Goal: Task Accomplishment & Management: Complete application form

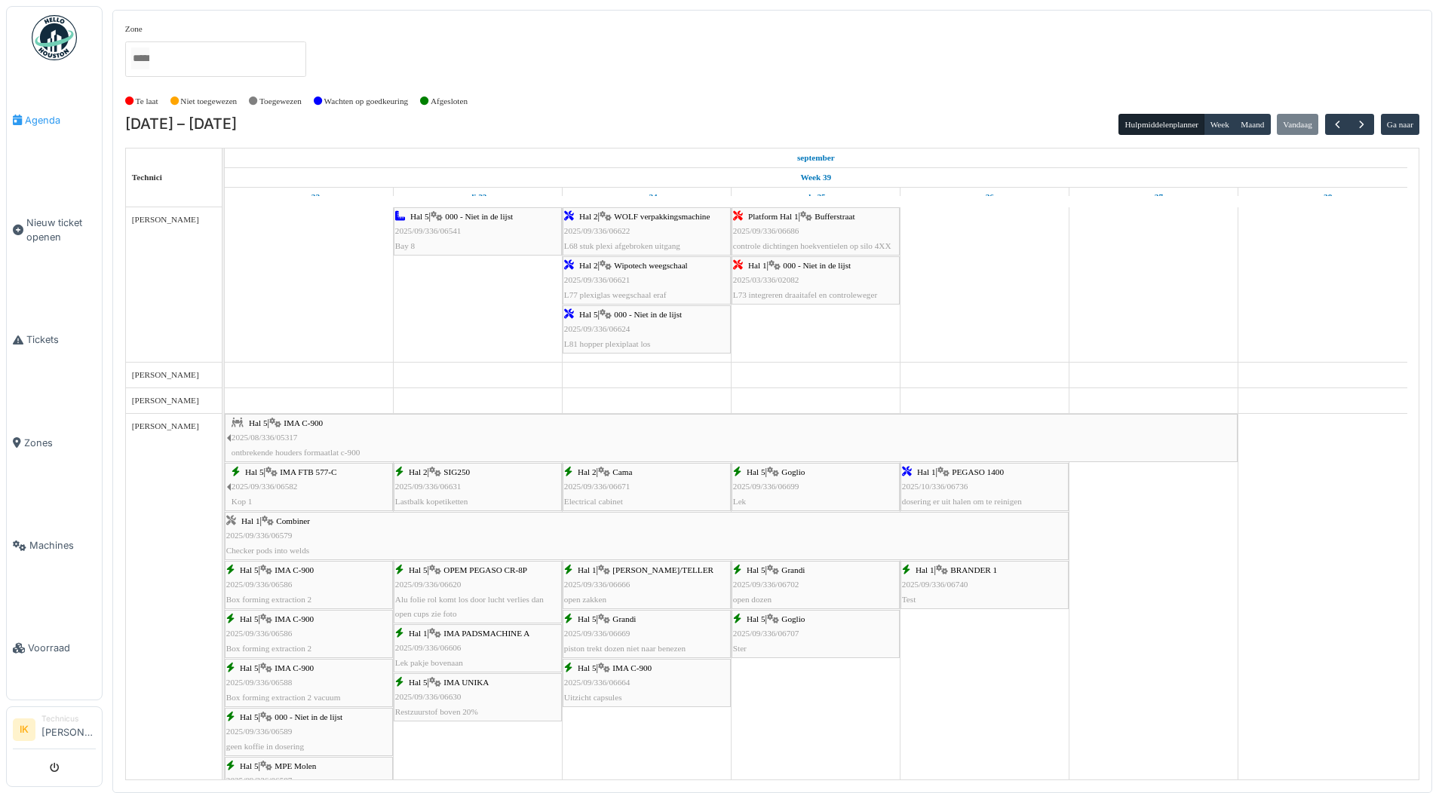
click at [38, 115] on span "Agenda" at bounding box center [60, 120] width 71 height 14
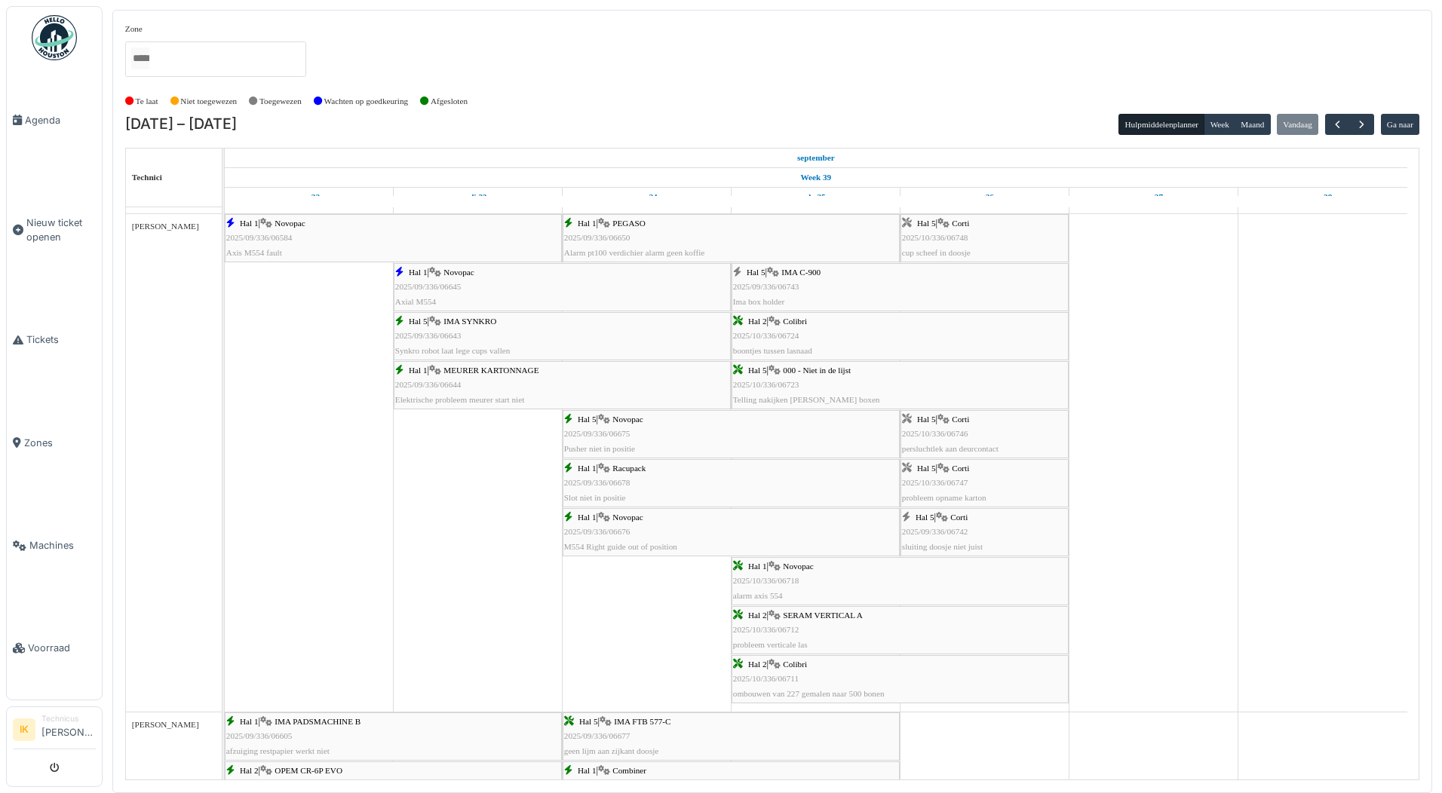
scroll to position [1659, 0]
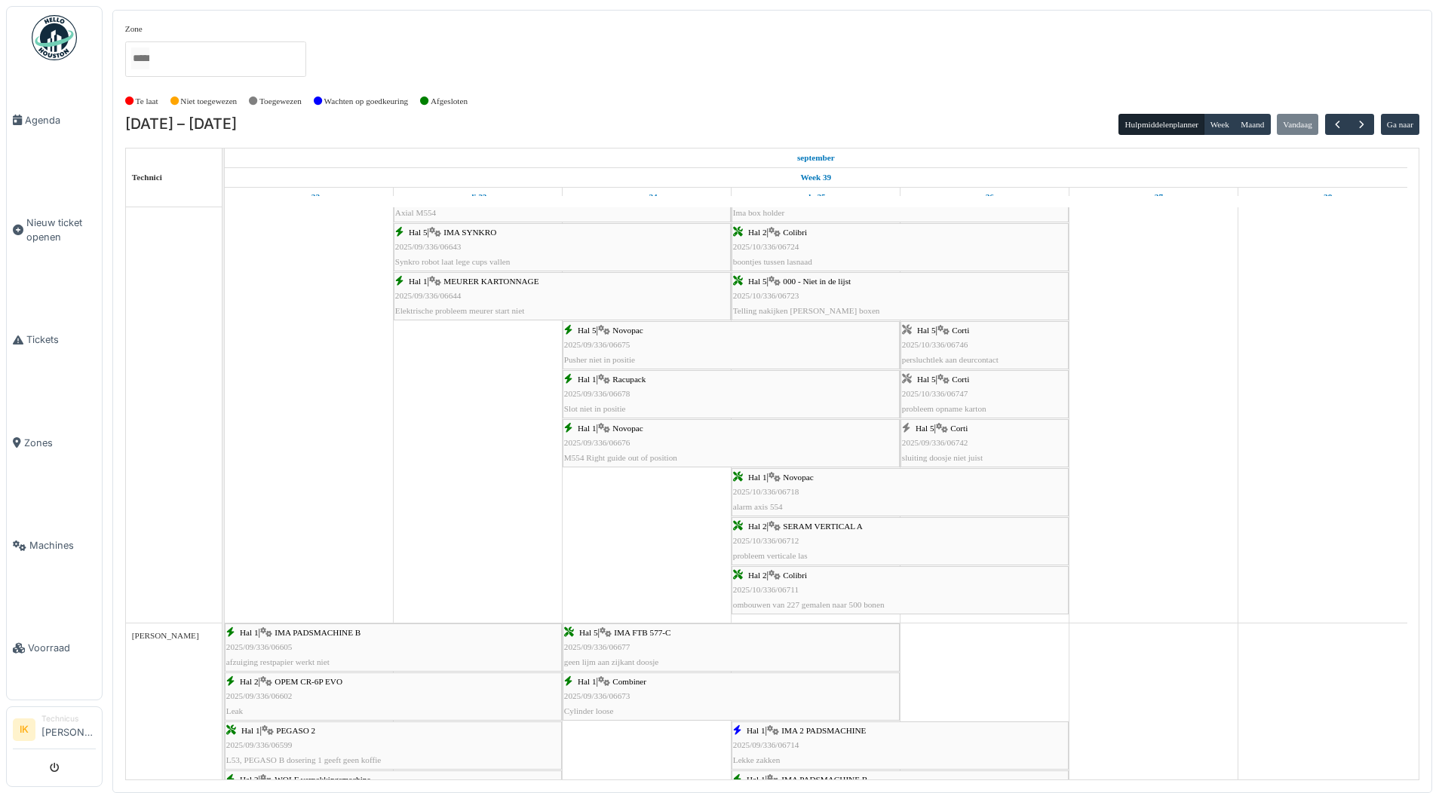
click at [929, 444] on span "2025/09/336/06742" at bounding box center [935, 442] width 66 height 9
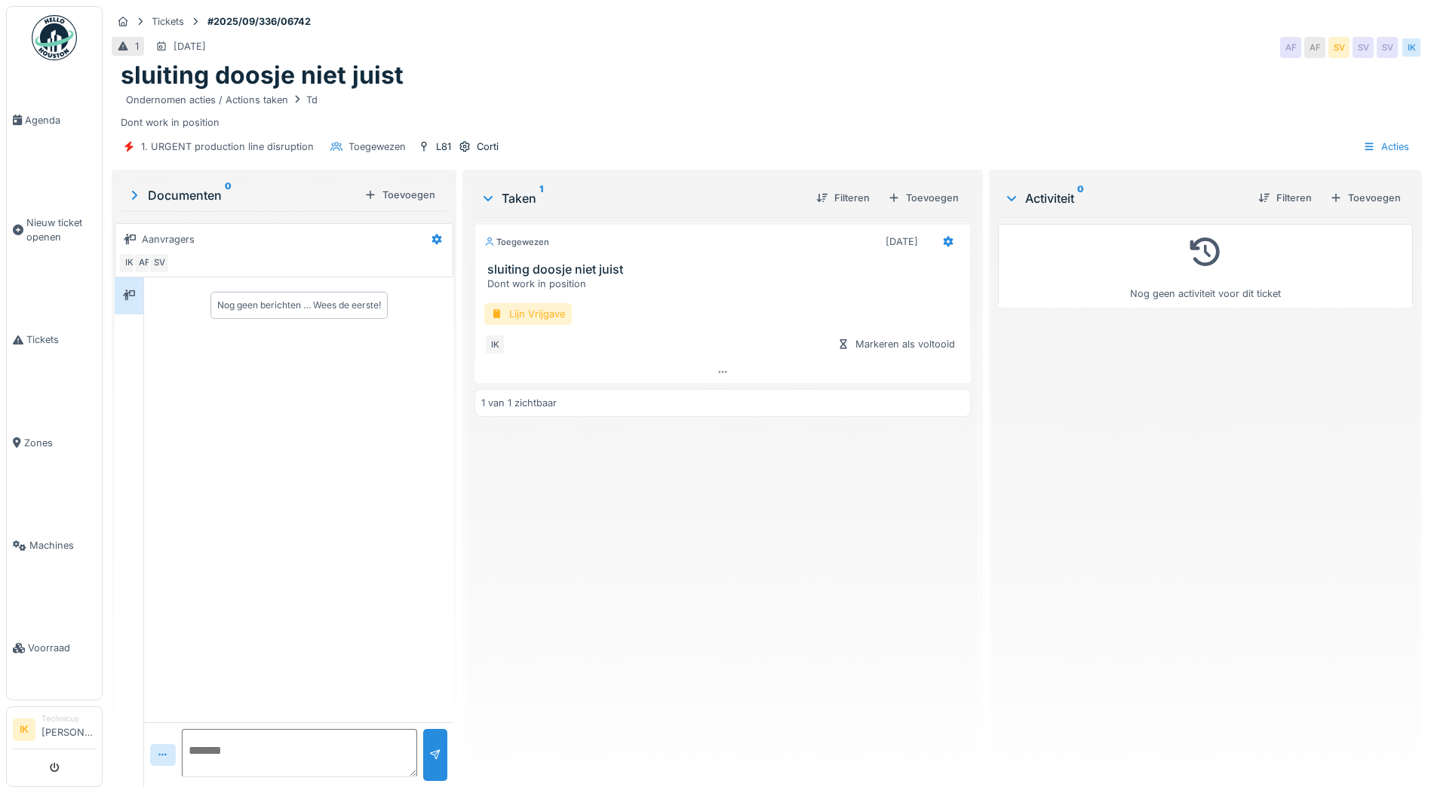
click at [533, 317] on div "Lijn Vrijgave" at bounding box center [527, 314] width 87 height 22
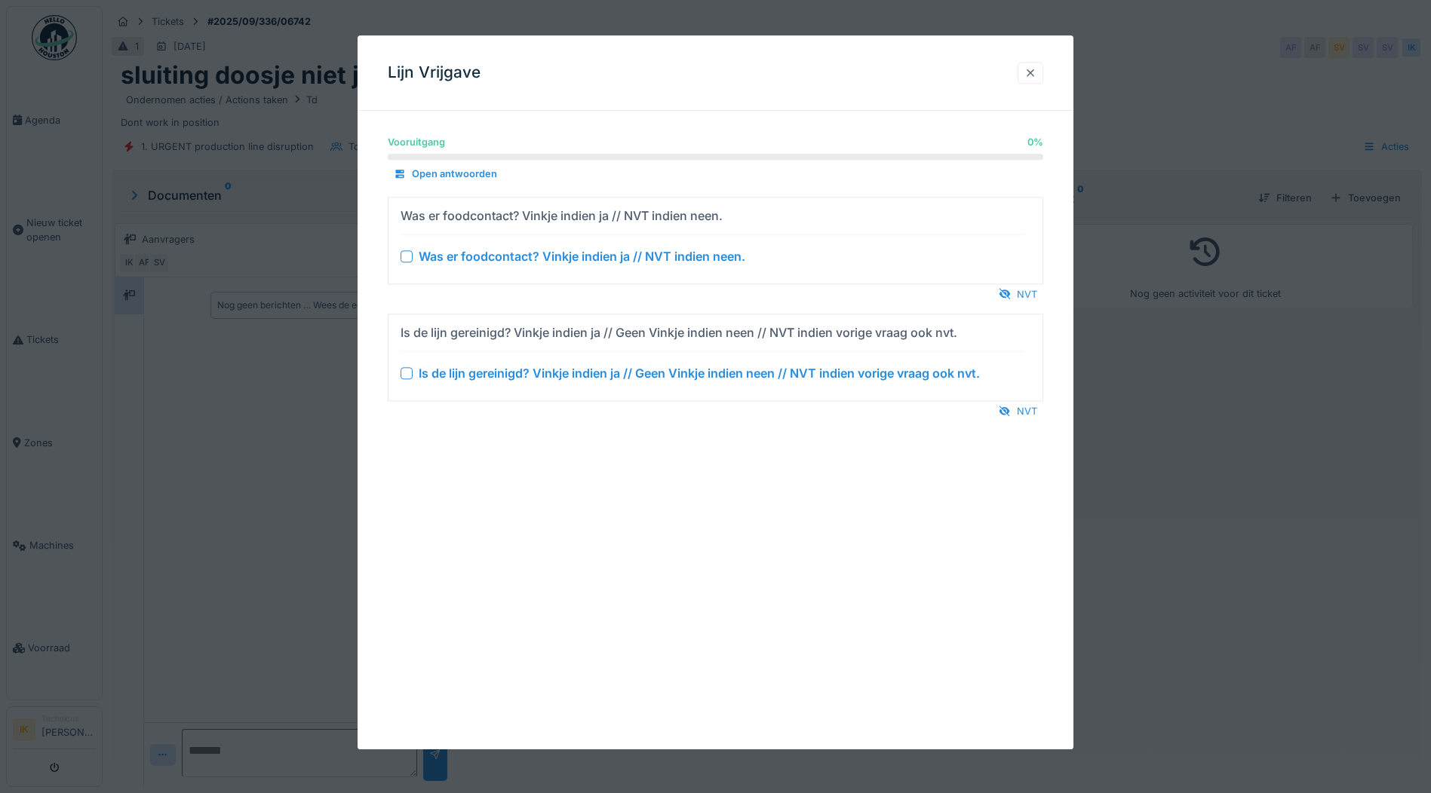
click at [1036, 70] on div at bounding box center [1030, 73] width 12 height 14
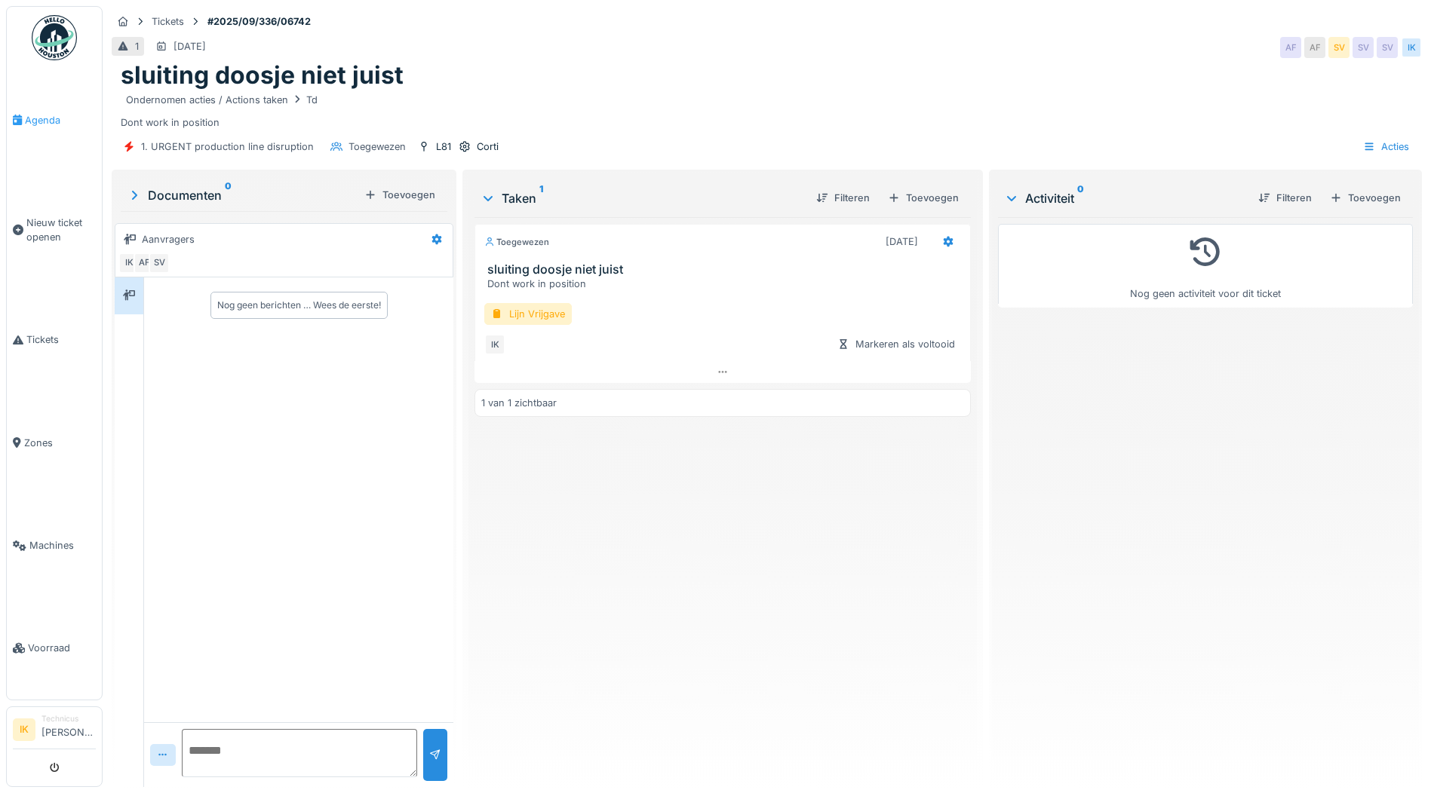
click at [47, 118] on span "Agenda" at bounding box center [60, 120] width 71 height 14
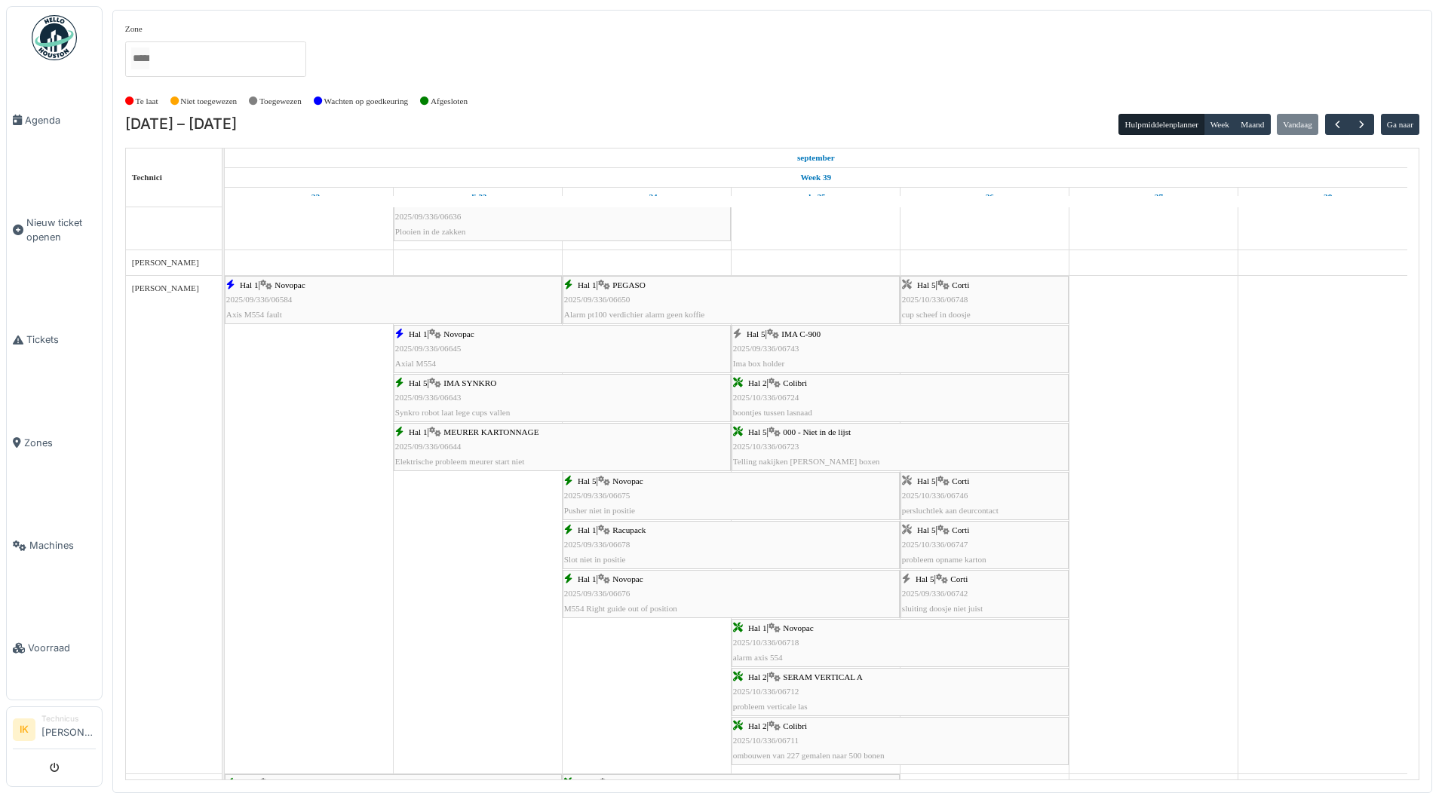
click at [978, 602] on div "Hal 5 | Corti 2025/09/336/06742 sluiting doosje niet juist" at bounding box center [984, 594] width 165 height 44
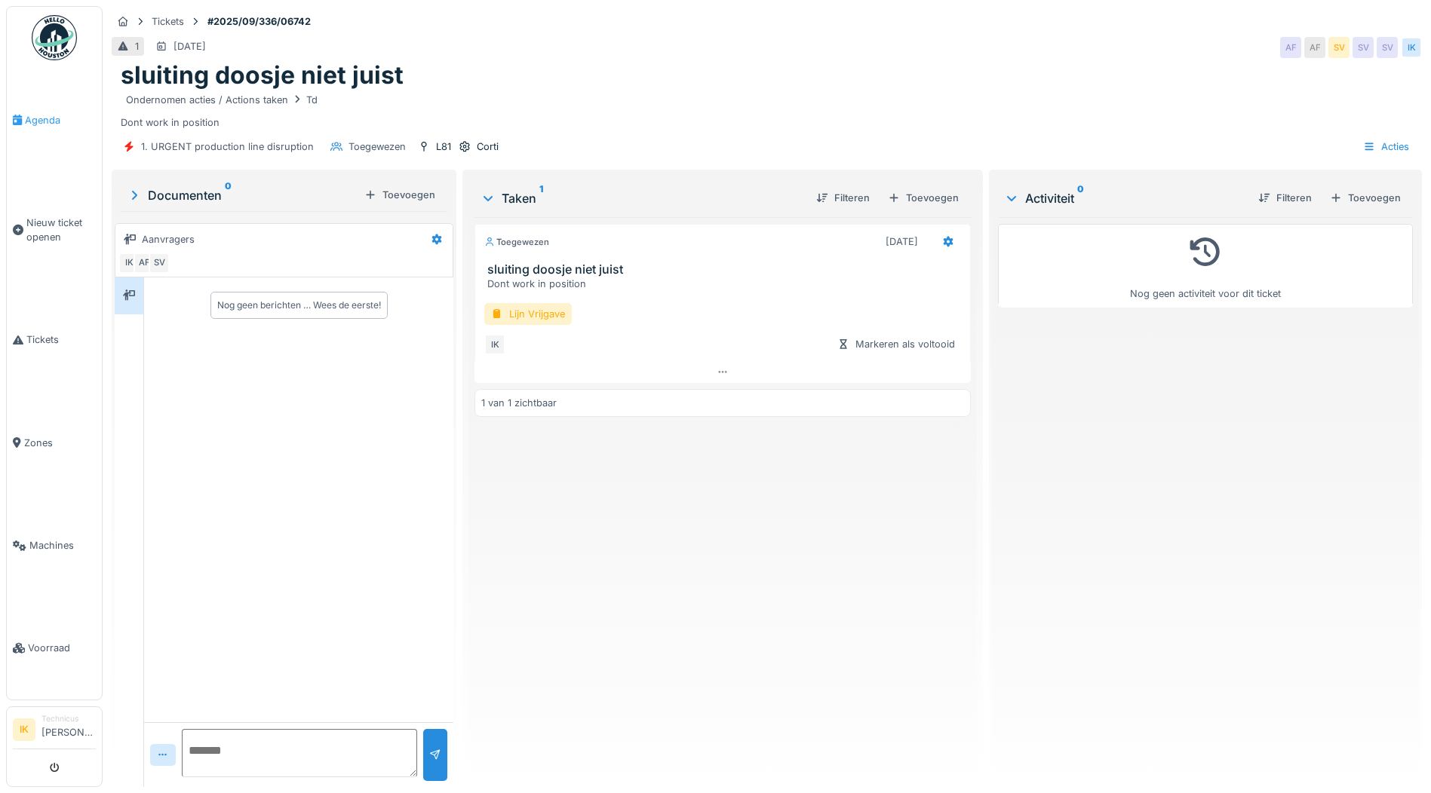
click at [32, 122] on span "Agenda" at bounding box center [60, 120] width 71 height 14
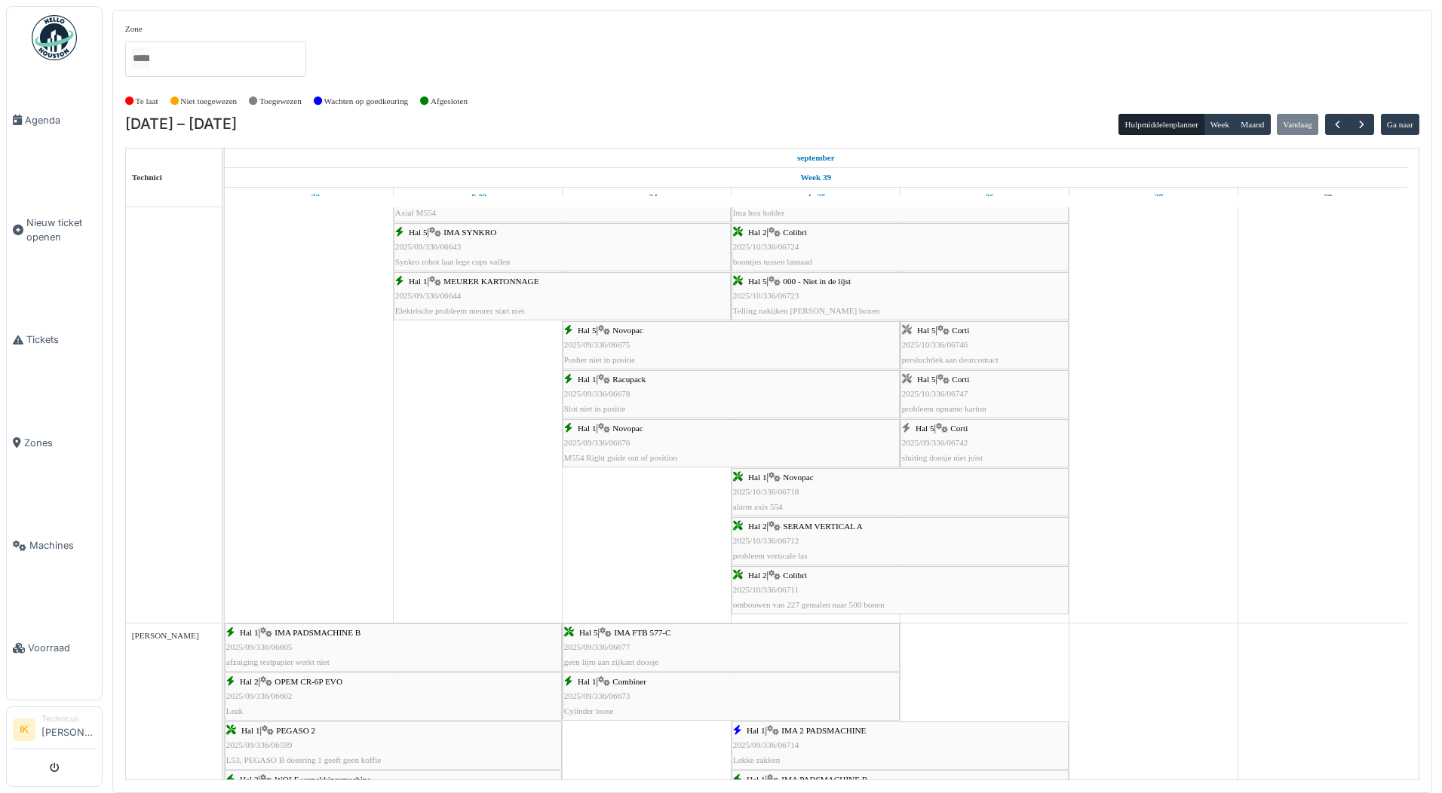
scroll to position [1659, 0]
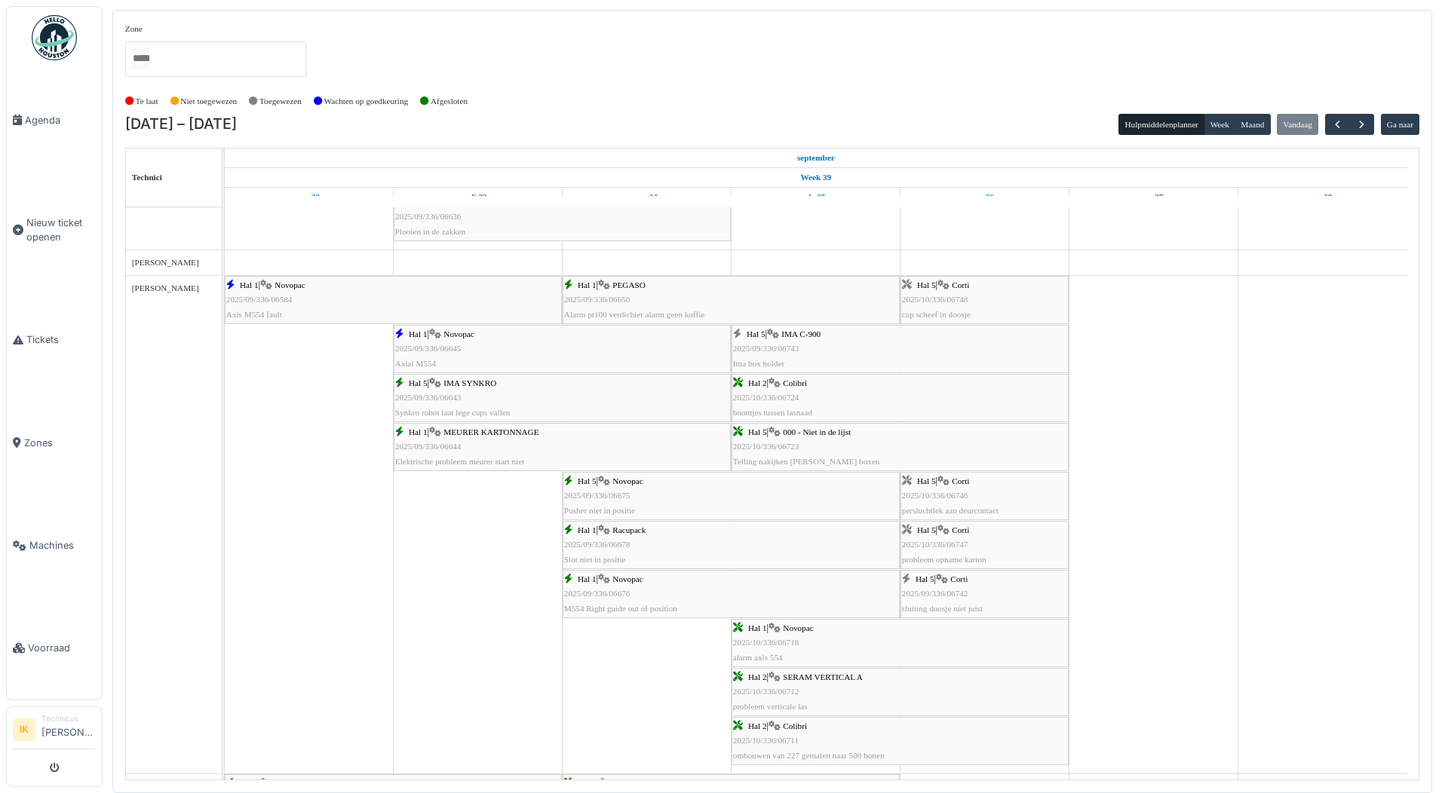
click at [956, 585] on div "Hal 5 | Corti 2025/09/336/06742 sluiting doosje niet juist" at bounding box center [984, 594] width 165 height 44
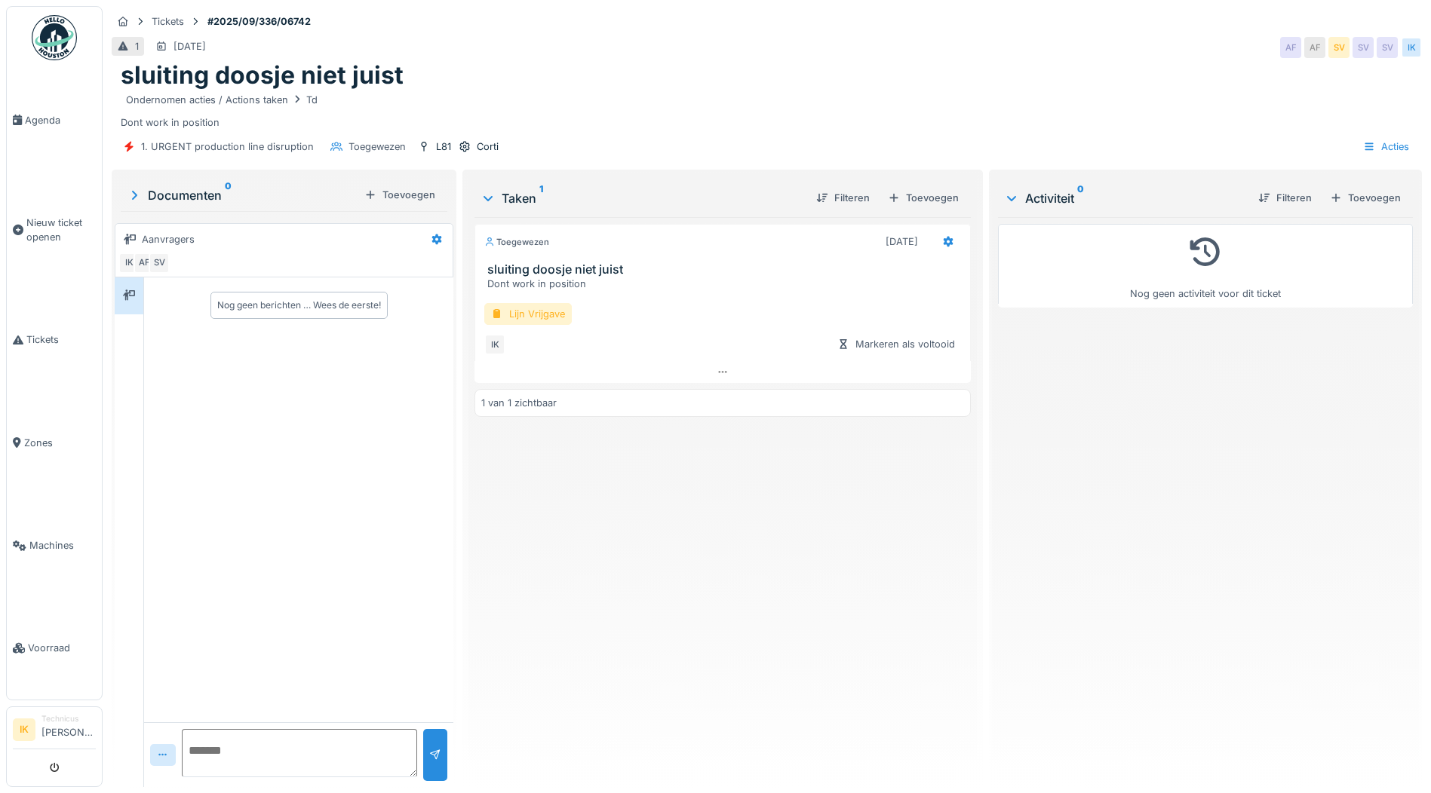
click at [511, 313] on div "Lijn Vrijgave" at bounding box center [527, 314] width 87 height 22
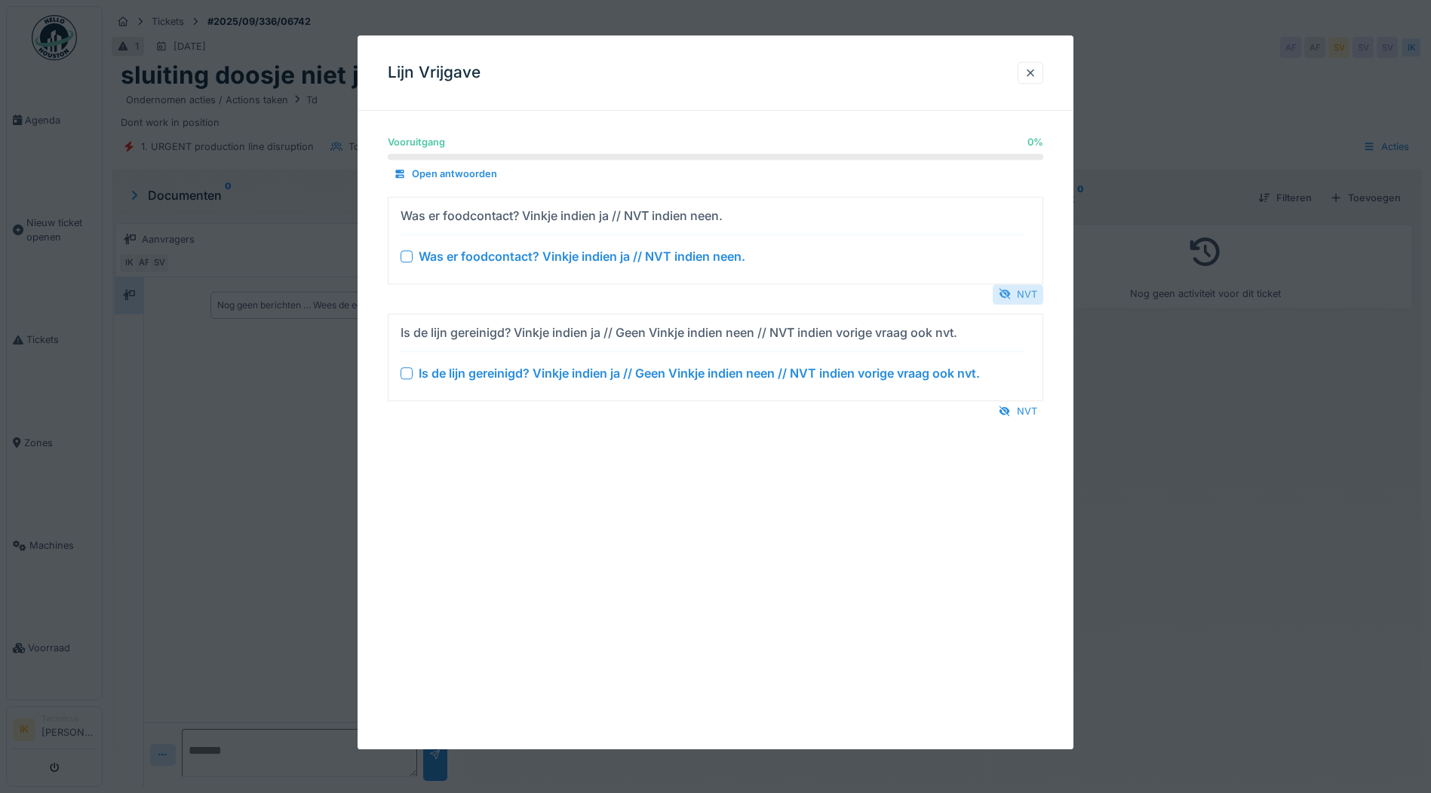
click at [1021, 289] on div "NVT" at bounding box center [1018, 294] width 51 height 20
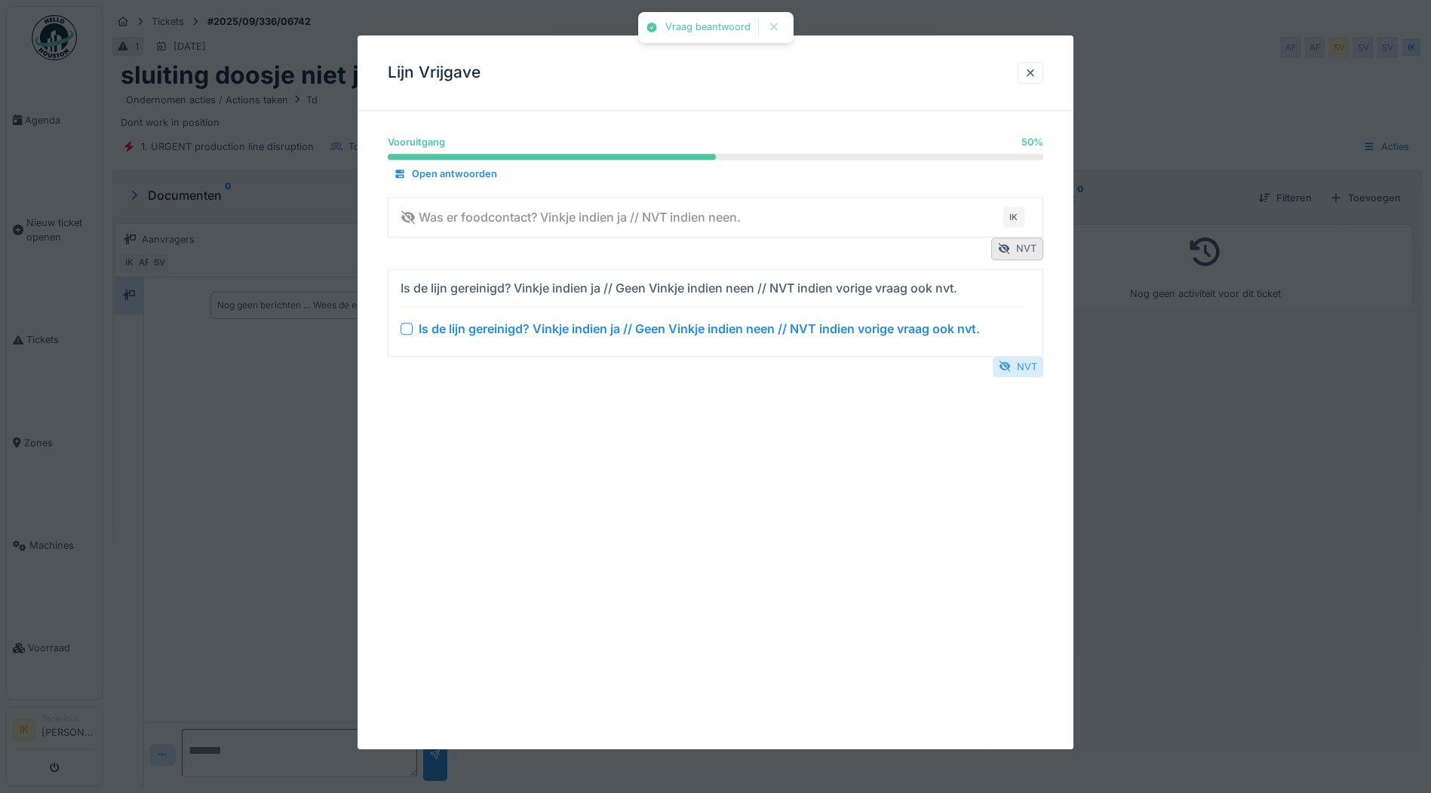
click at [1011, 360] on div at bounding box center [1005, 367] width 12 height 14
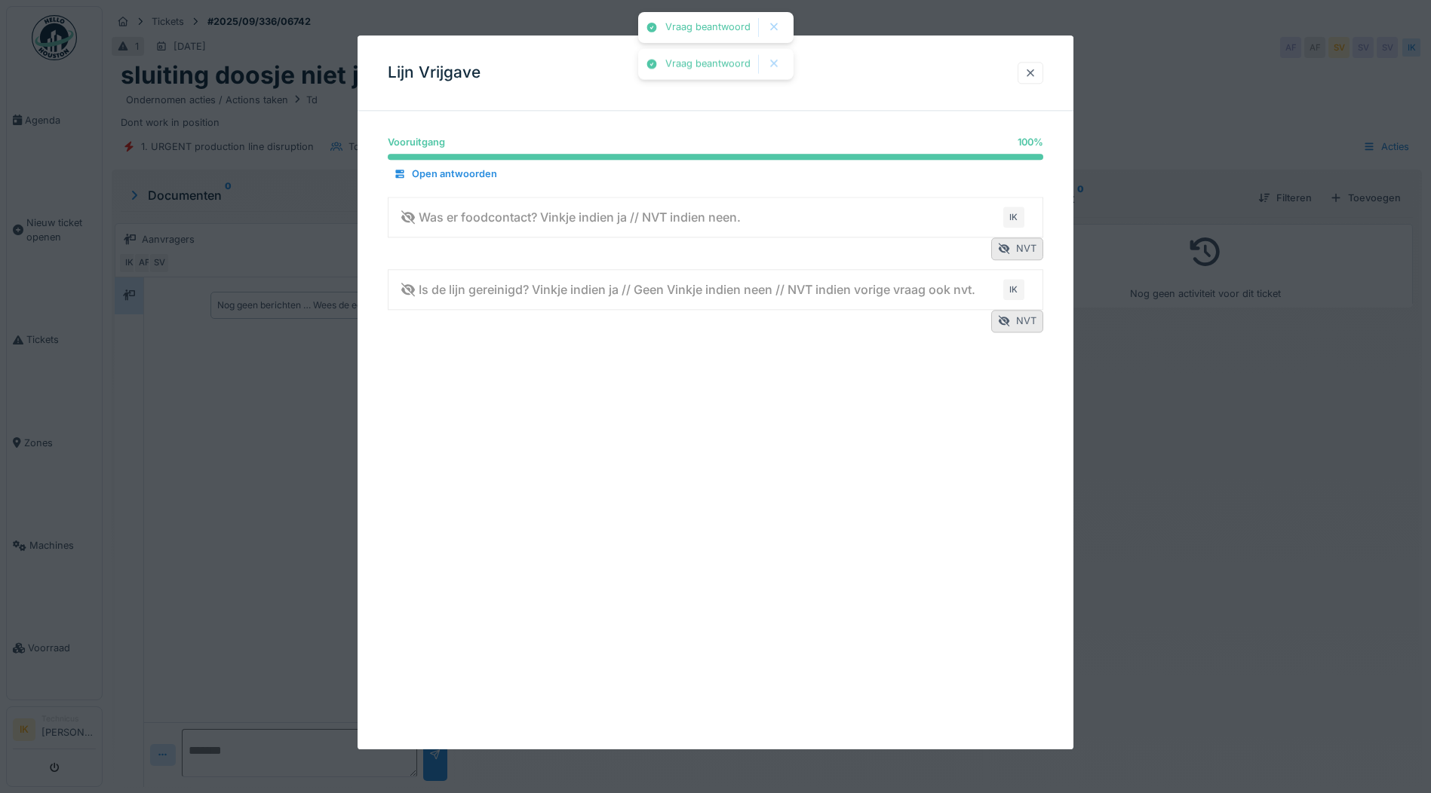
click at [1030, 72] on div at bounding box center [1030, 73] width 12 height 14
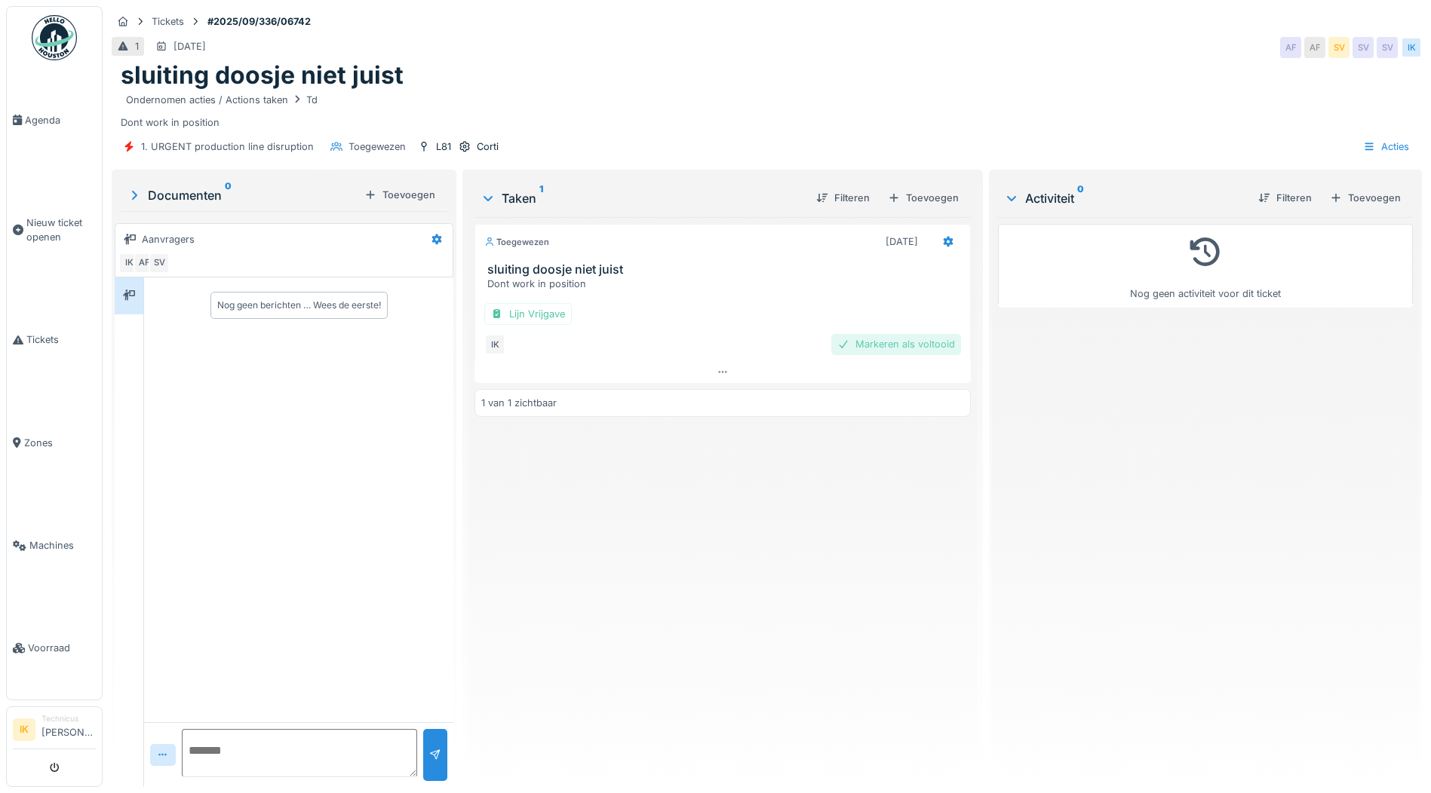
click at [891, 343] on div "Markeren als voltooid" at bounding box center [896, 344] width 130 height 20
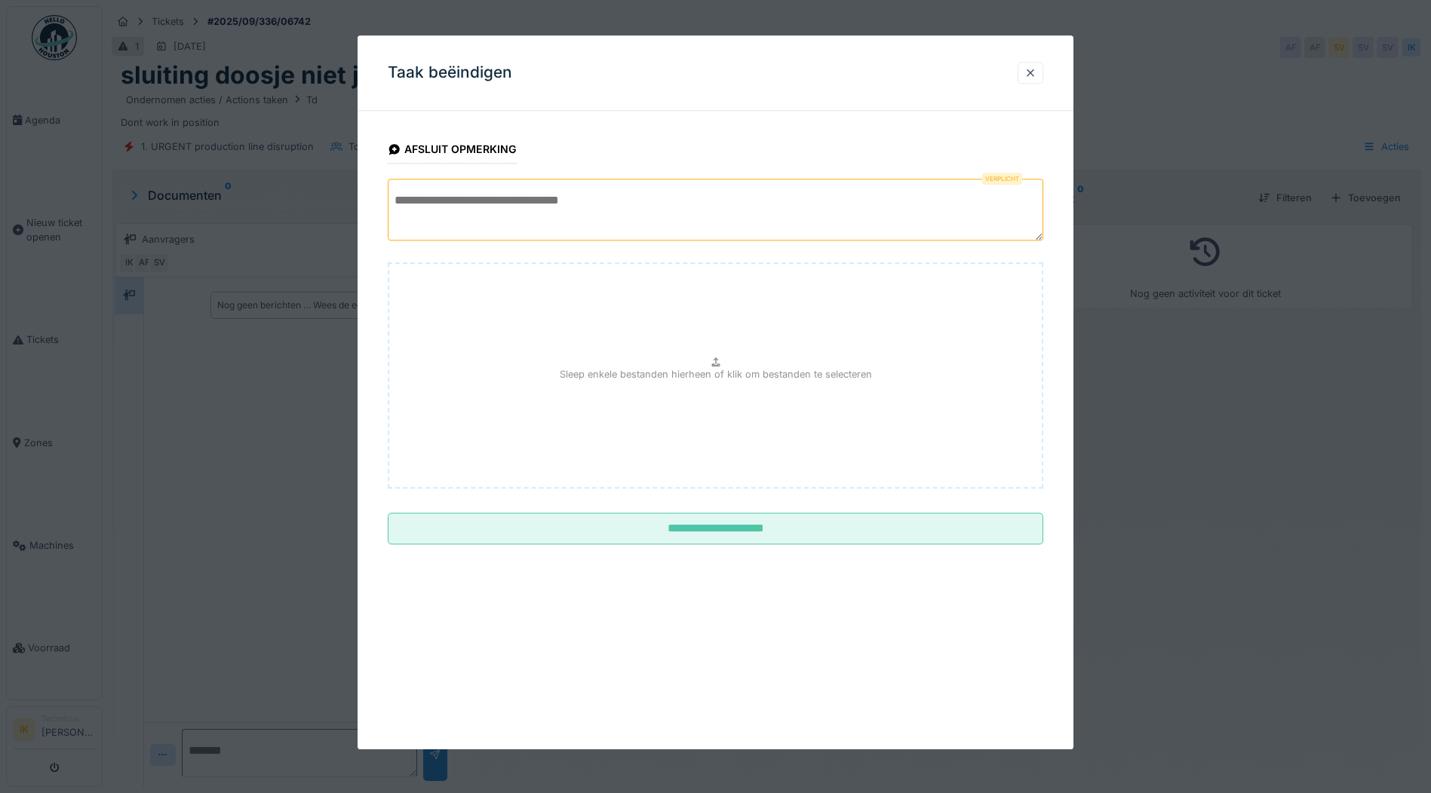
click at [490, 199] on textarea at bounding box center [715, 210] width 655 height 62
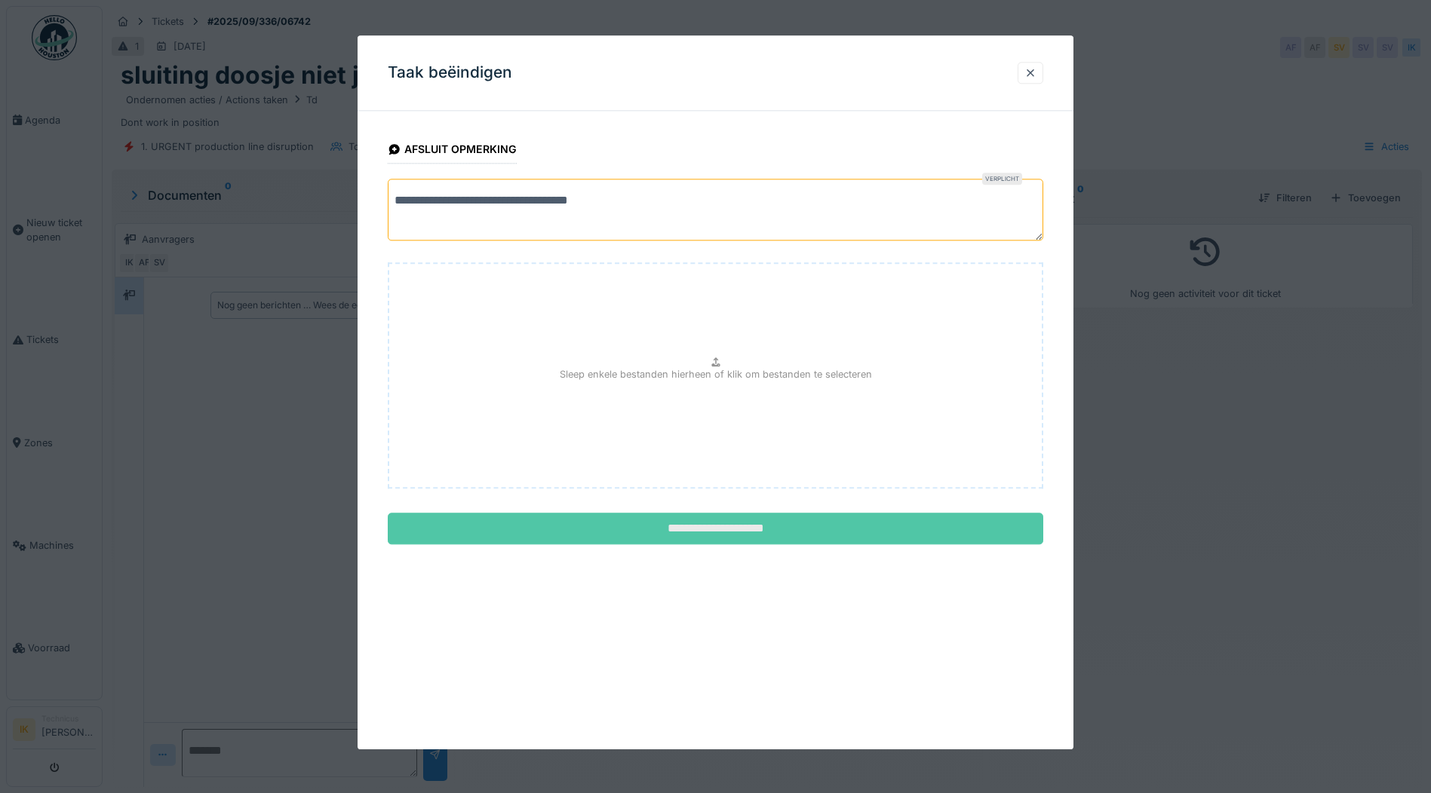
type textarea "**********"
click at [698, 532] on input "**********" at bounding box center [715, 530] width 655 height 32
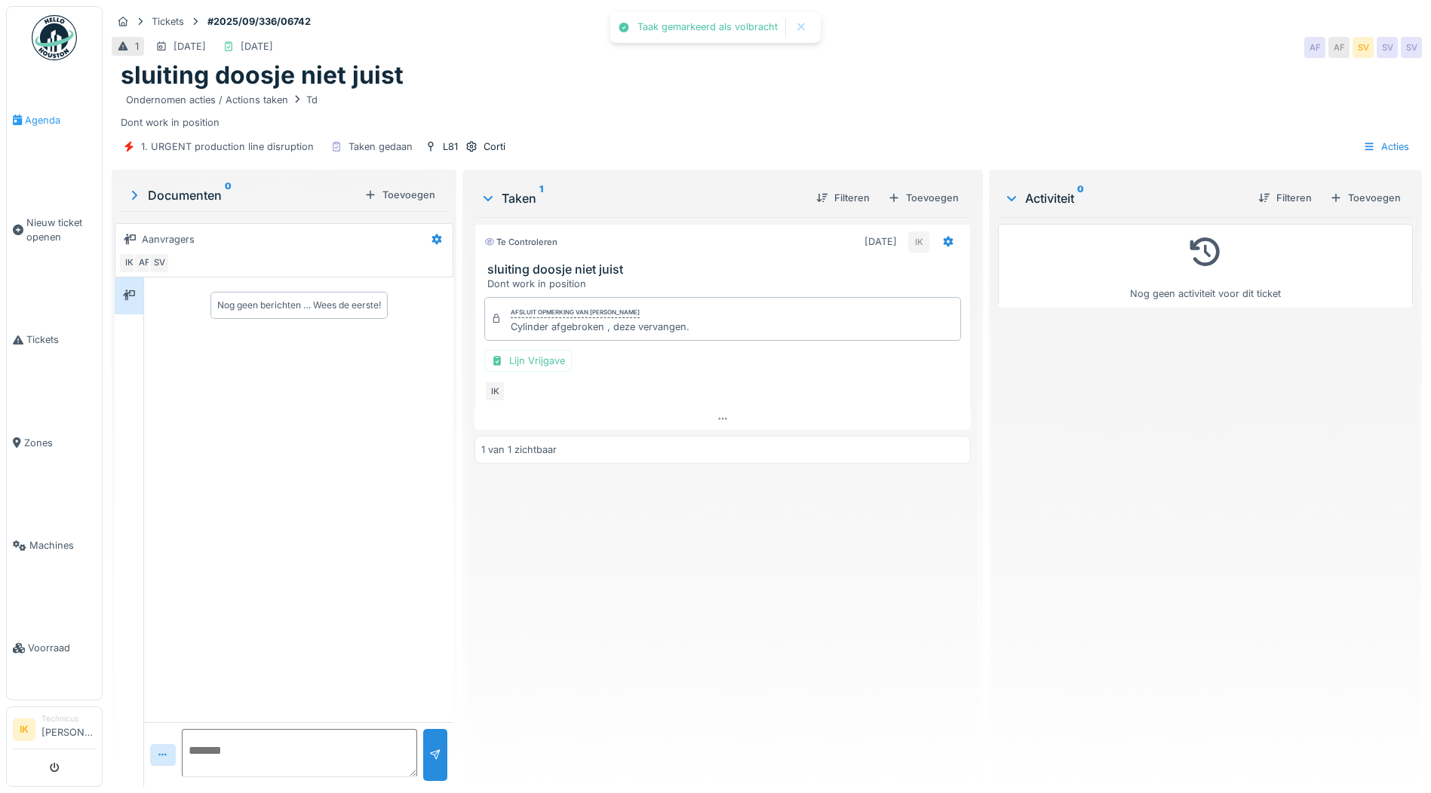
click at [42, 121] on span "Agenda" at bounding box center [60, 120] width 71 height 14
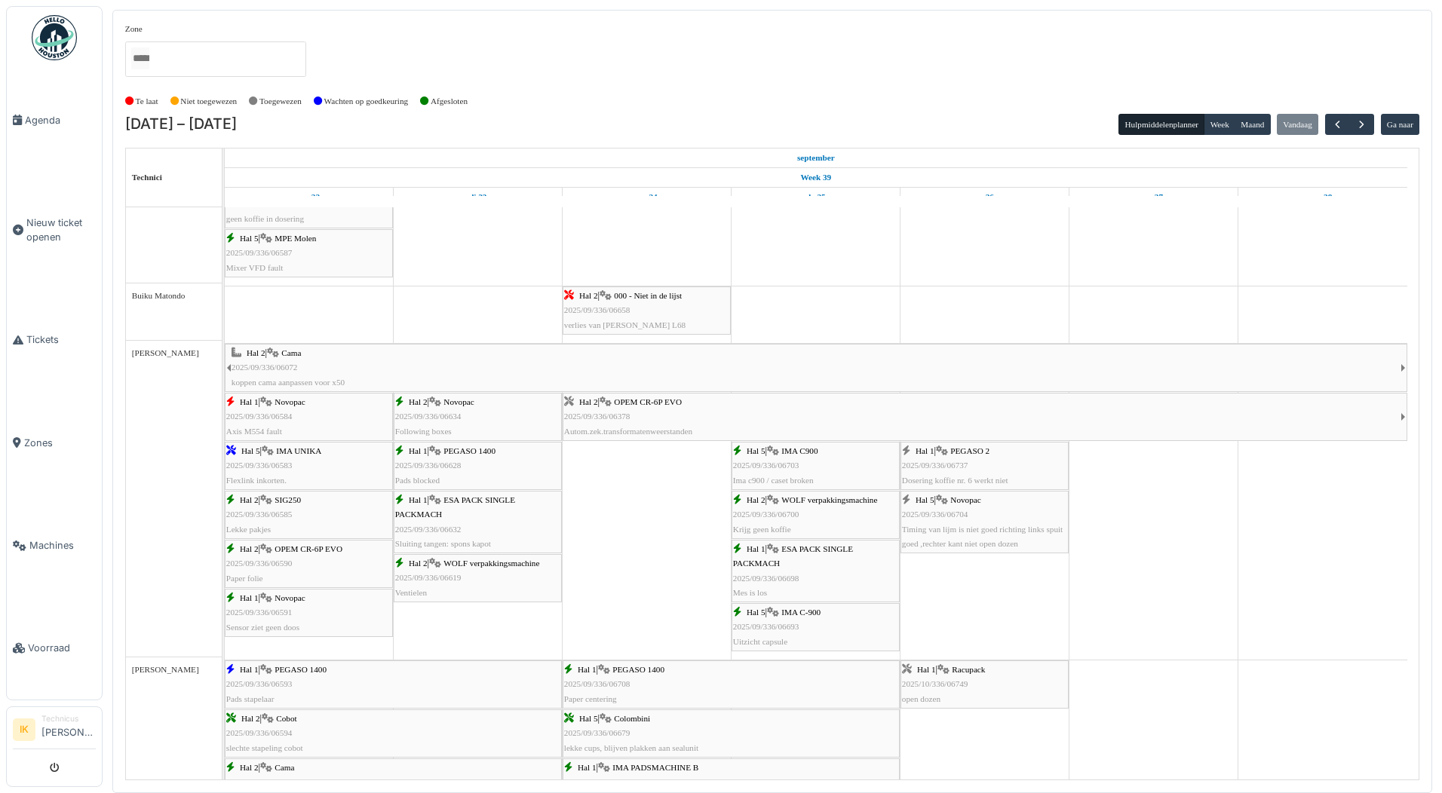
scroll to position [528, 0]
click at [33, 123] on span "Agenda" at bounding box center [60, 120] width 71 height 14
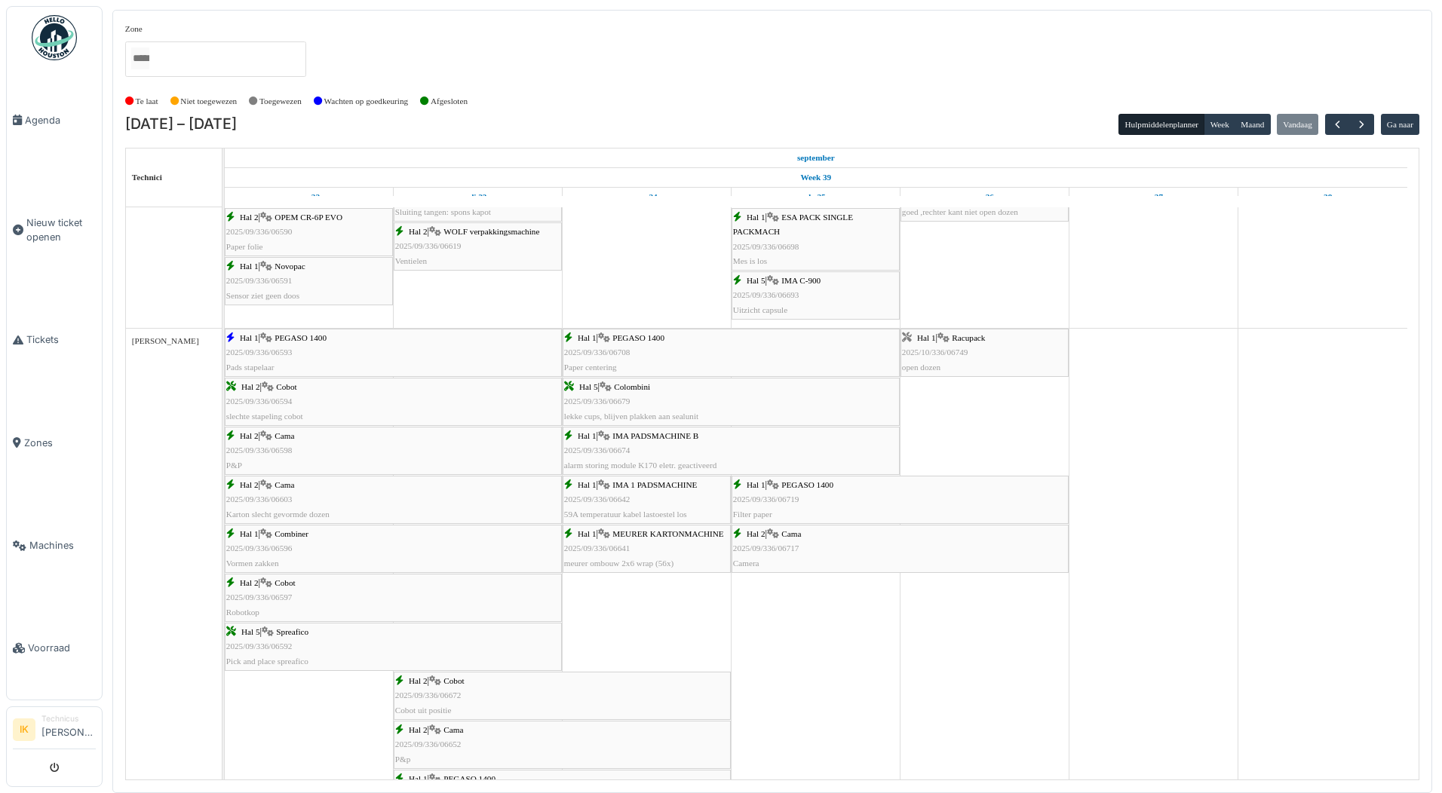
scroll to position [905, 0]
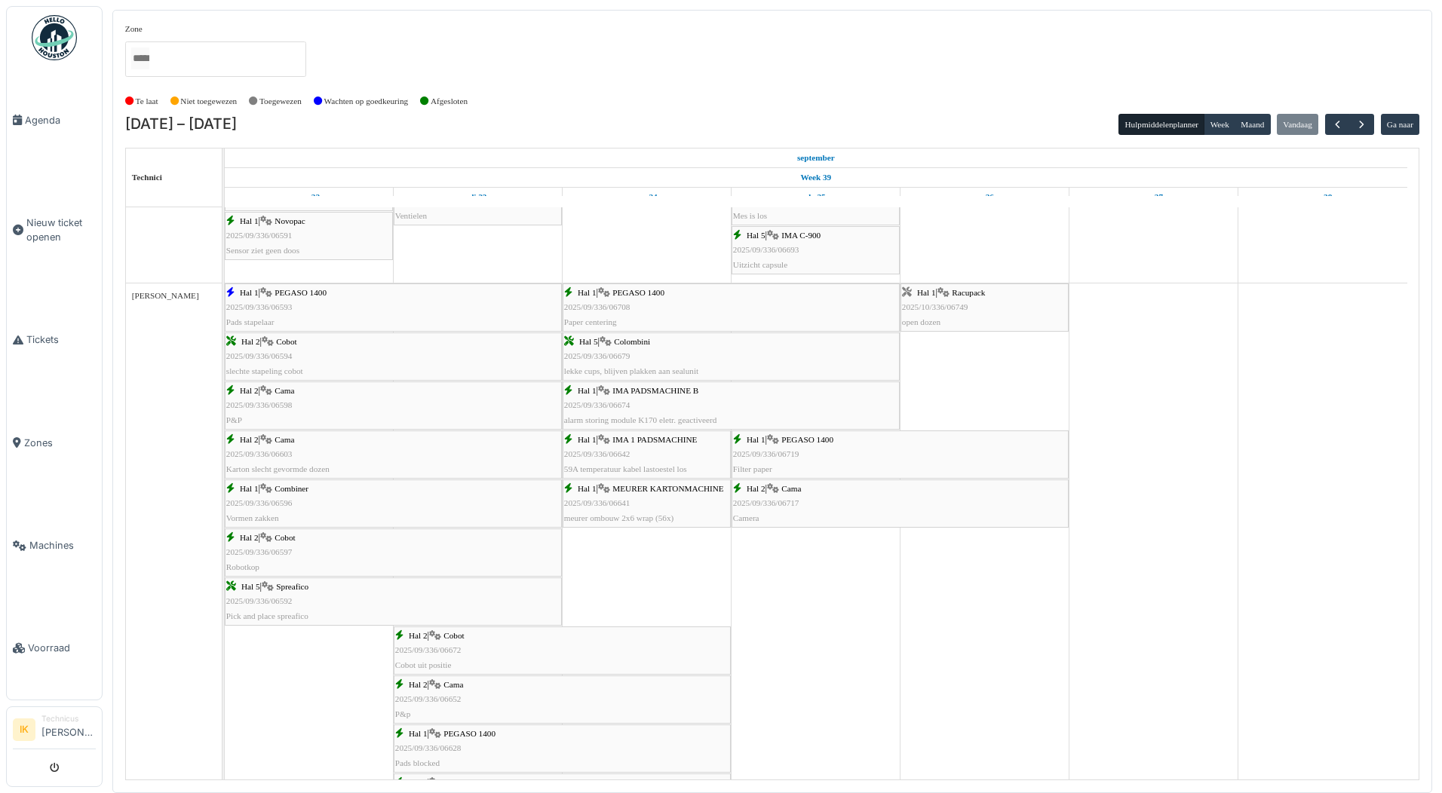
click at [965, 312] on div "Hal 1 | Racupack 2025/10/336/06749 open dozen" at bounding box center [984, 308] width 165 height 44
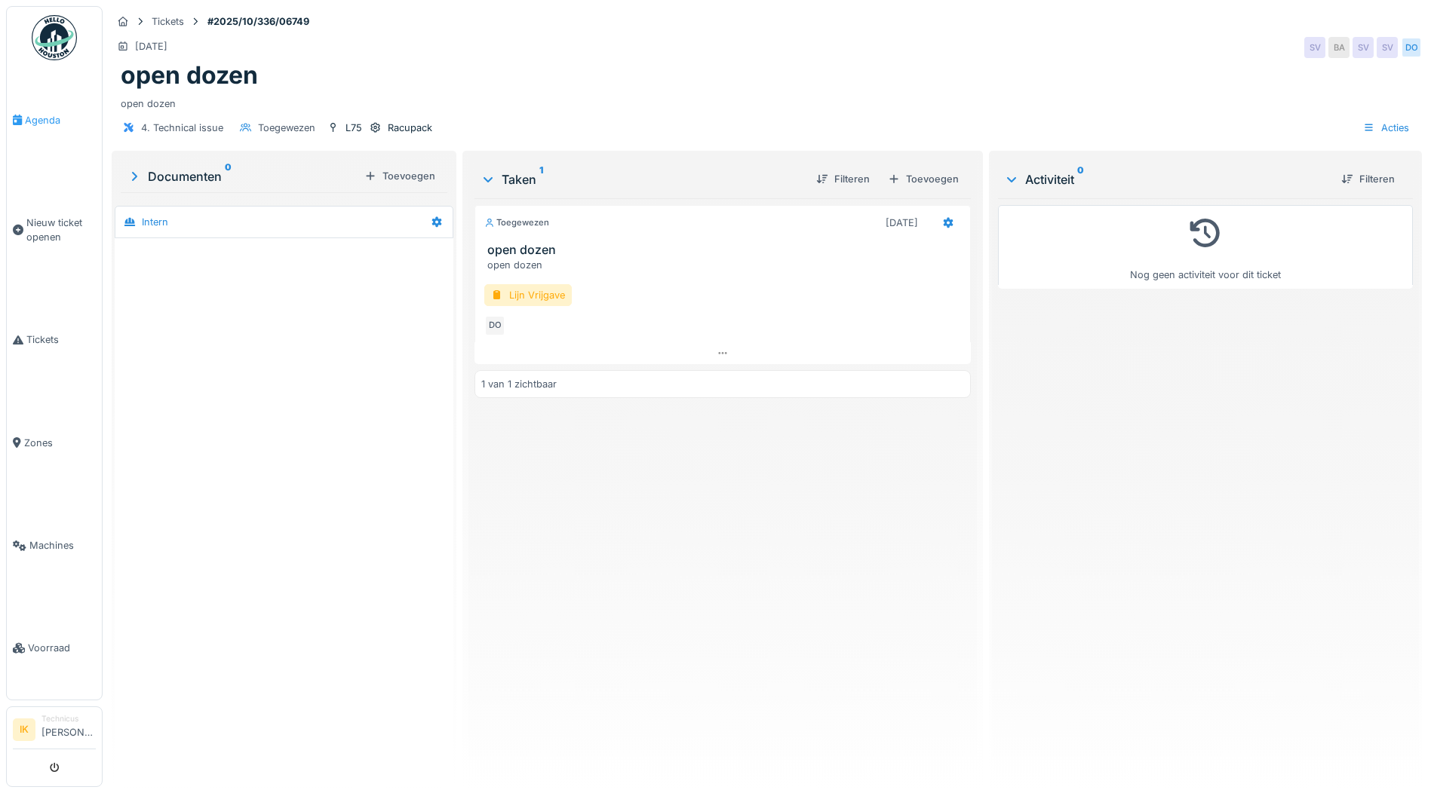
click at [35, 116] on span "Agenda" at bounding box center [60, 120] width 71 height 14
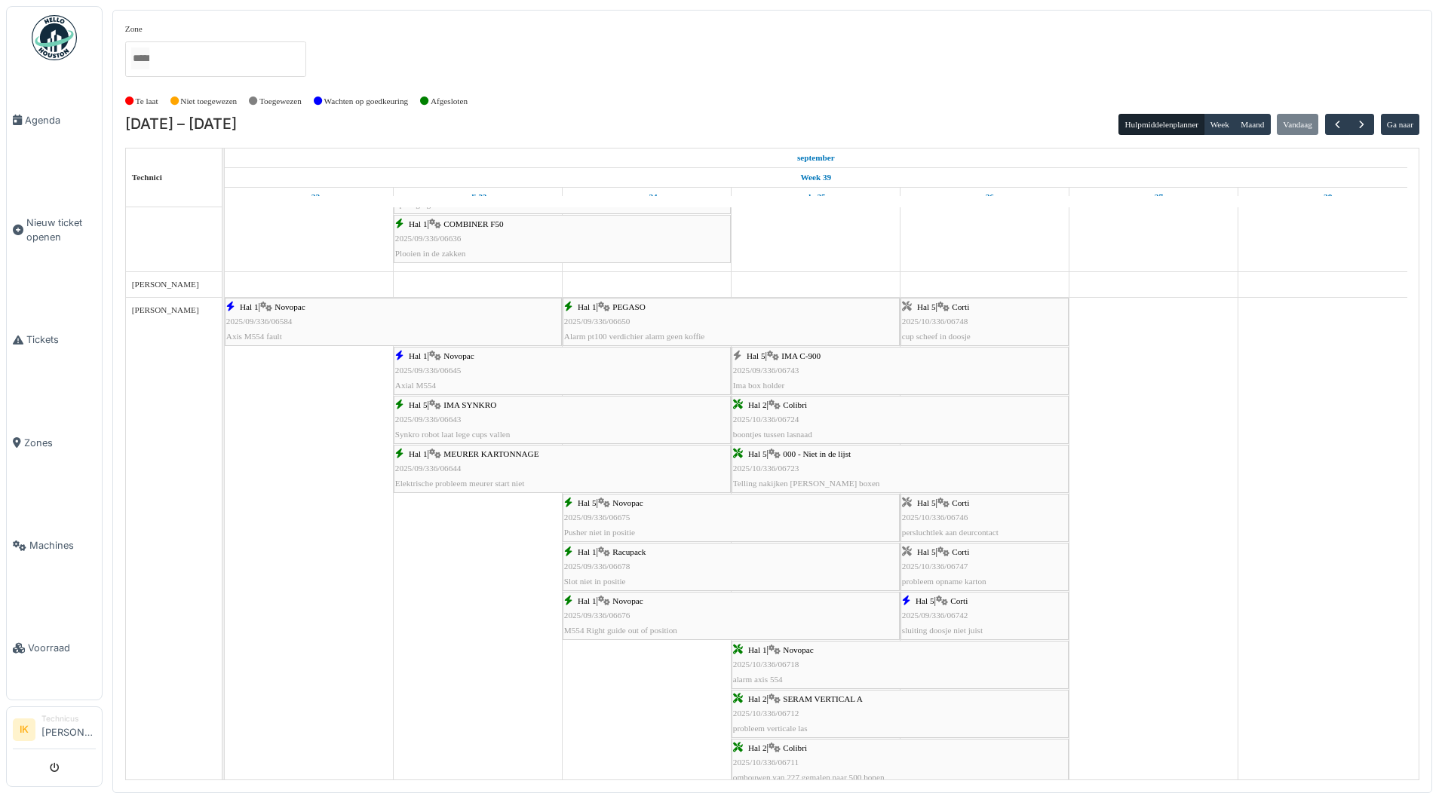
scroll to position [1584, 0]
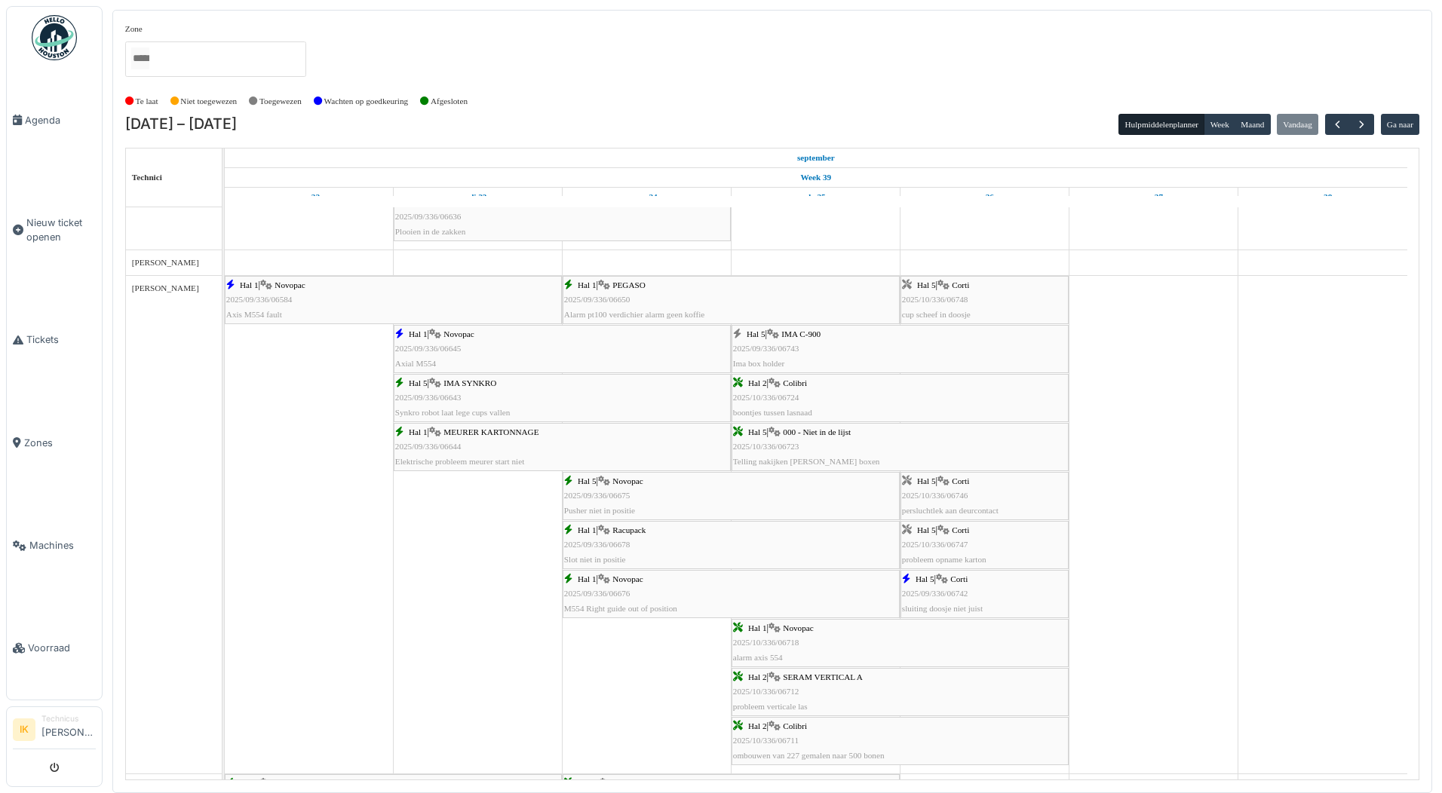
click at [949, 539] on div "Hal 5 | Corti 2025/10/336/06747 probleem opname karton" at bounding box center [984, 545] width 165 height 44
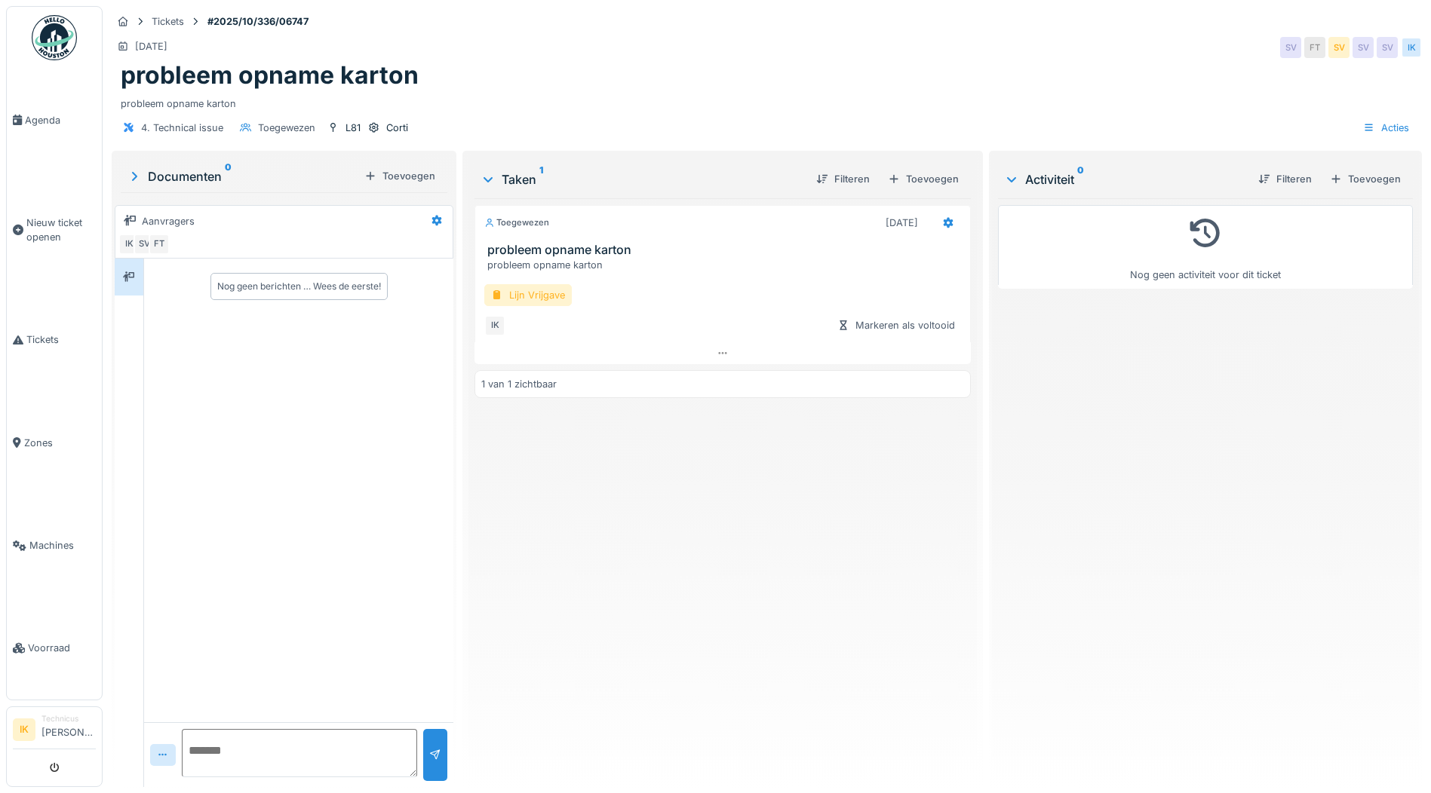
click at [518, 294] on div "Lijn Vrijgave" at bounding box center [527, 295] width 87 height 22
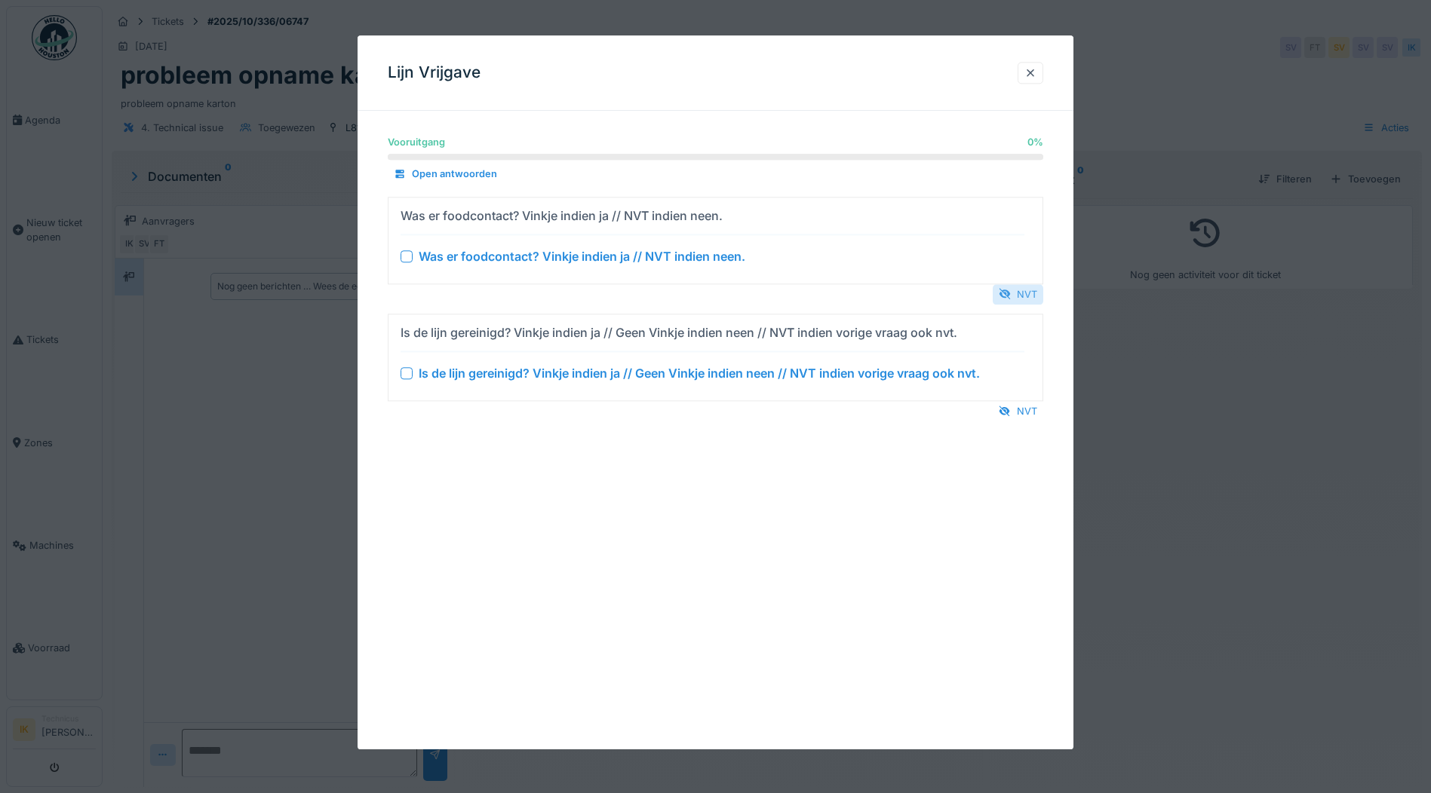
click at [1025, 291] on div "NVT" at bounding box center [1018, 294] width 51 height 20
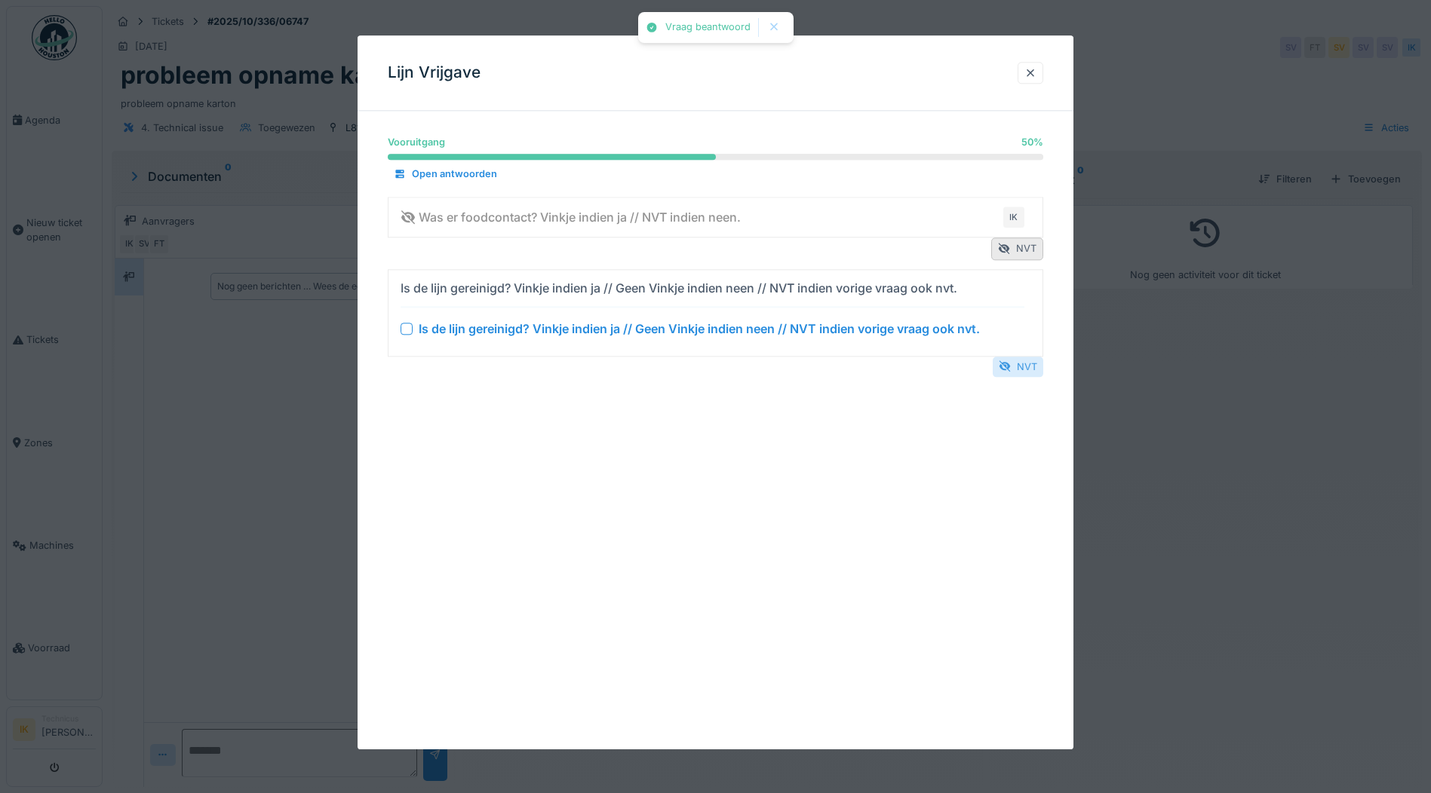
click at [1019, 367] on div "NVT" at bounding box center [1018, 367] width 51 height 20
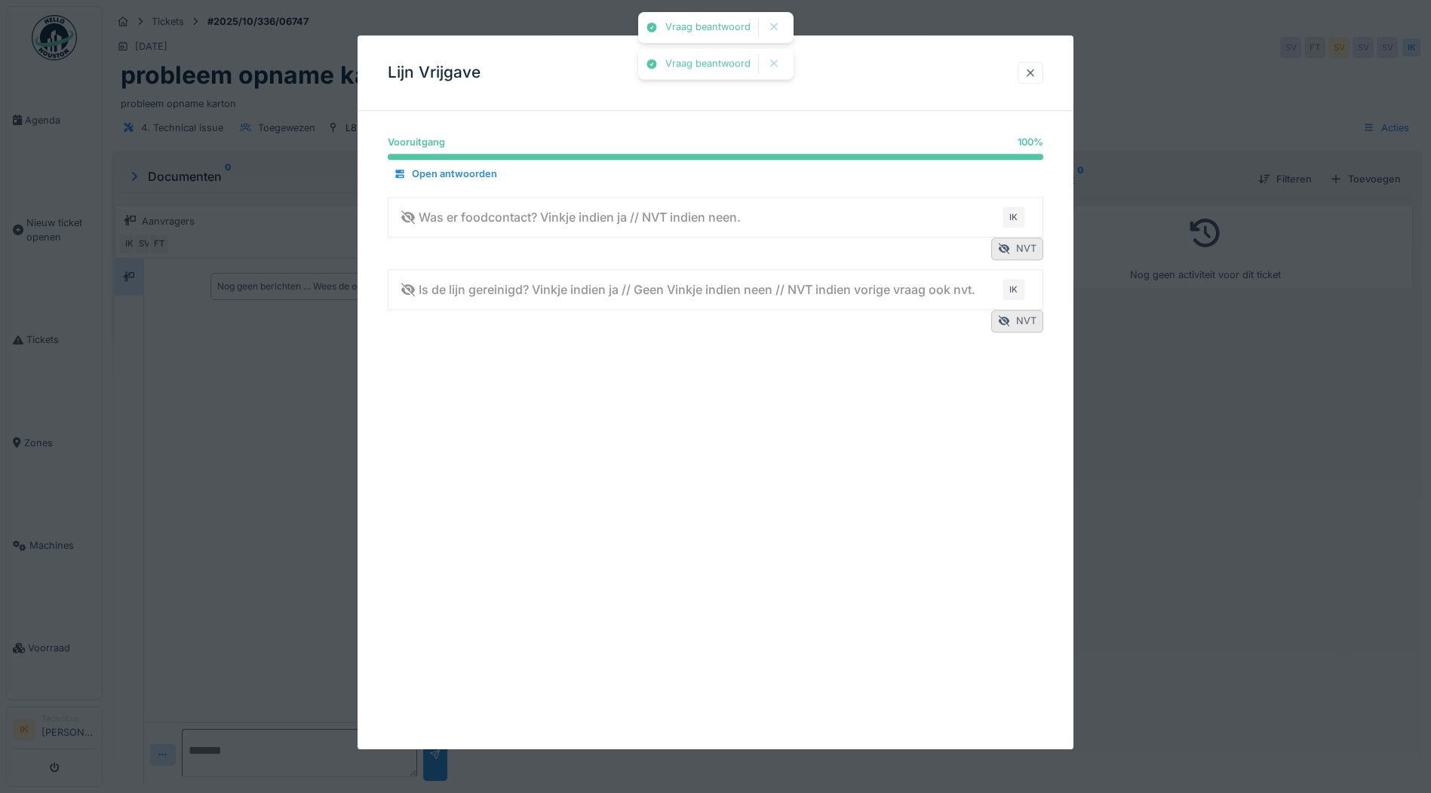
click at [1026, 71] on div at bounding box center [1031, 73] width 26 height 22
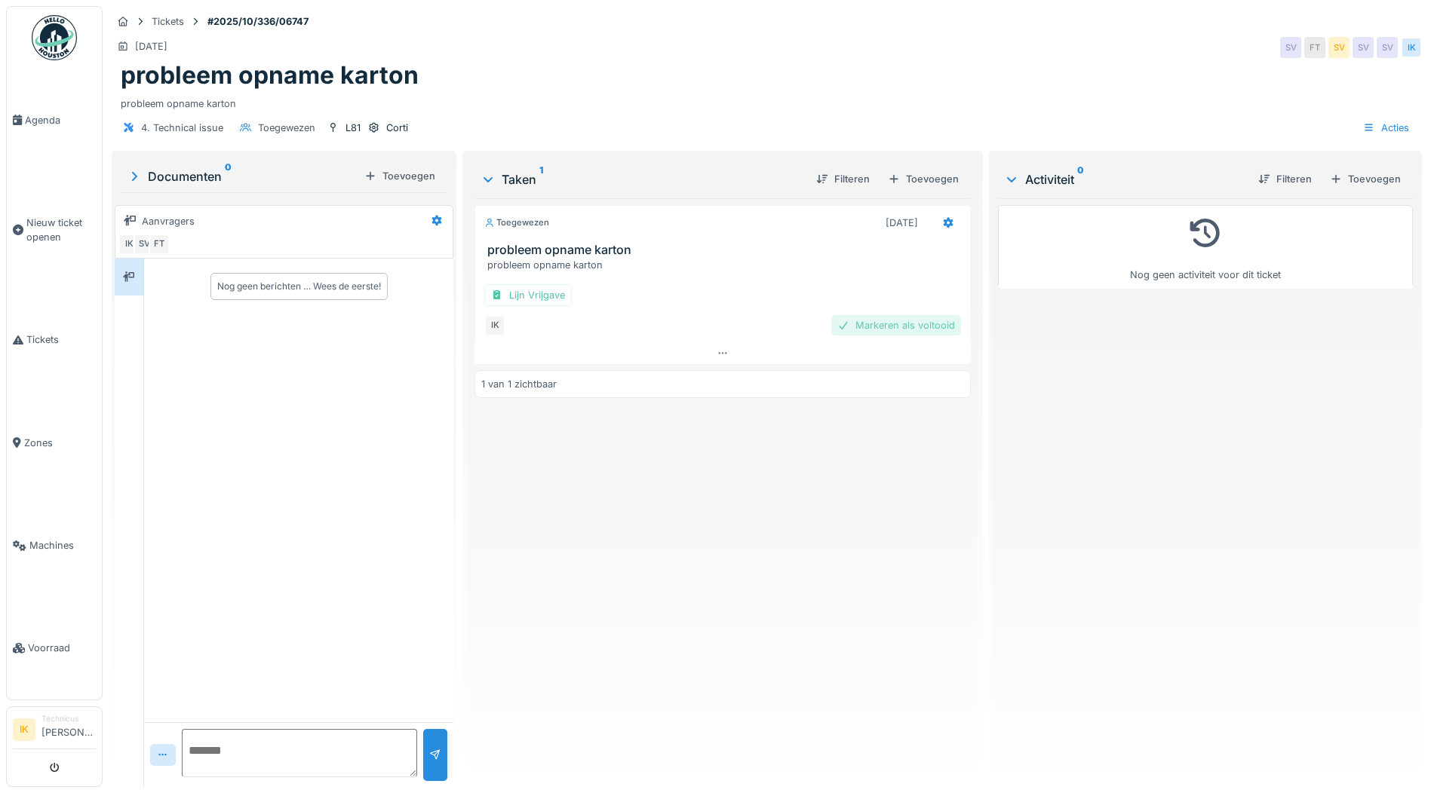
click at [866, 324] on div "Markeren als voltooid" at bounding box center [896, 325] width 130 height 20
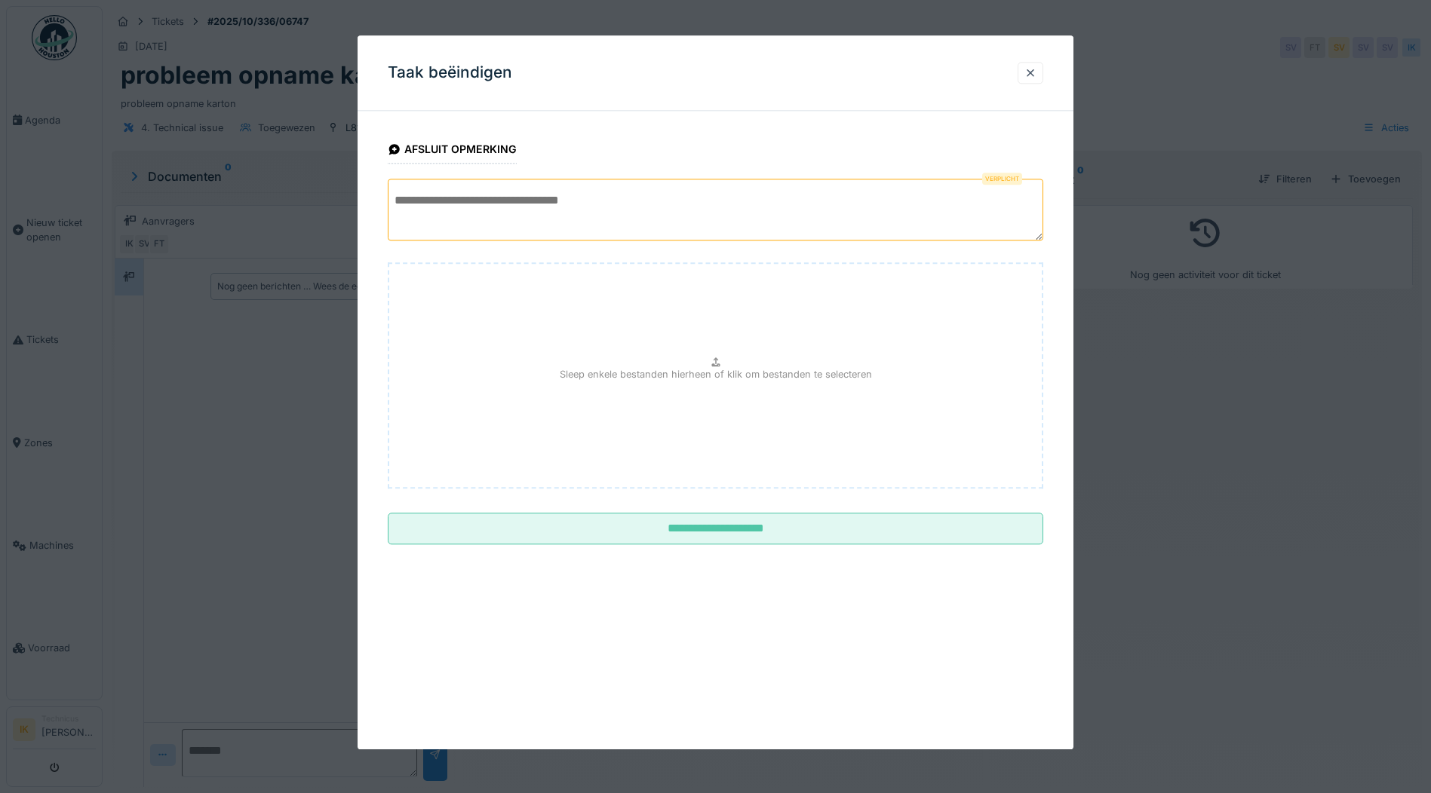
click at [459, 204] on textarea at bounding box center [715, 210] width 655 height 62
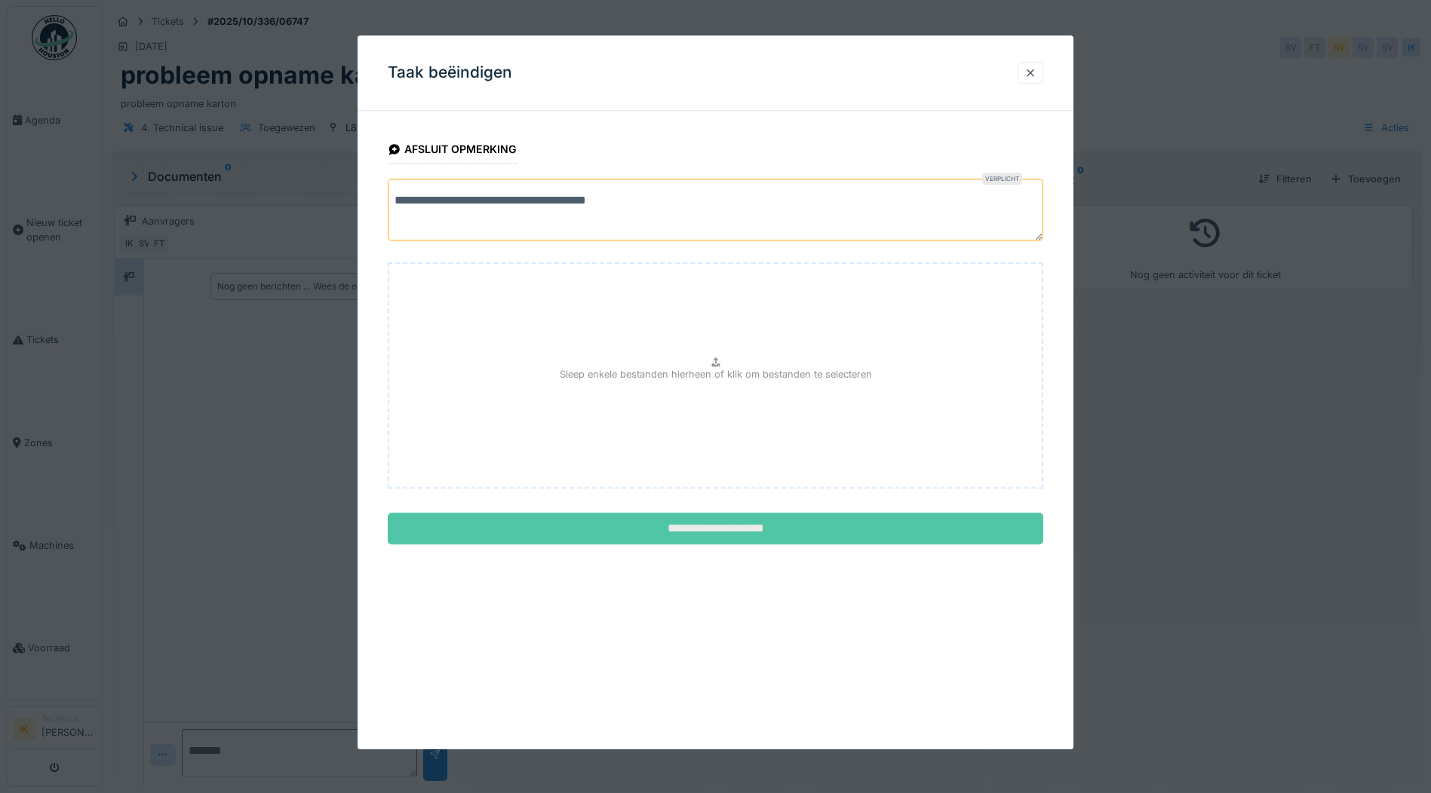
type textarea "**********"
click at [748, 526] on input "**********" at bounding box center [715, 530] width 655 height 32
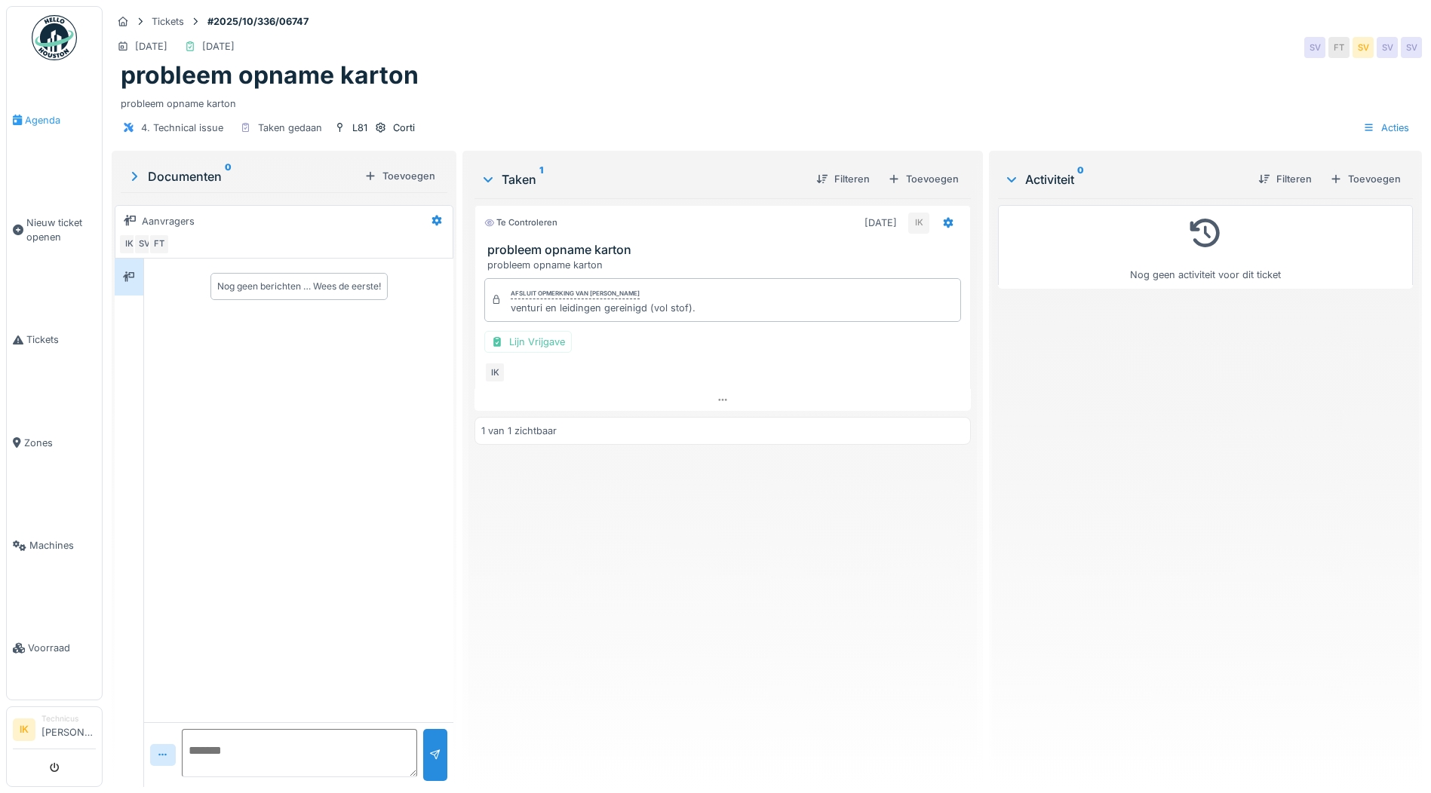
click at [42, 118] on span "Agenda" at bounding box center [60, 120] width 71 height 14
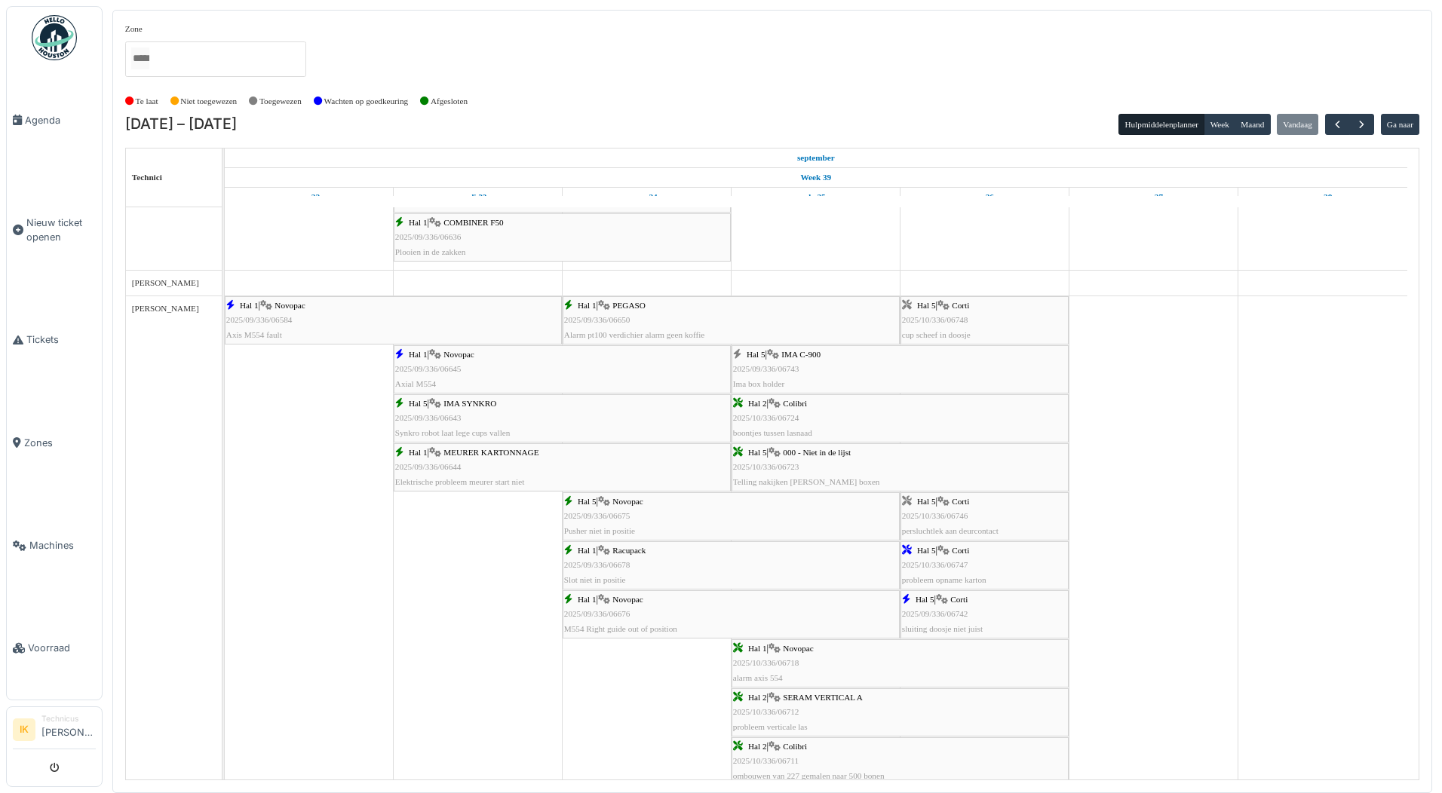
scroll to position [1584, 0]
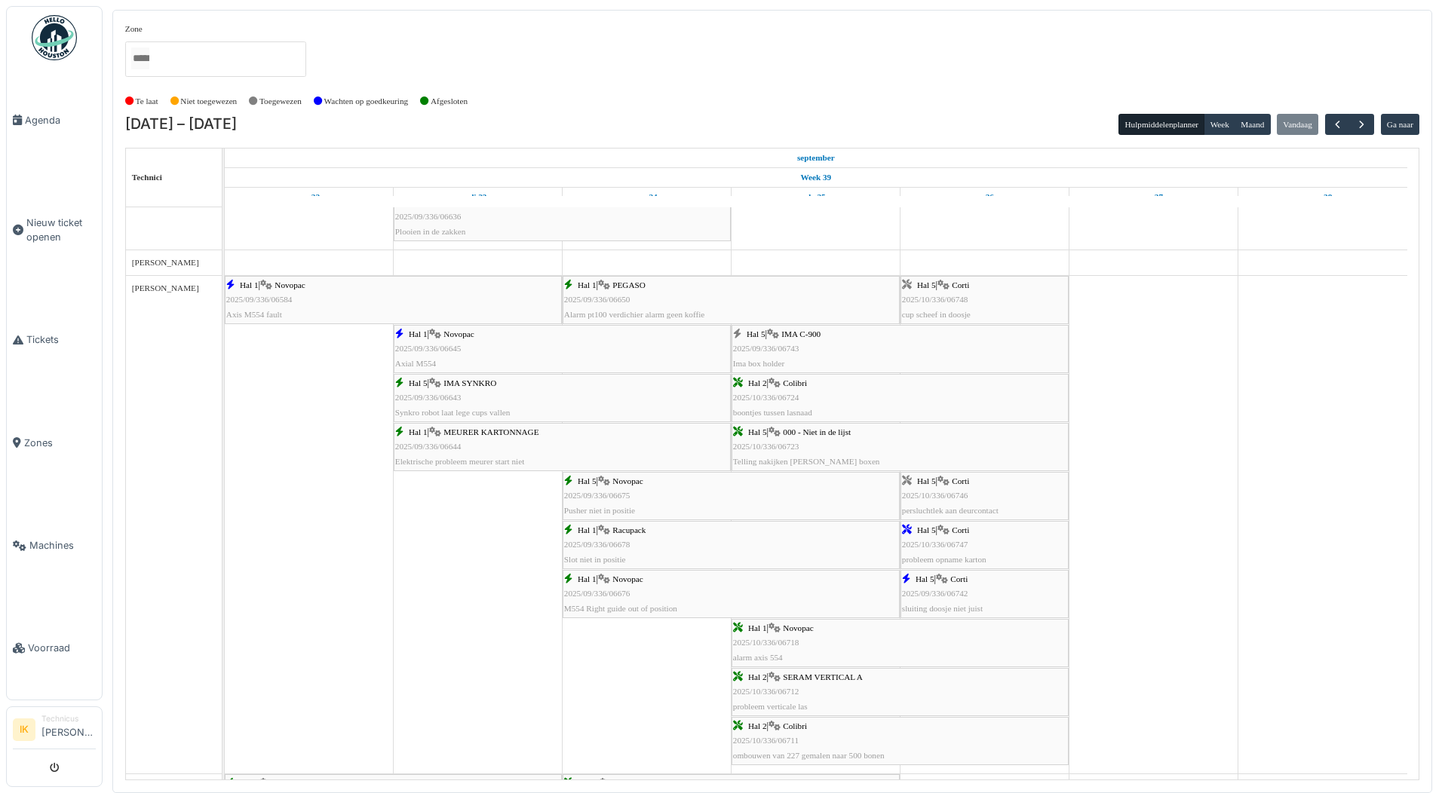
click at [953, 496] on span "2025/10/336/06746" at bounding box center [935, 495] width 66 height 9
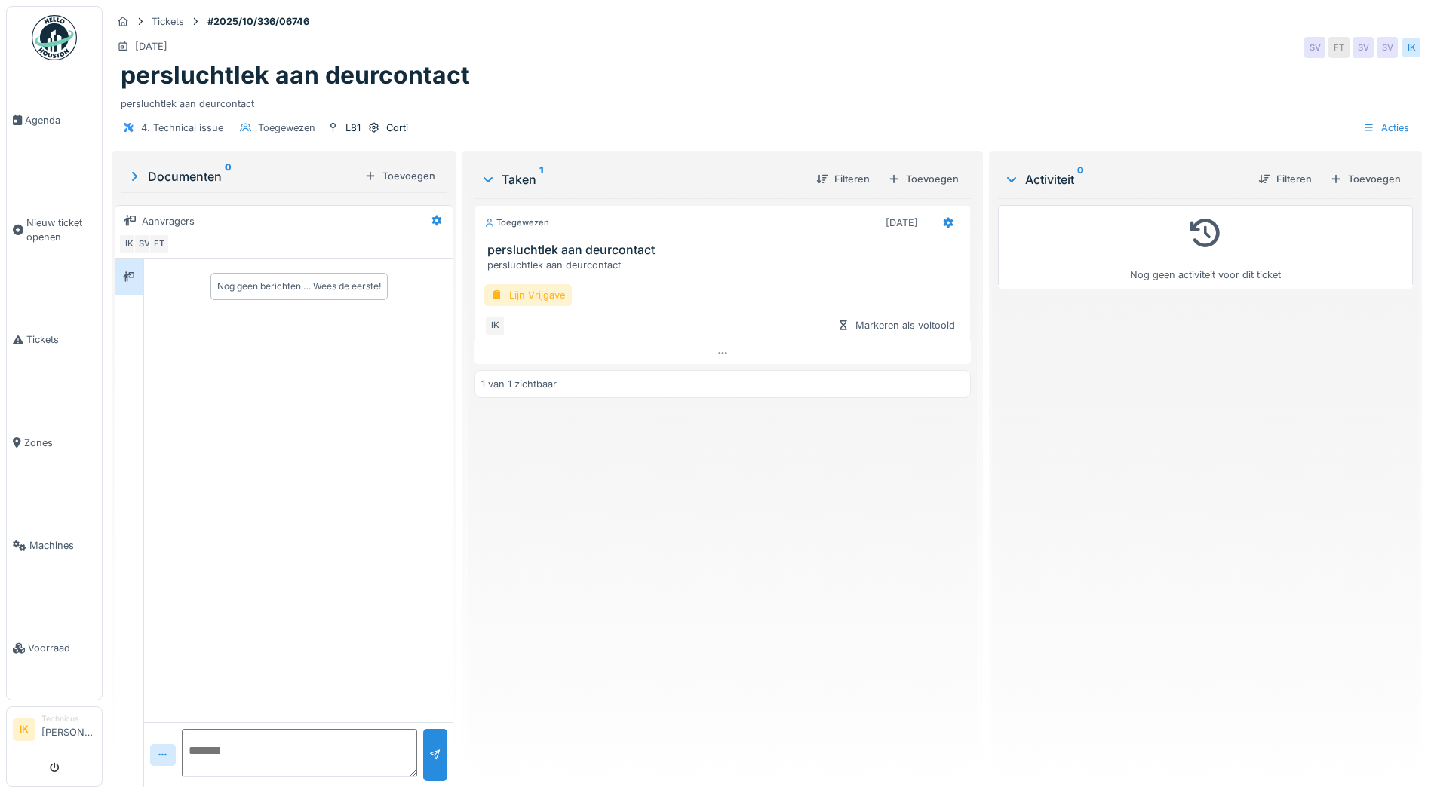
click at [538, 292] on div "Lijn Vrijgave" at bounding box center [527, 295] width 87 height 22
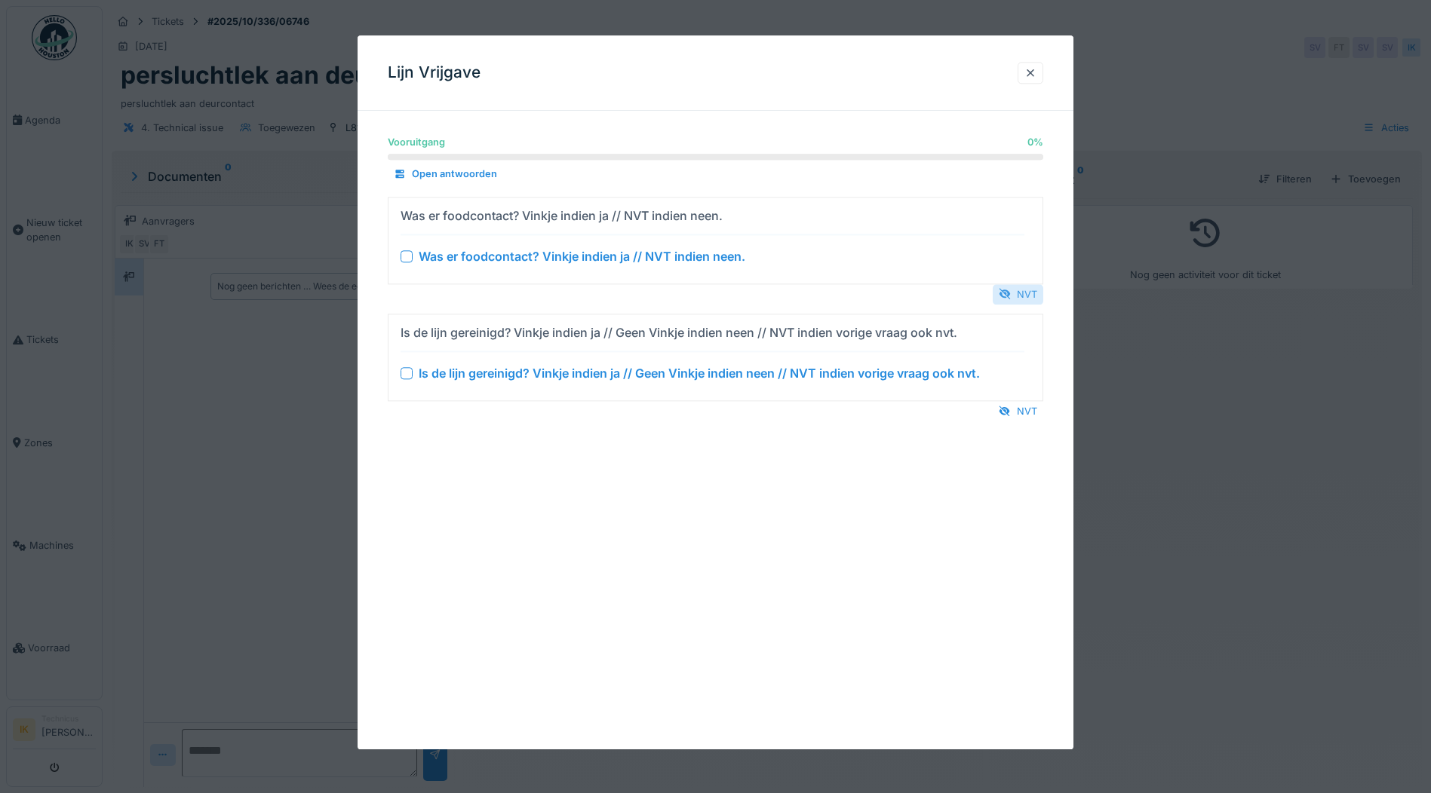
click at [1031, 294] on div "NVT" at bounding box center [1018, 294] width 51 height 20
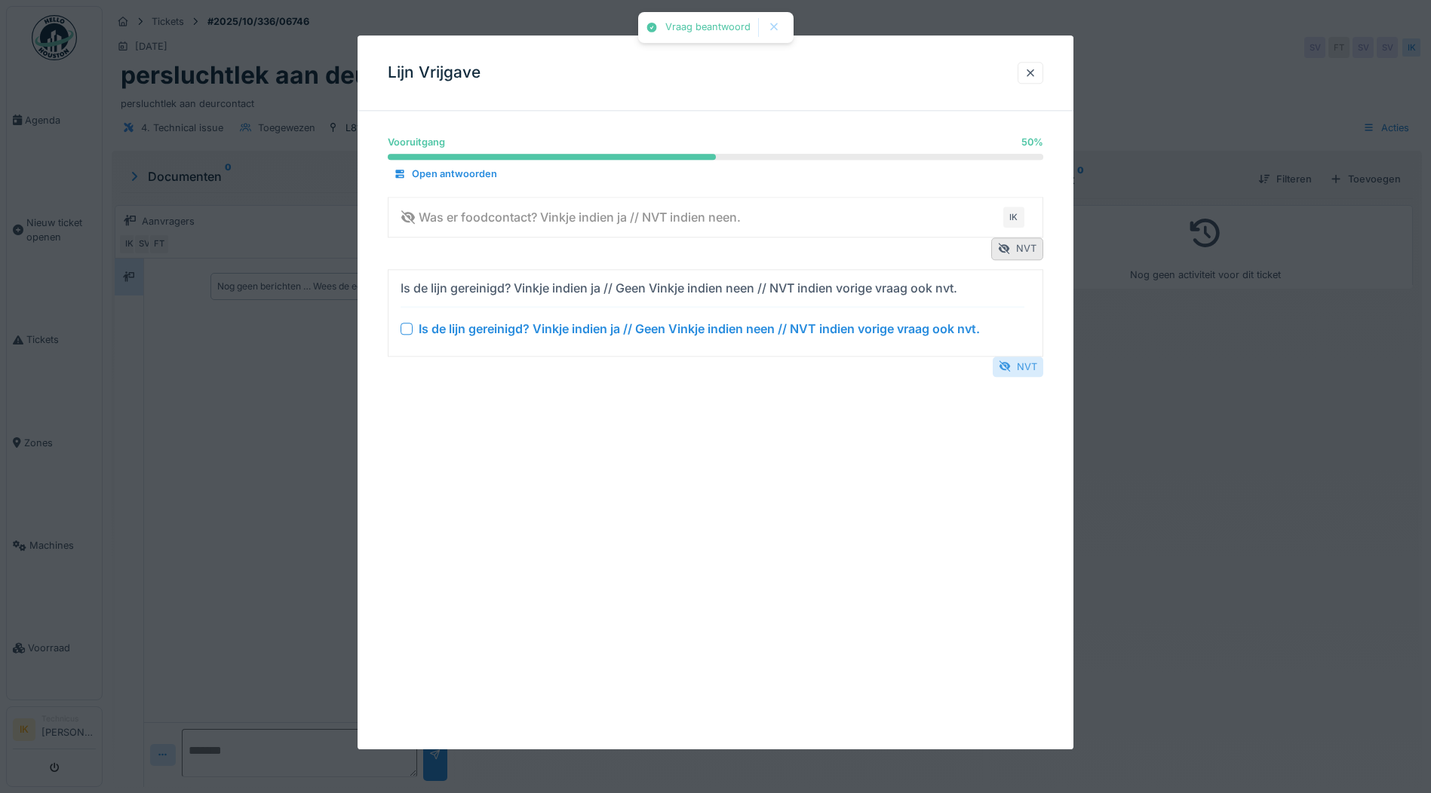
click at [1018, 367] on div "NVT" at bounding box center [1018, 367] width 51 height 20
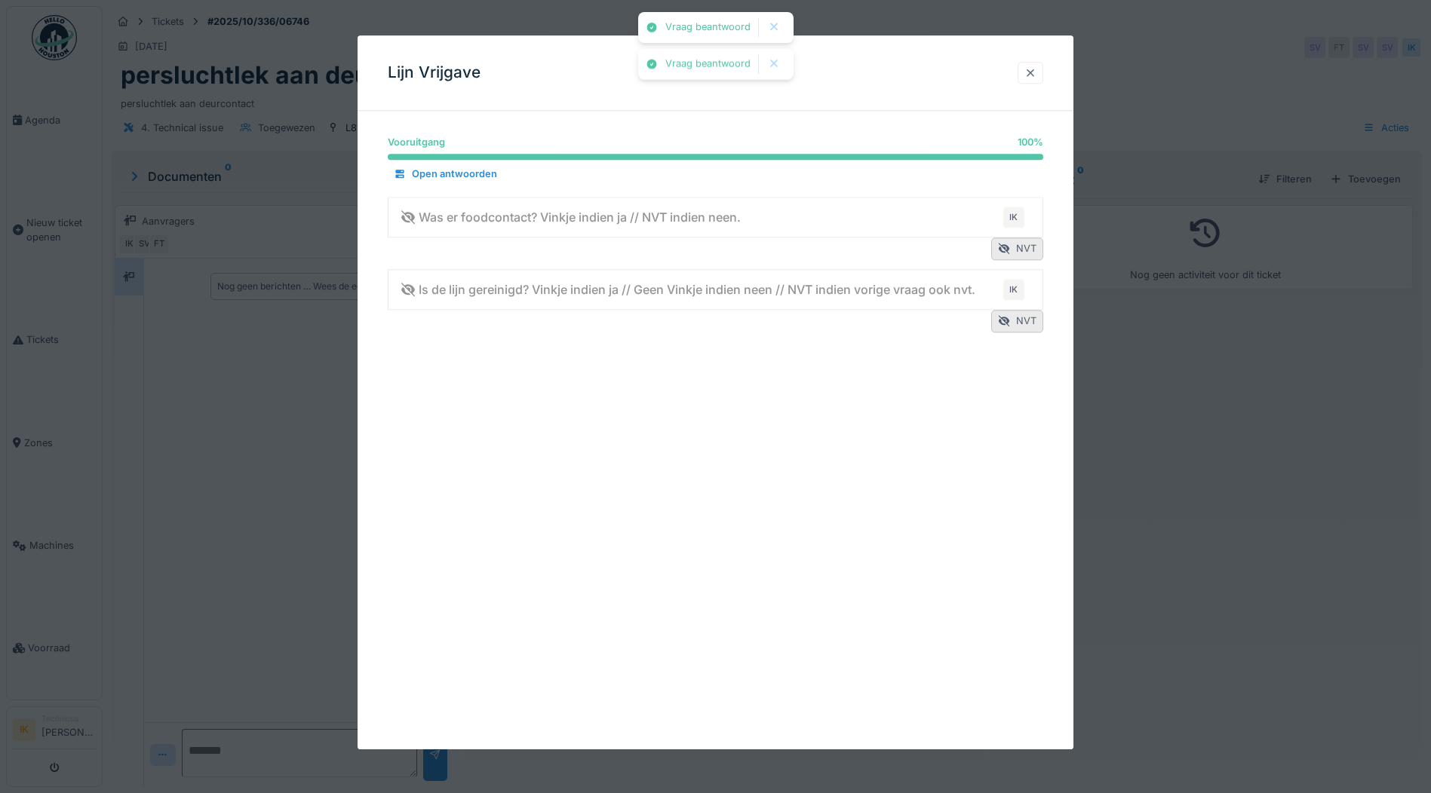
click at [1033, 71] on div at bounding box center [1030, 73] width 12 height 14
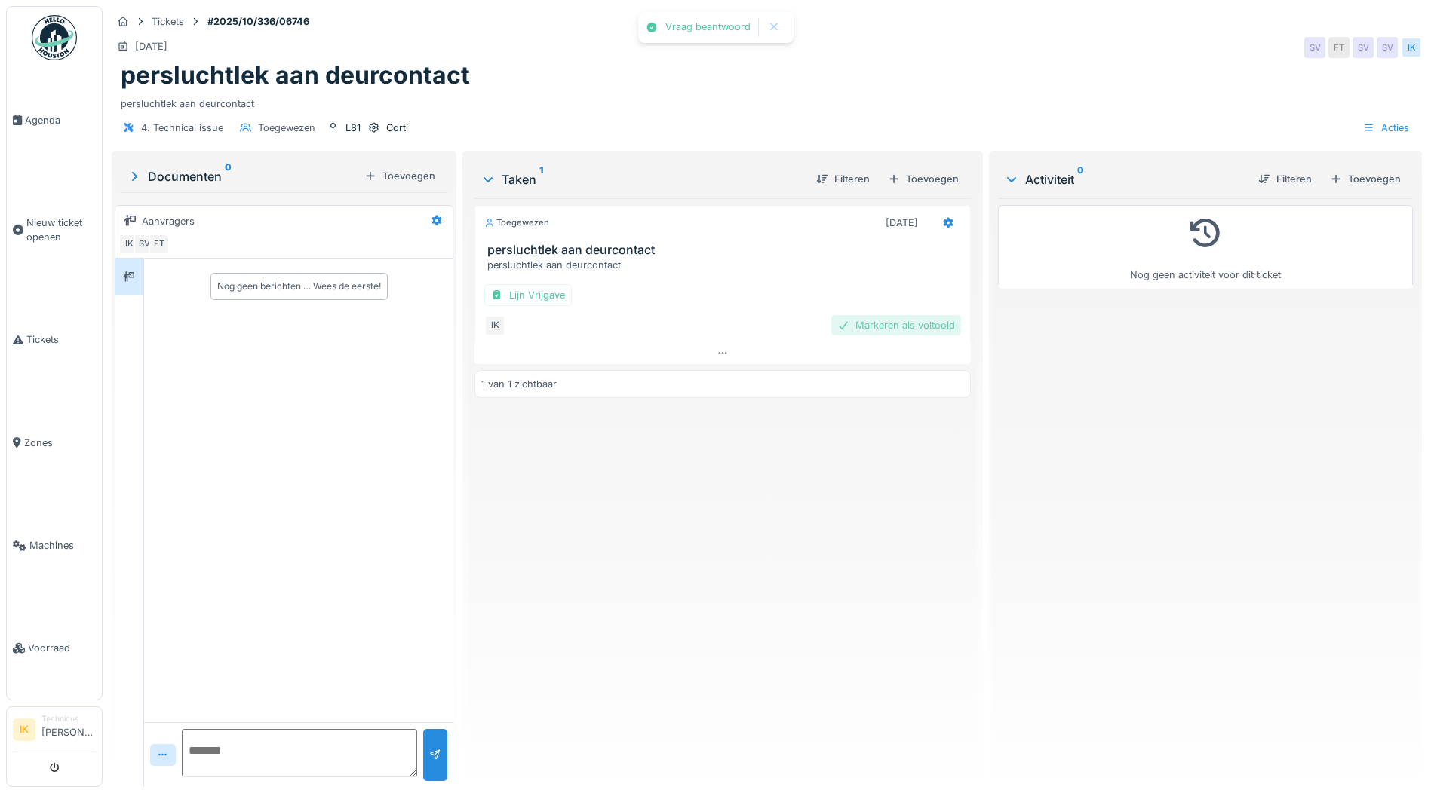
click at [919, 327] on div "Markeren als voltooid" at bounding box center [896, 325] width 130 height 20
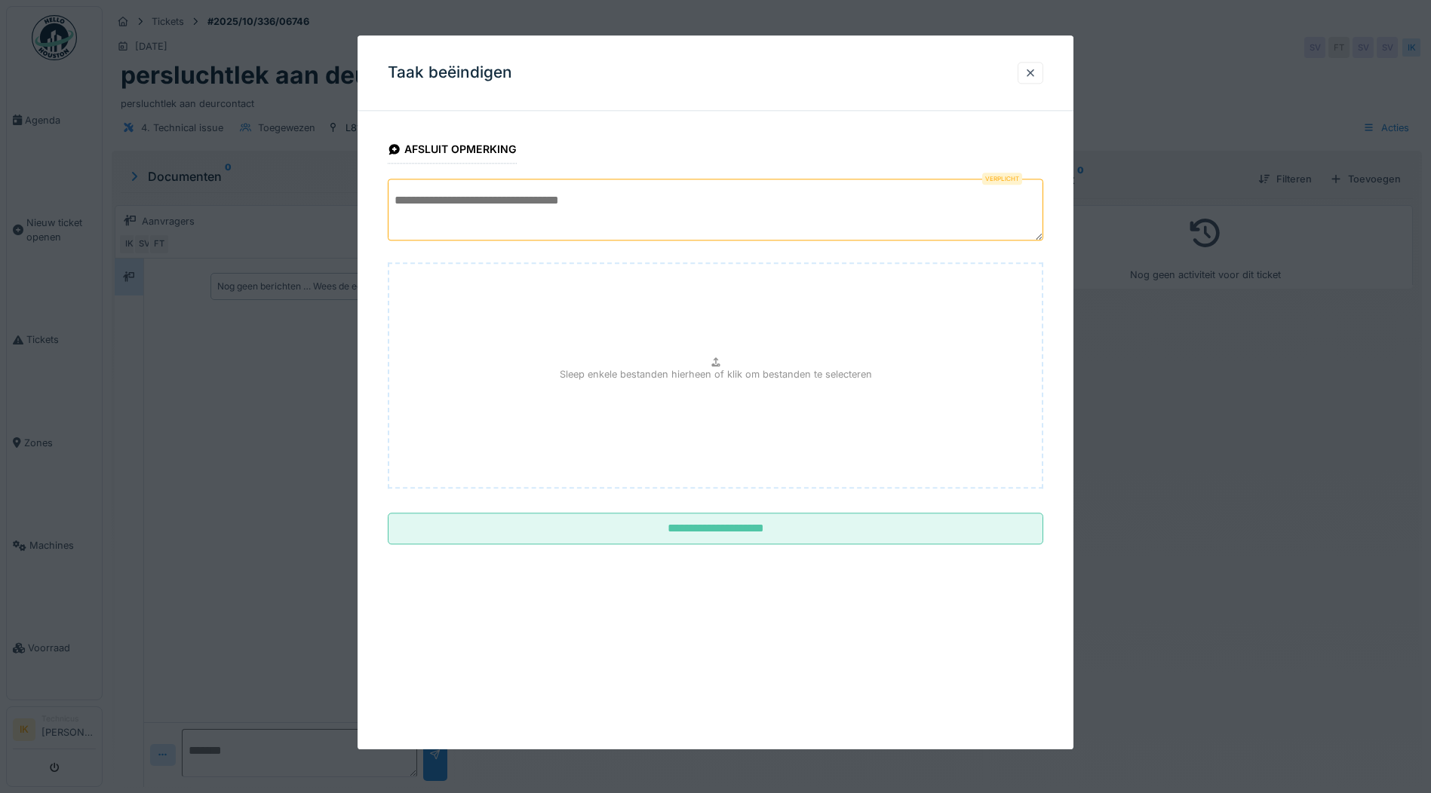
click at [472, 201] on textarea at bounding box center [715, 210] width 655 height 62
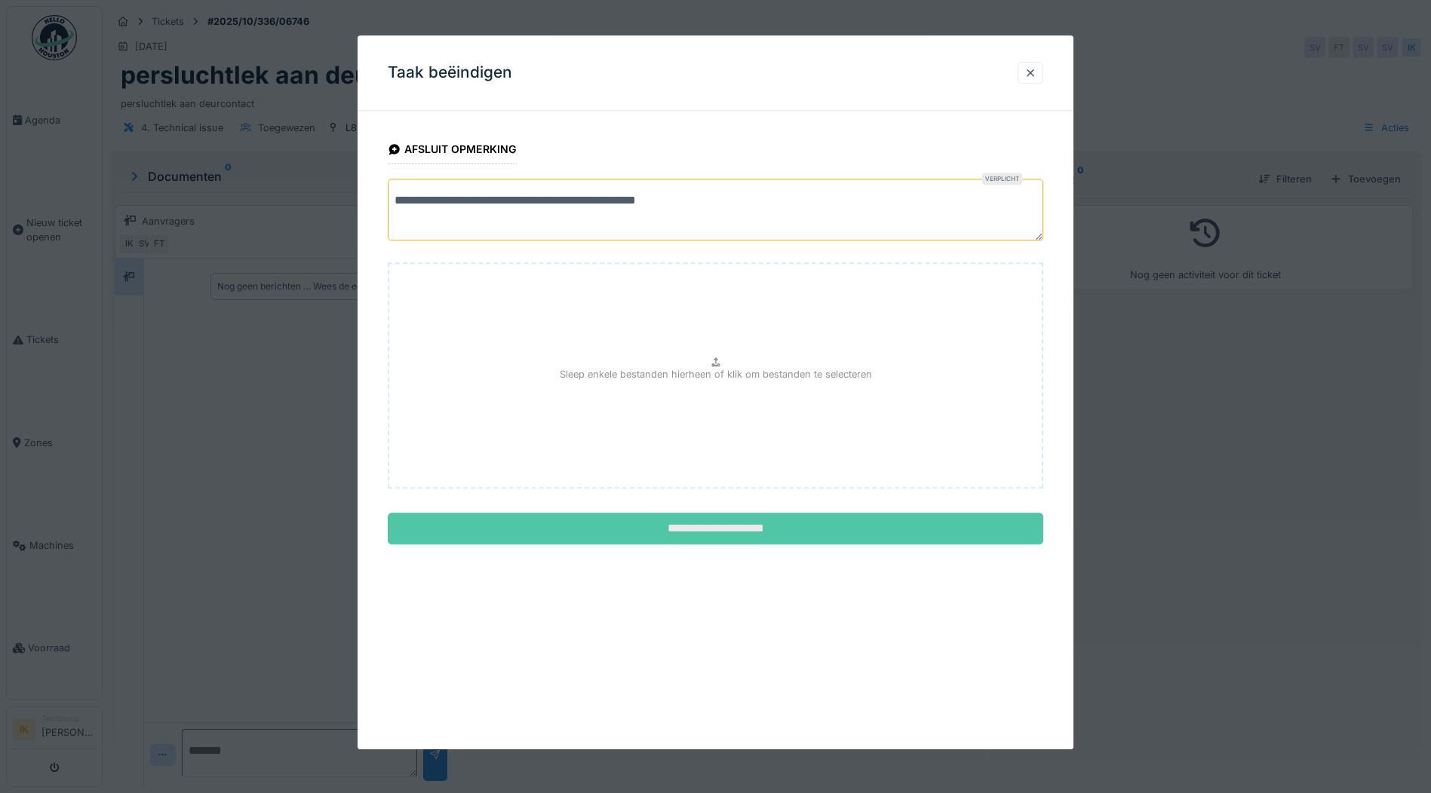
type textarea "**********"
click at [698, 530] on input "**********" at bounding box center [715, 530] width 655 height 32
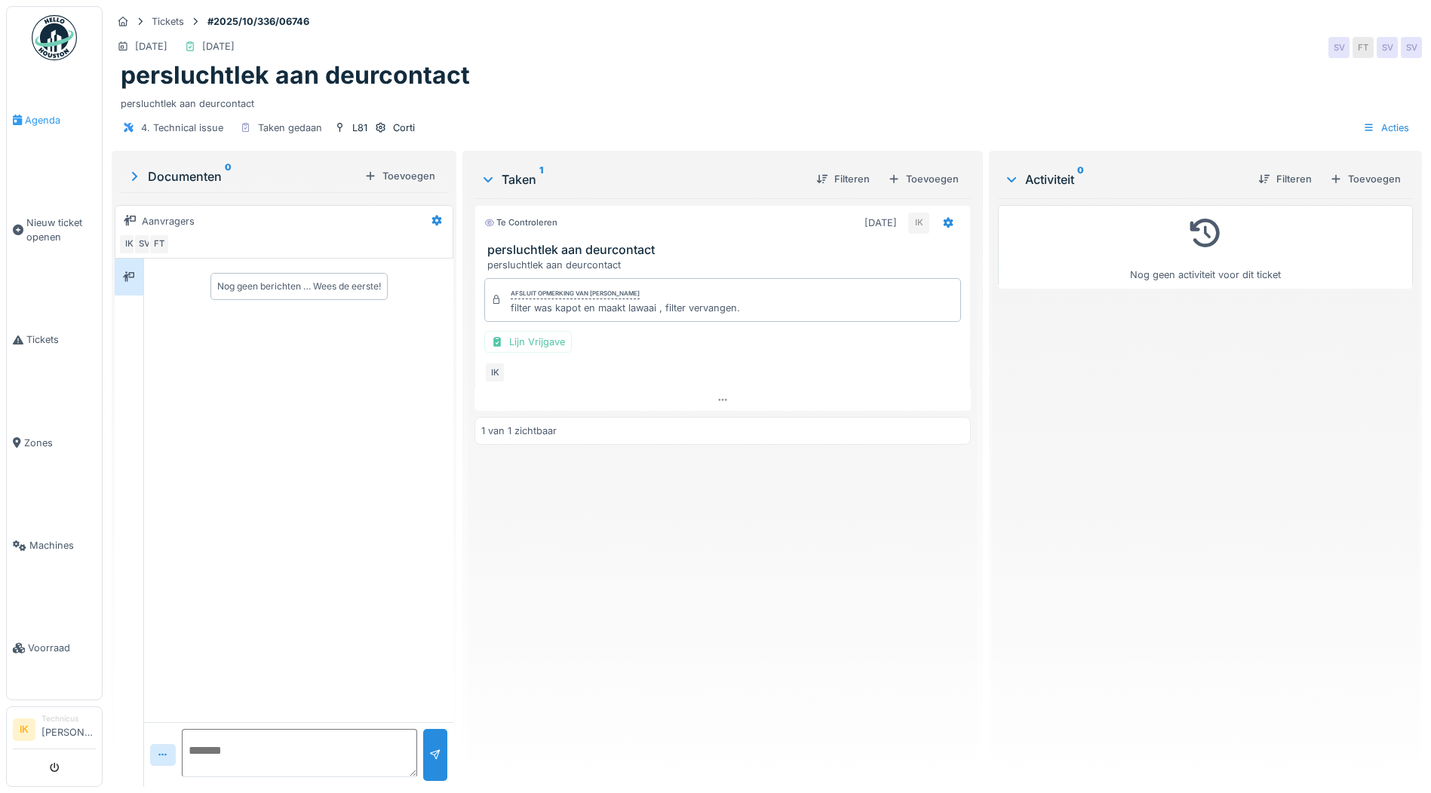
click at [42, 118] on span "Agenda" at bounding box center [60, 120] width 71 height 14
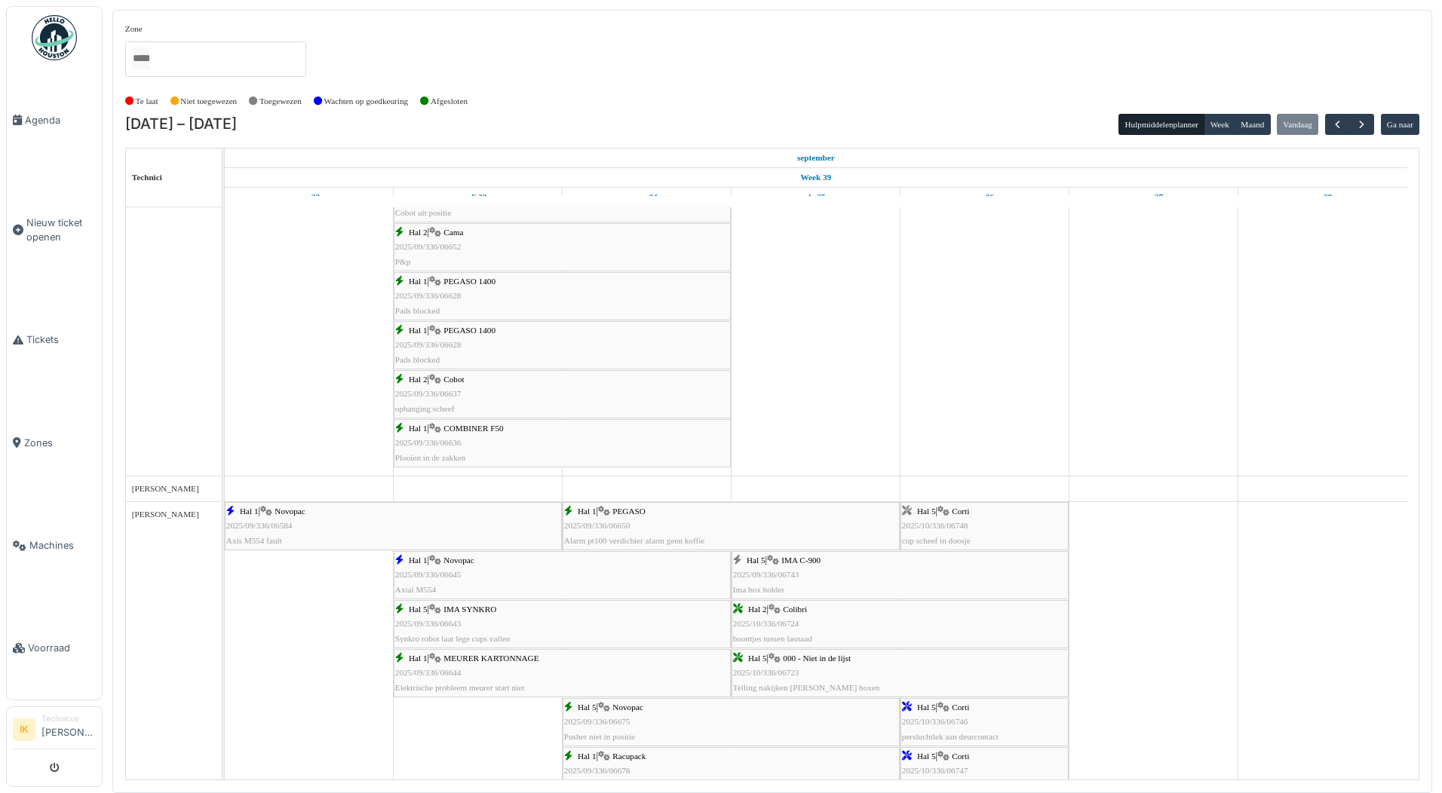
scroll to position [1433, 0]
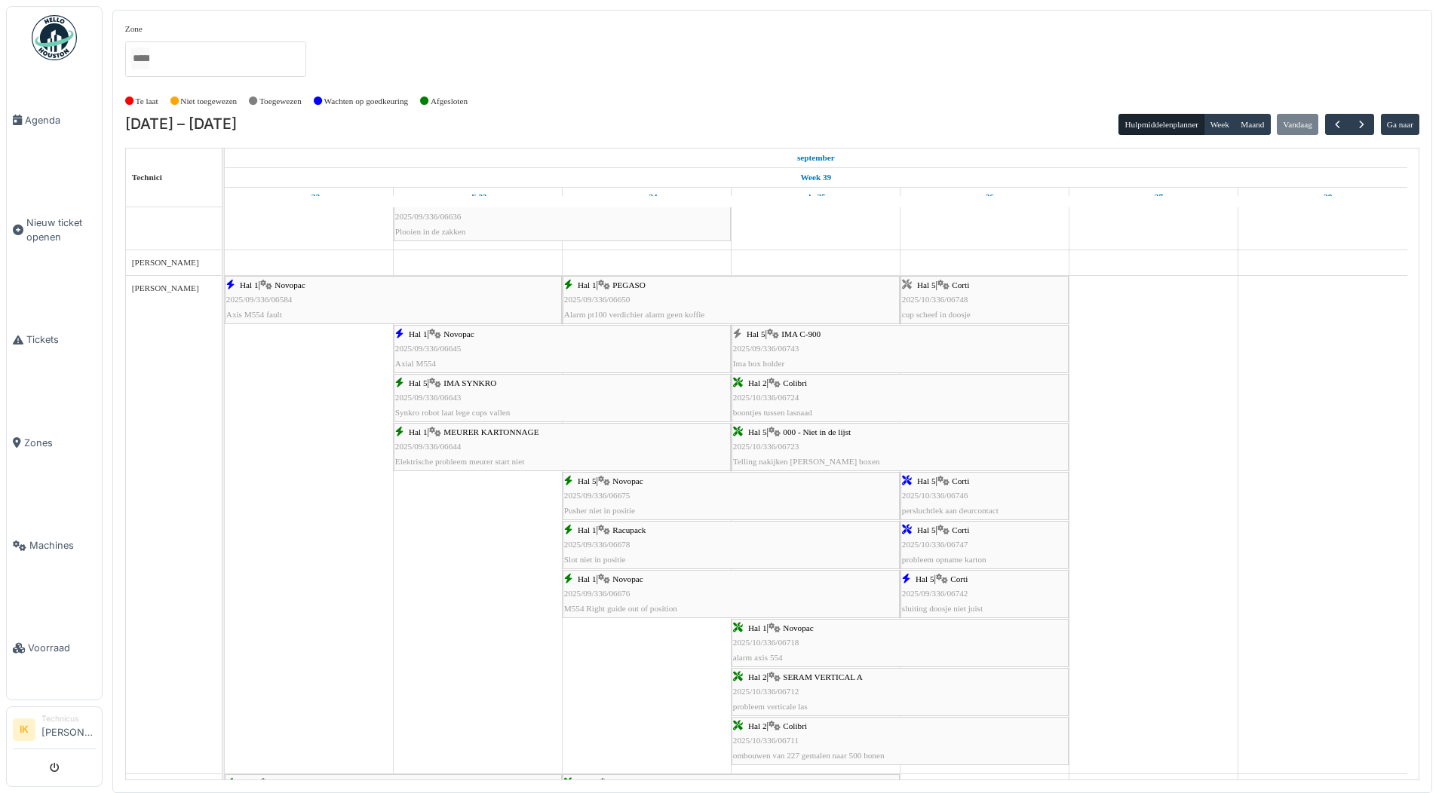
click at [785, 347] on span "2025/09/336/06743" at bounding box center [766, 348] width 66 height 9
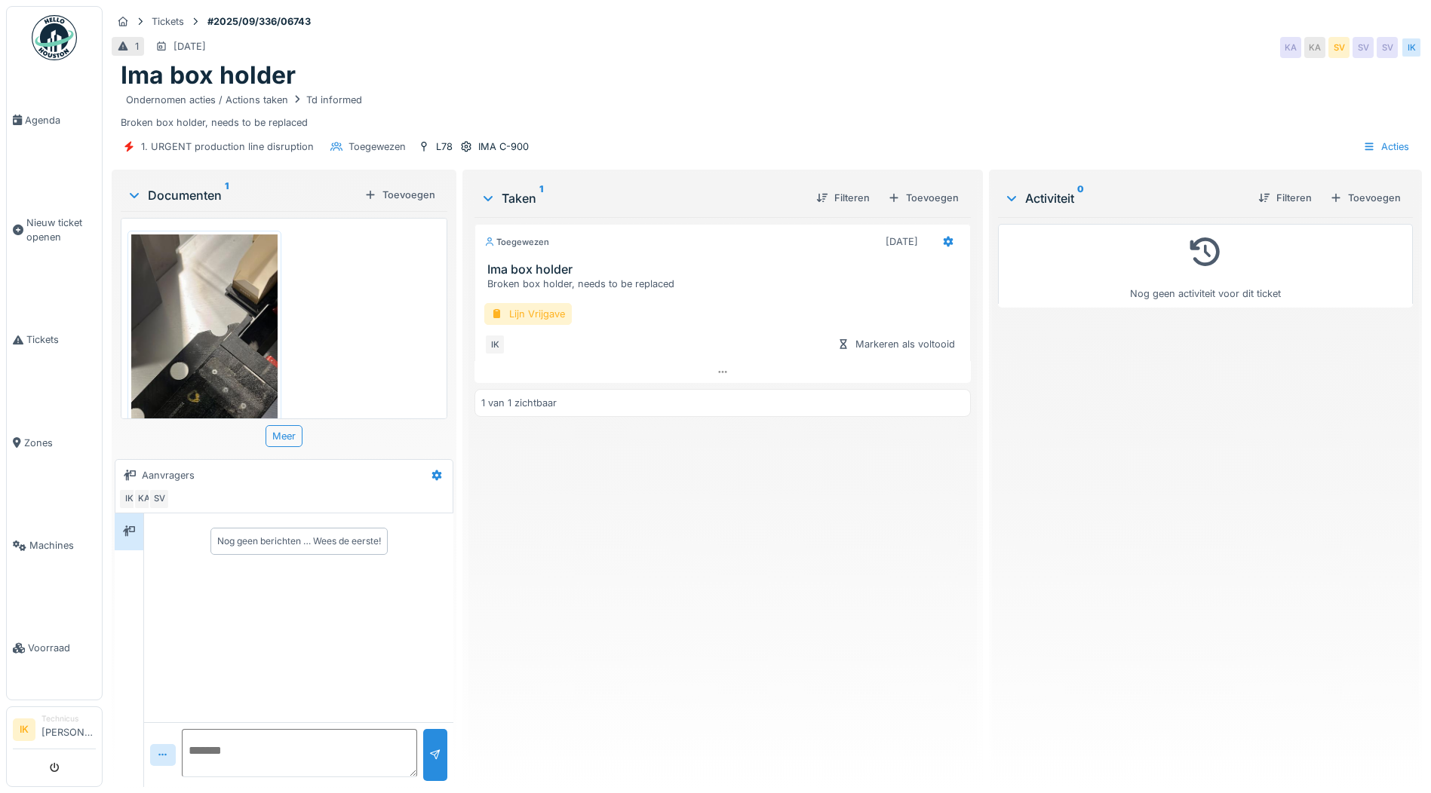
click at [520, 311] on div "Lijn Vrijgave" at bounding box center [527, 314] width 87 height 22
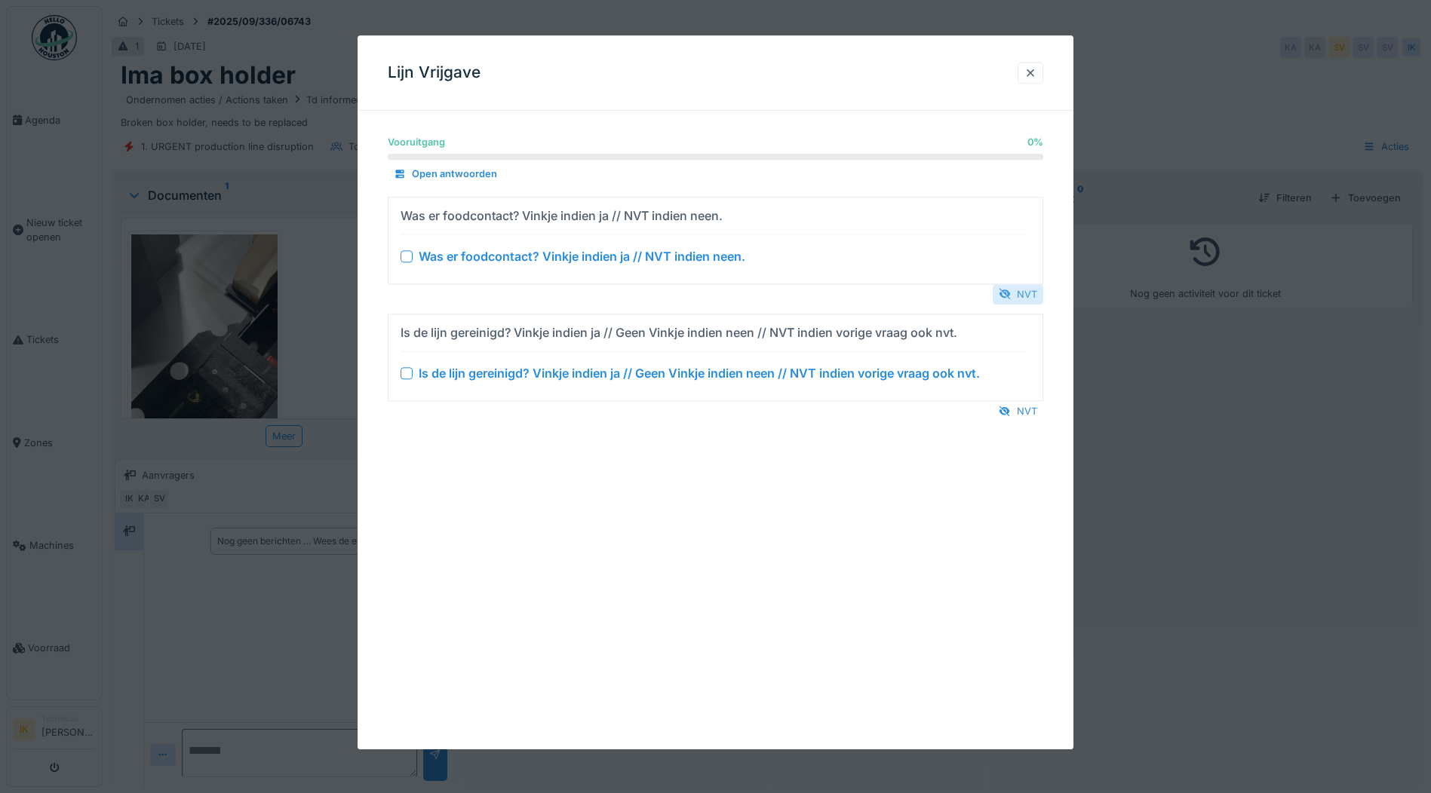
click at [1017, 292] on div "NVT" at bounding box center [1018, 294] width 51 height 20
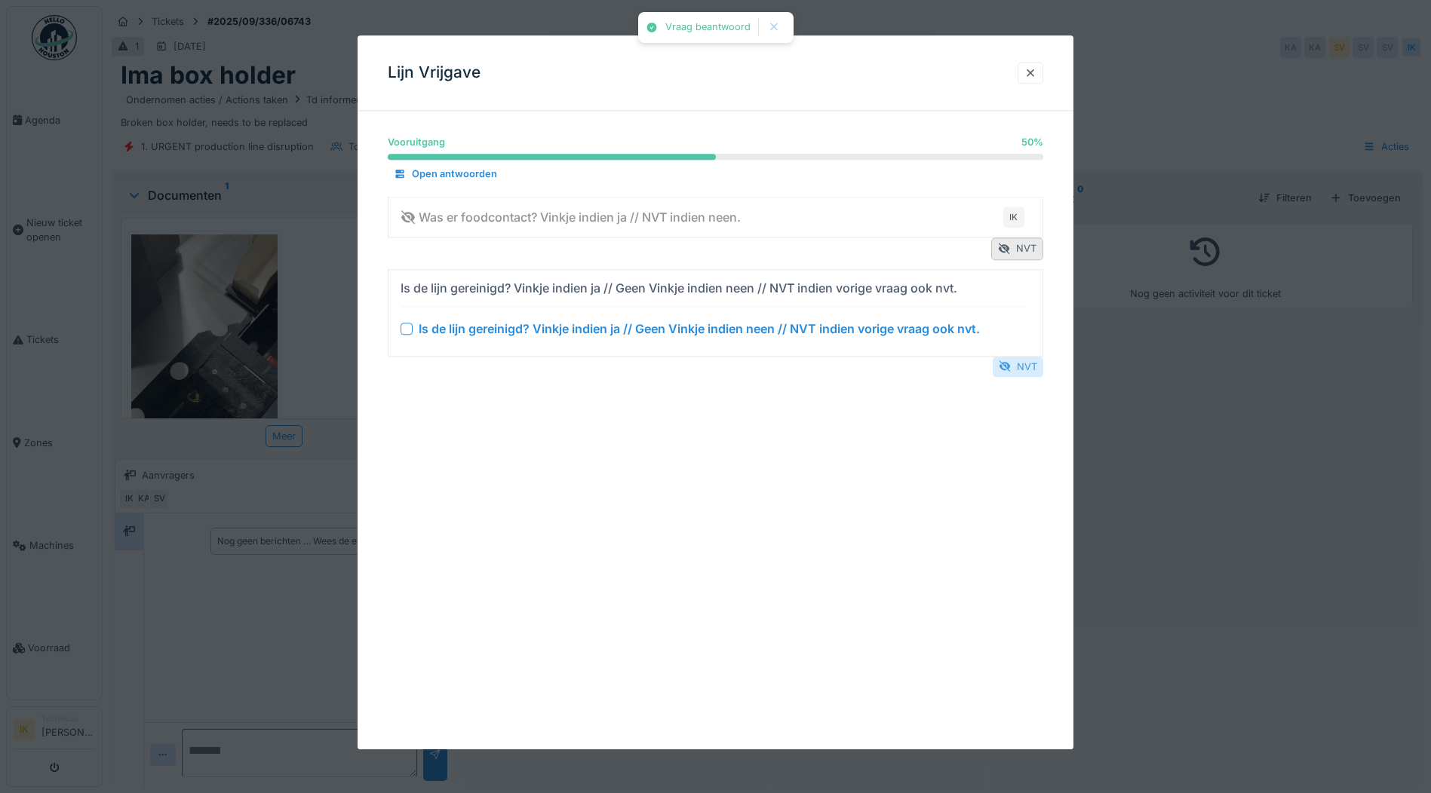
click at [1011, 364] on div at bounding box center [1005, 367] width 12 height 14
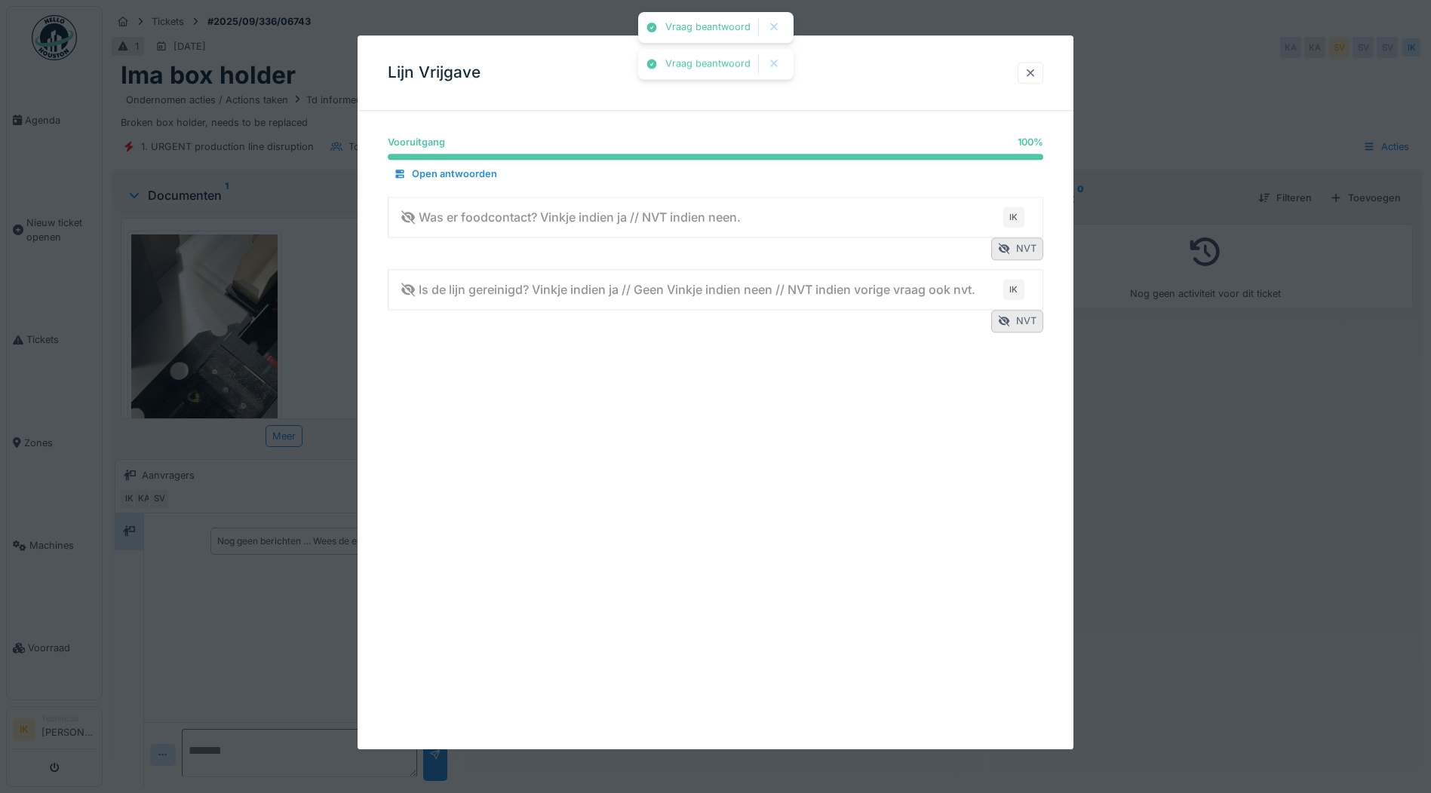
click at [1036, 74] on div at bounding box center [1030, 73] width 12 height 14
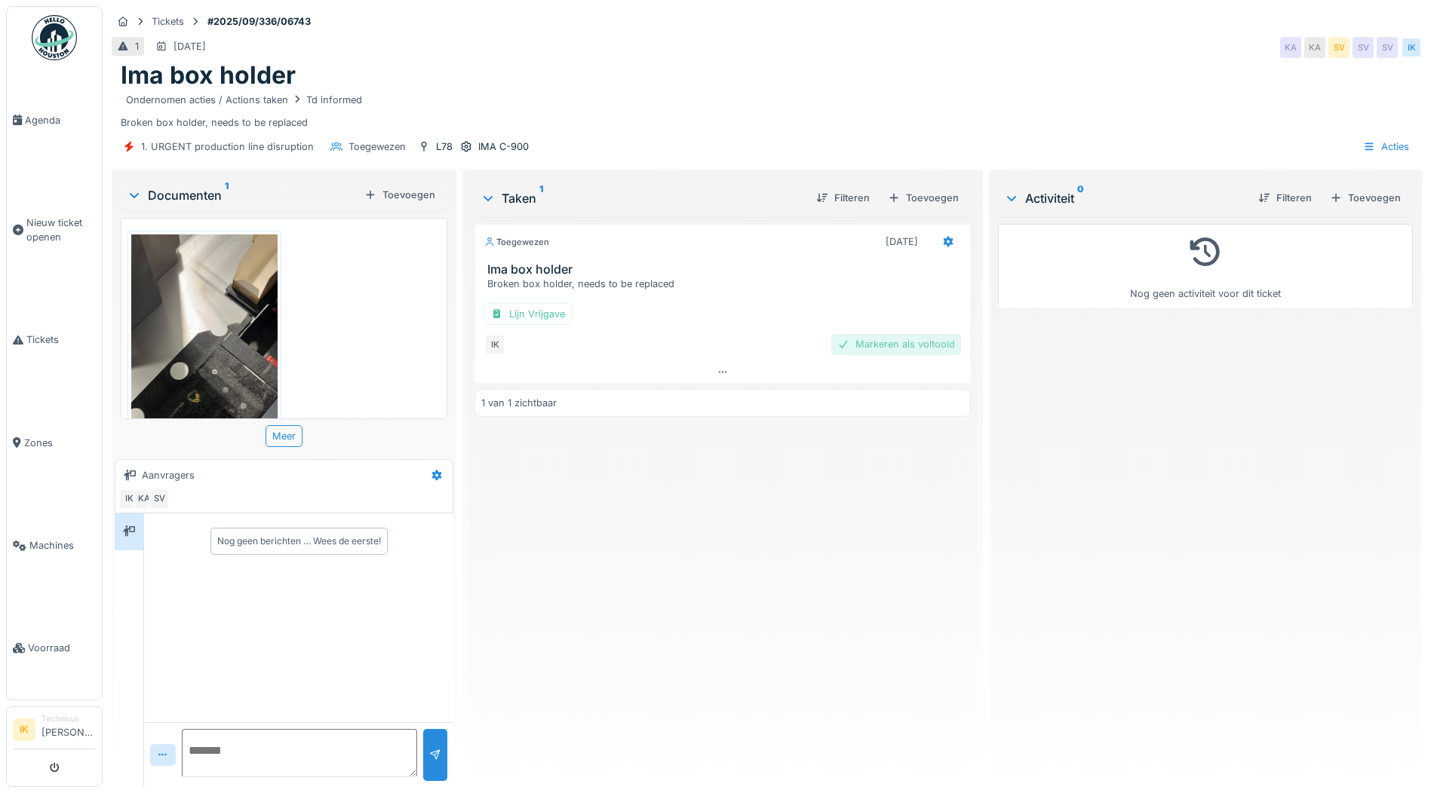
click at [870, 346] on div "Markeren als voltooid" at bounding box center [896, 344] width 130 height 20
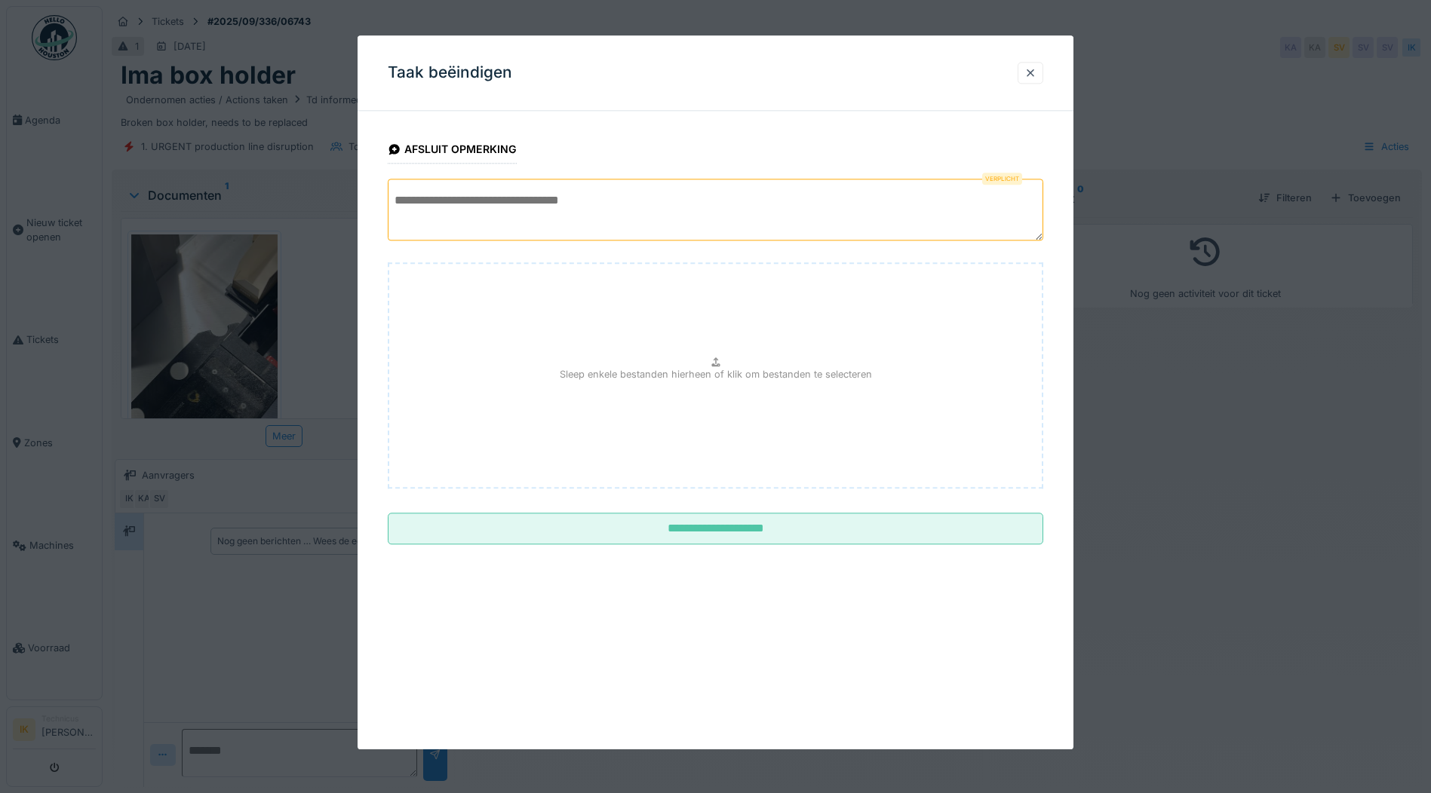
click at [559, 216] on textarea at bounding box center [715, 210] width 655 height 62
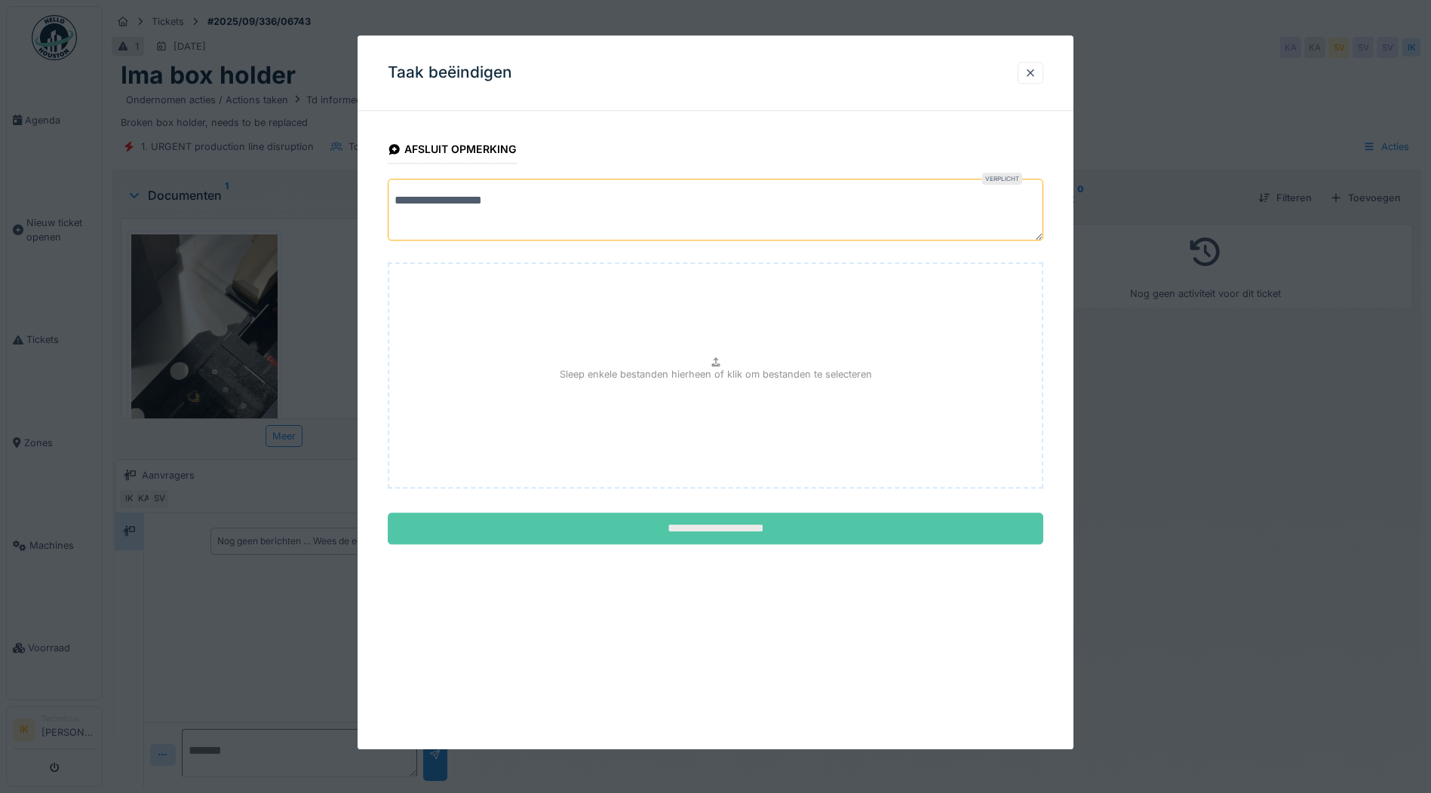
type textarea "**********"
click at [742, 529] on input "**********" at bounding box center [715, 530] width 655 height 32
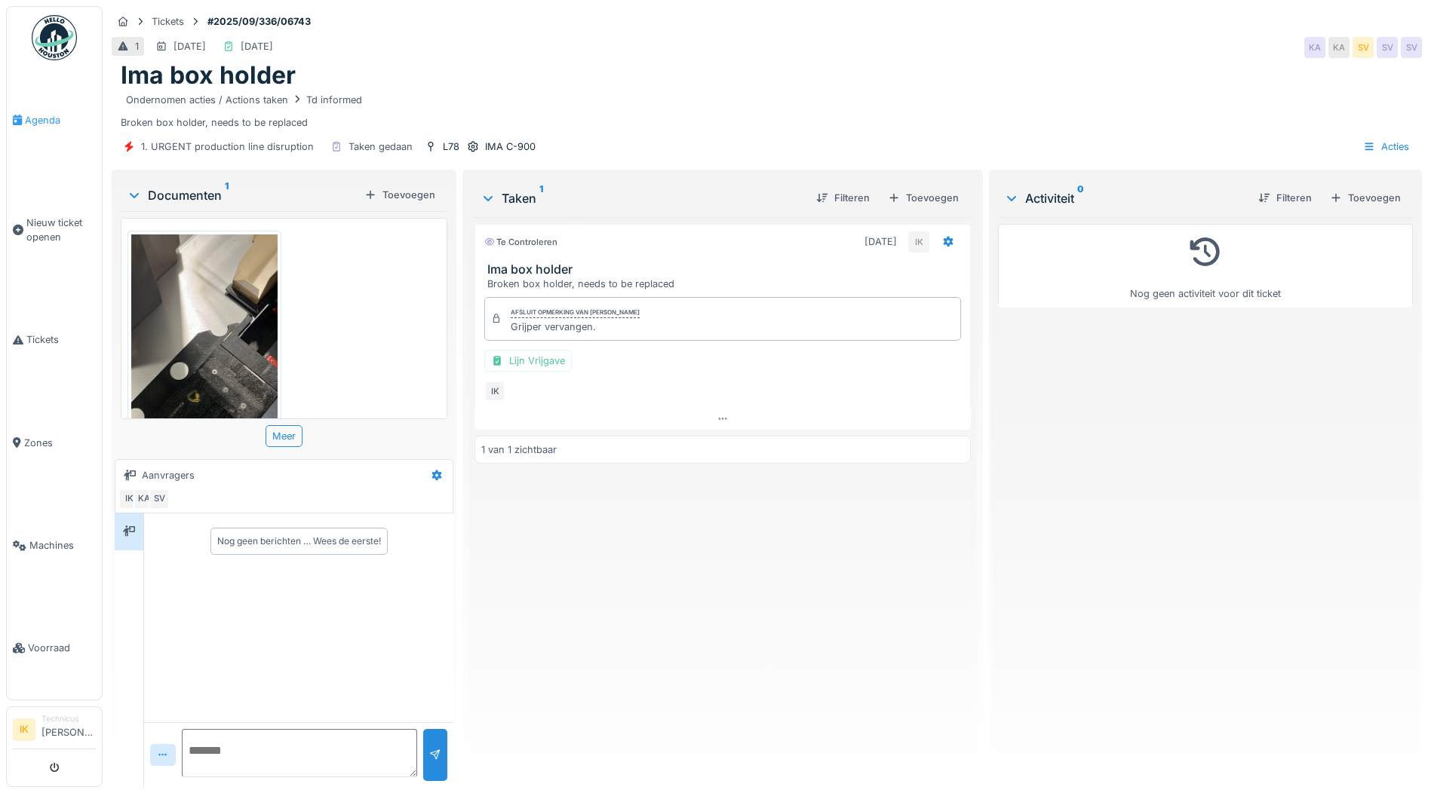
click at [47, 118] on span "Agenda" at bounding box center [60, 120] width 71 height 14
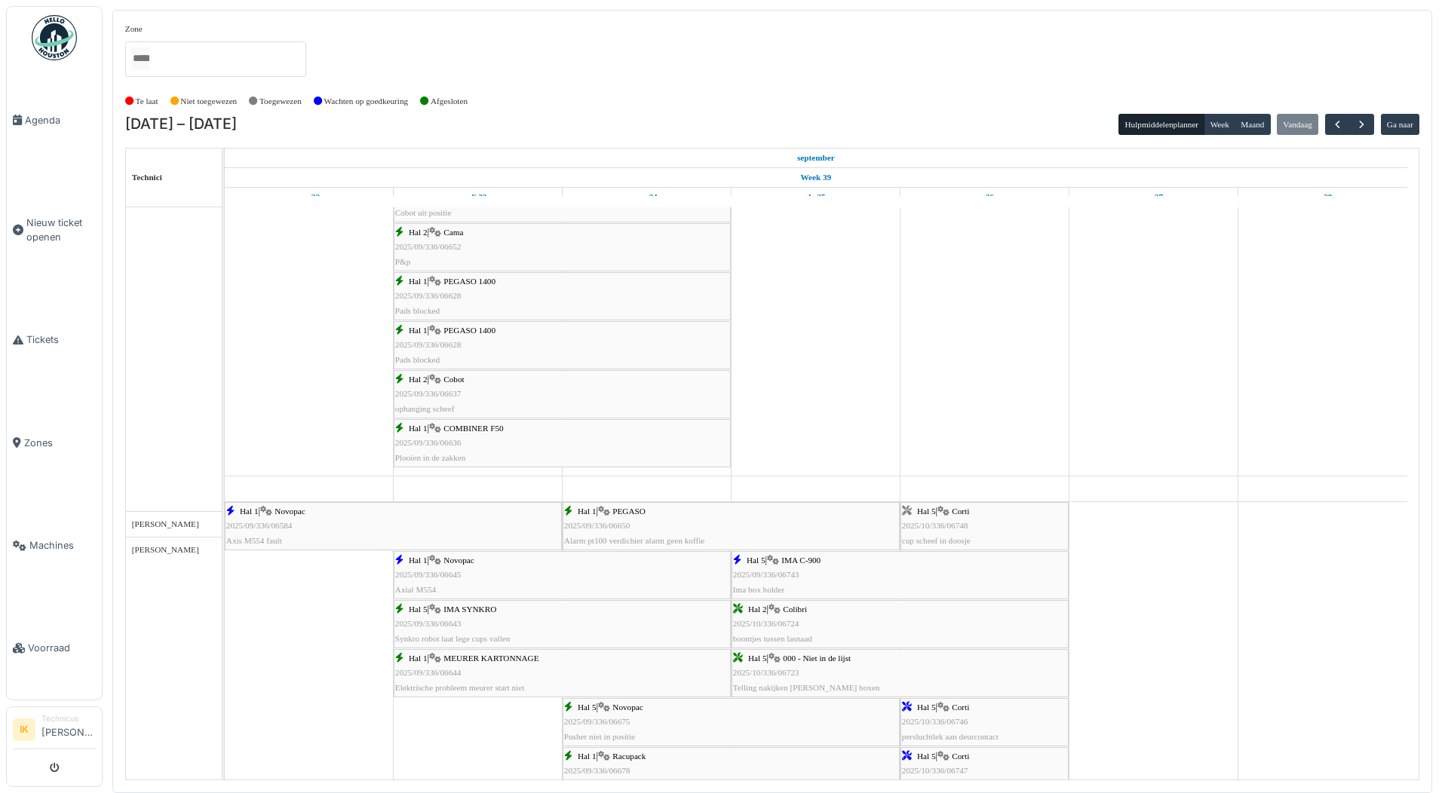
scroll to position [1358, 0]
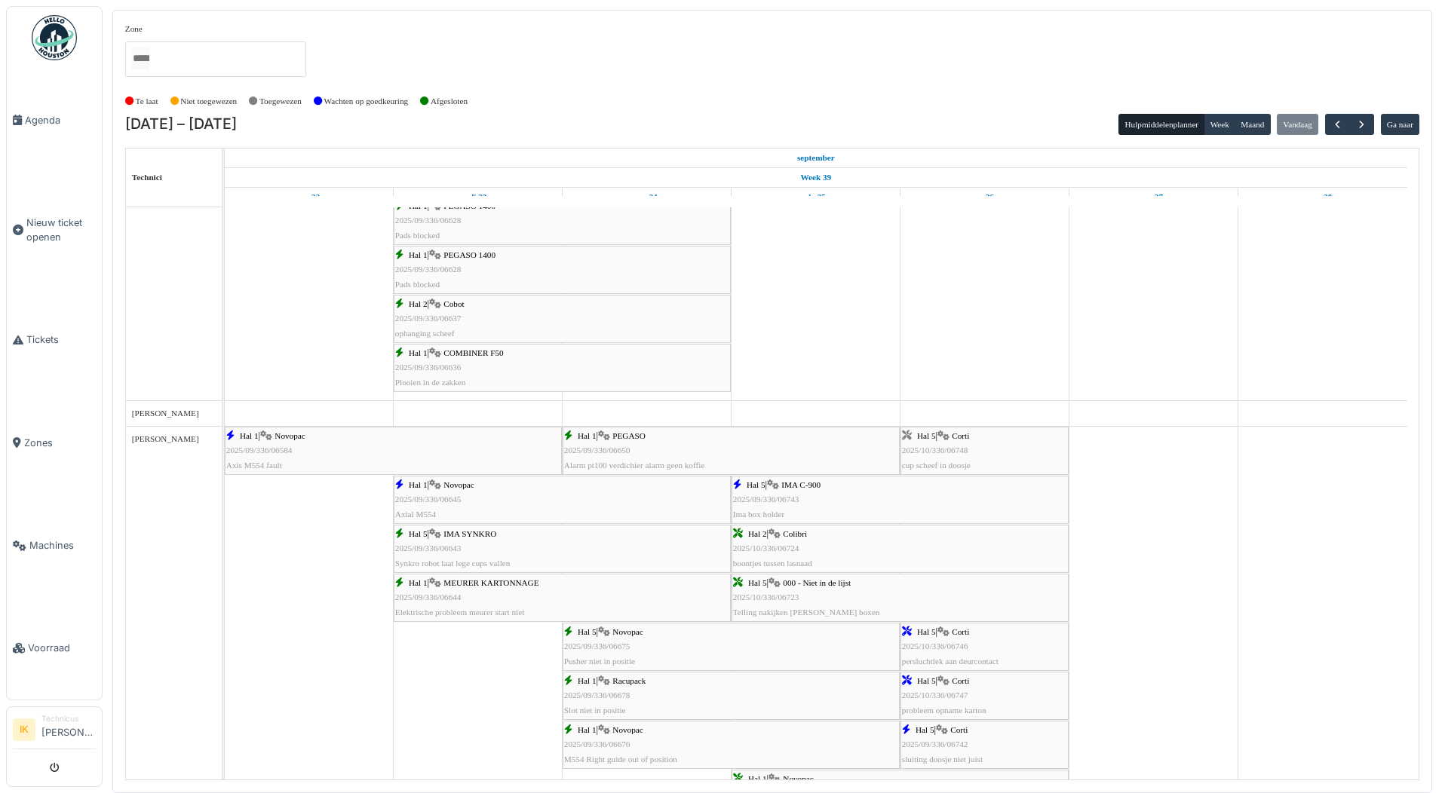
click at [958, 438] on span "Corti" at bounding box center [960, 435] width 17 height 9
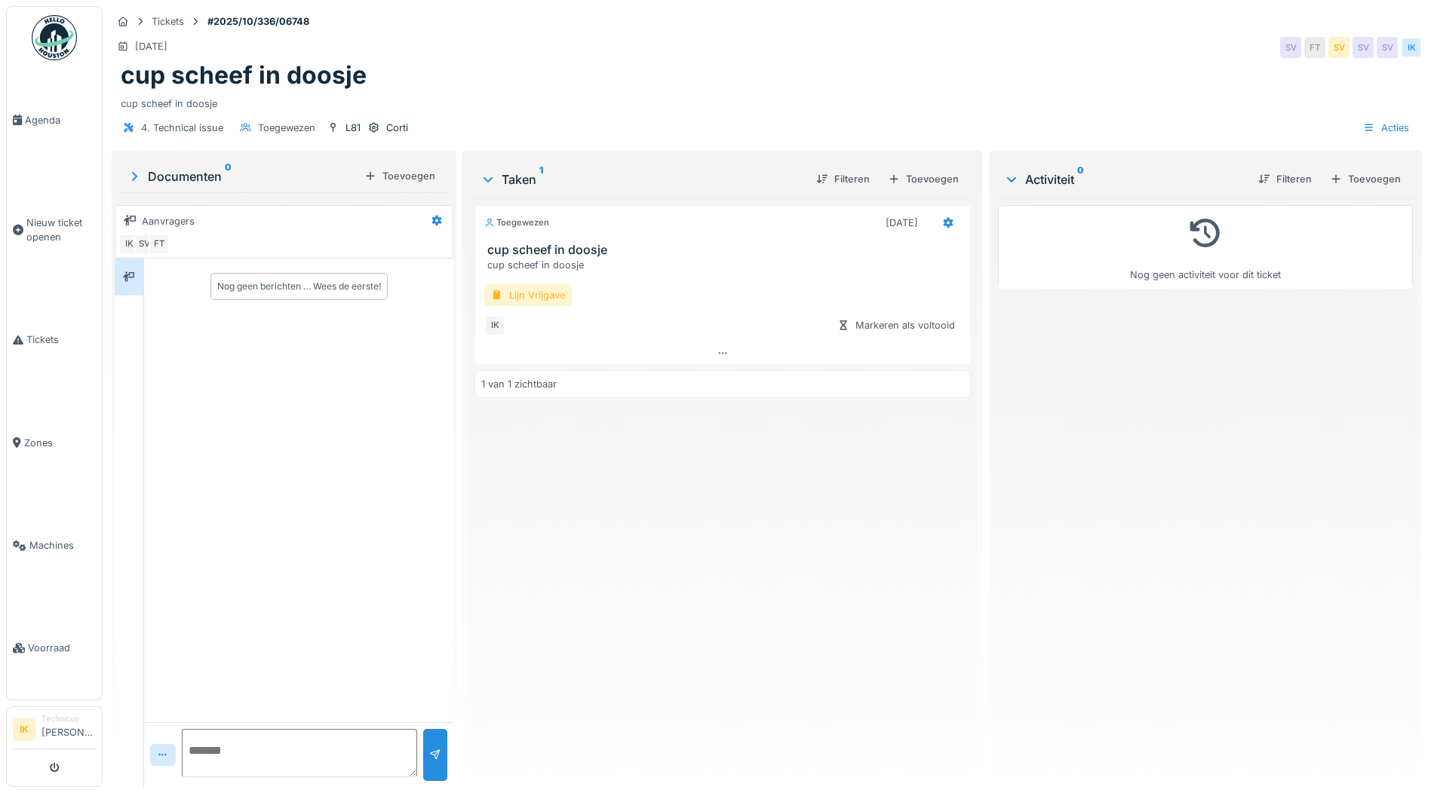
click at [526, 292] on div "Lijn Vrijgave" at bounding box center [527, 295] width 87 height 22
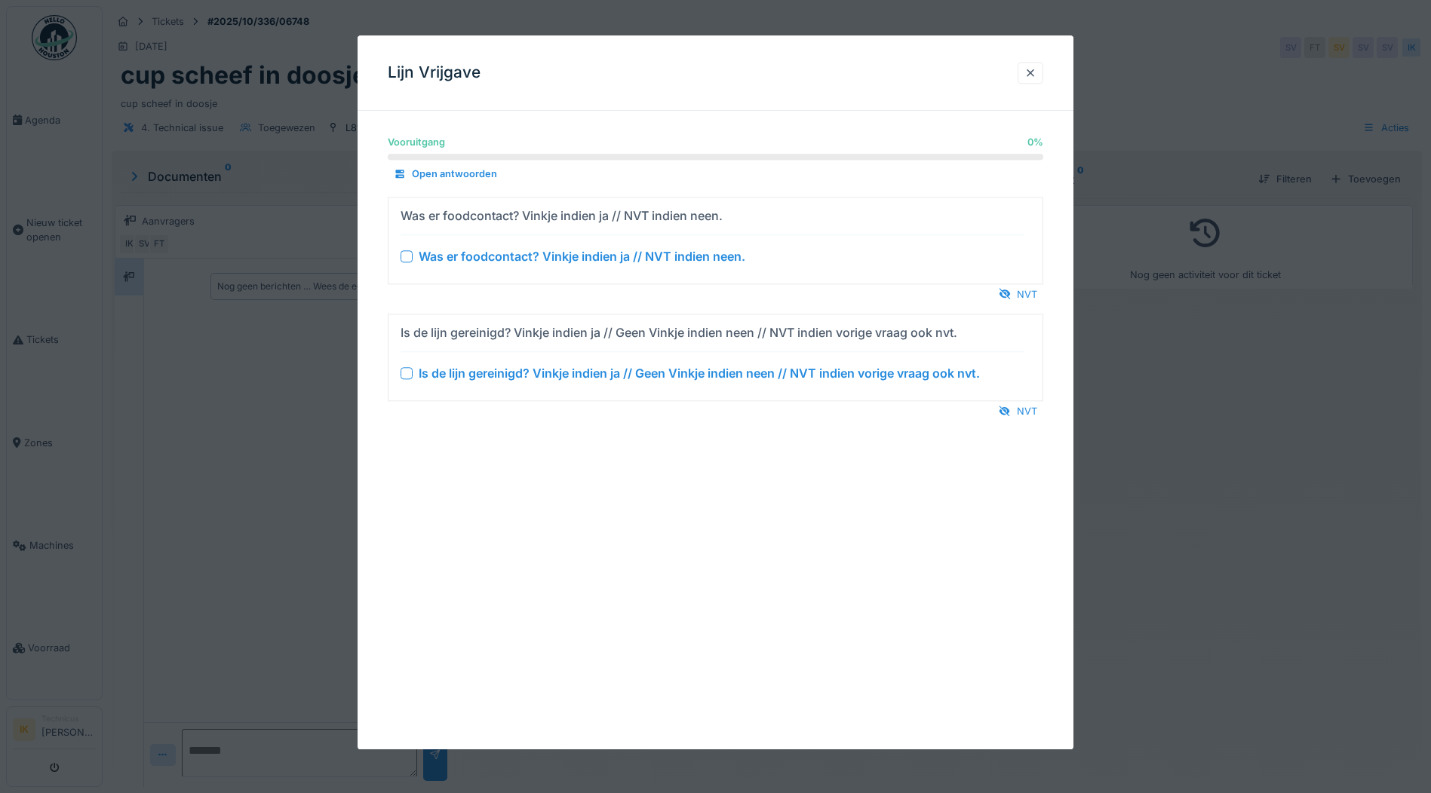
click at [404, 252] on div at bounding box center [407, 256] width 12 height 12
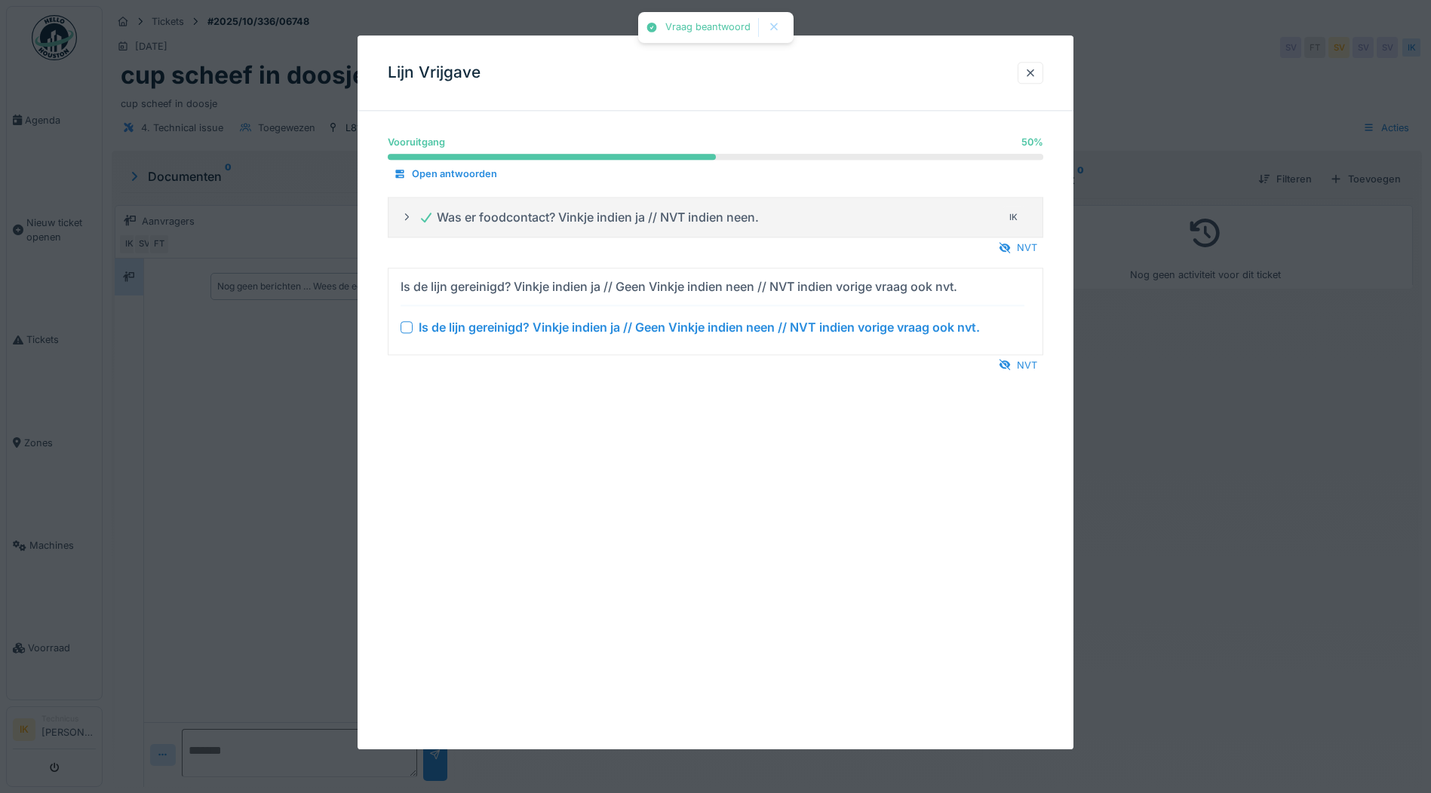
click at [407, 325] on div at bounding box center [407, 327] width 12 height 12
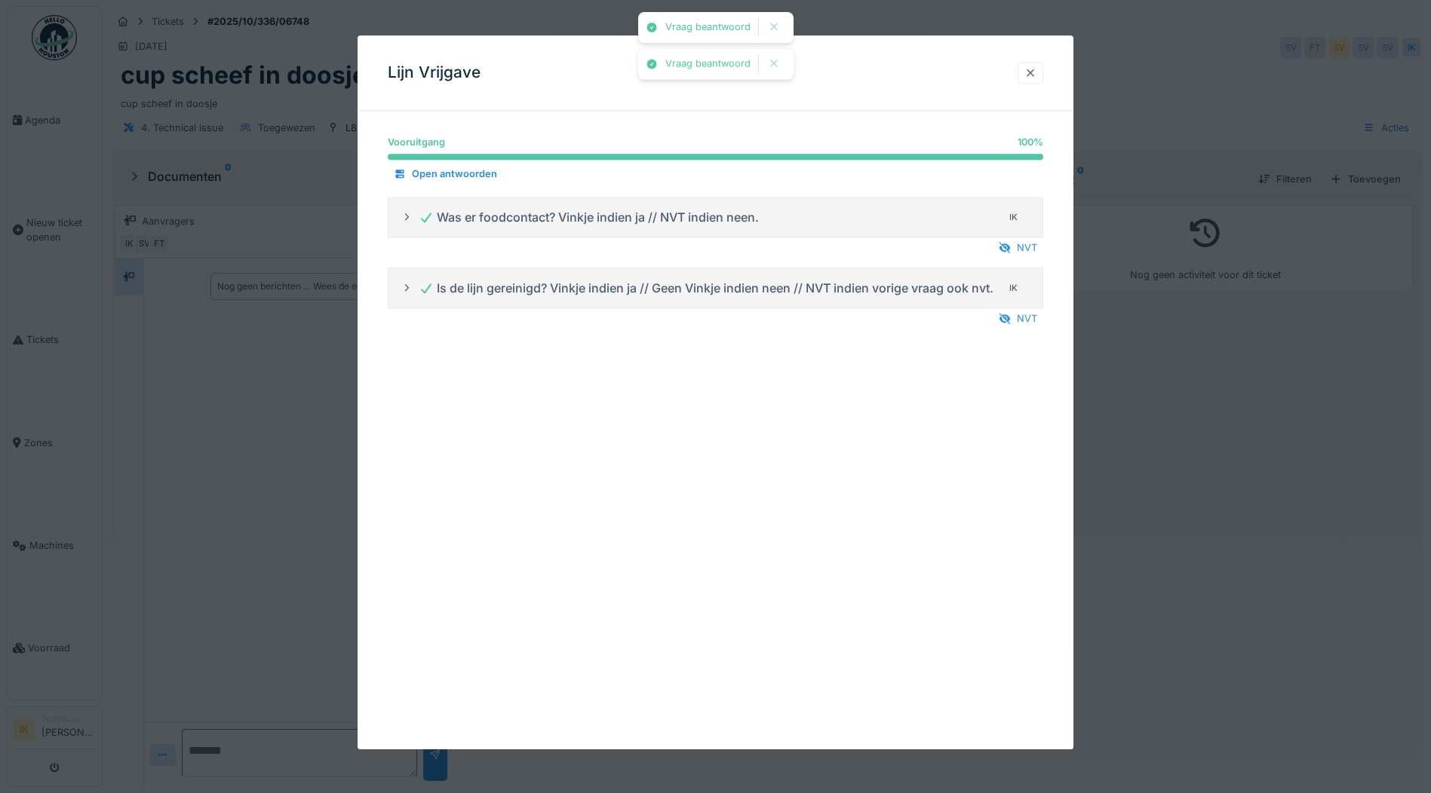
click at [1036, 76] on div at bounding box center [1030, 73] width 12 height 14
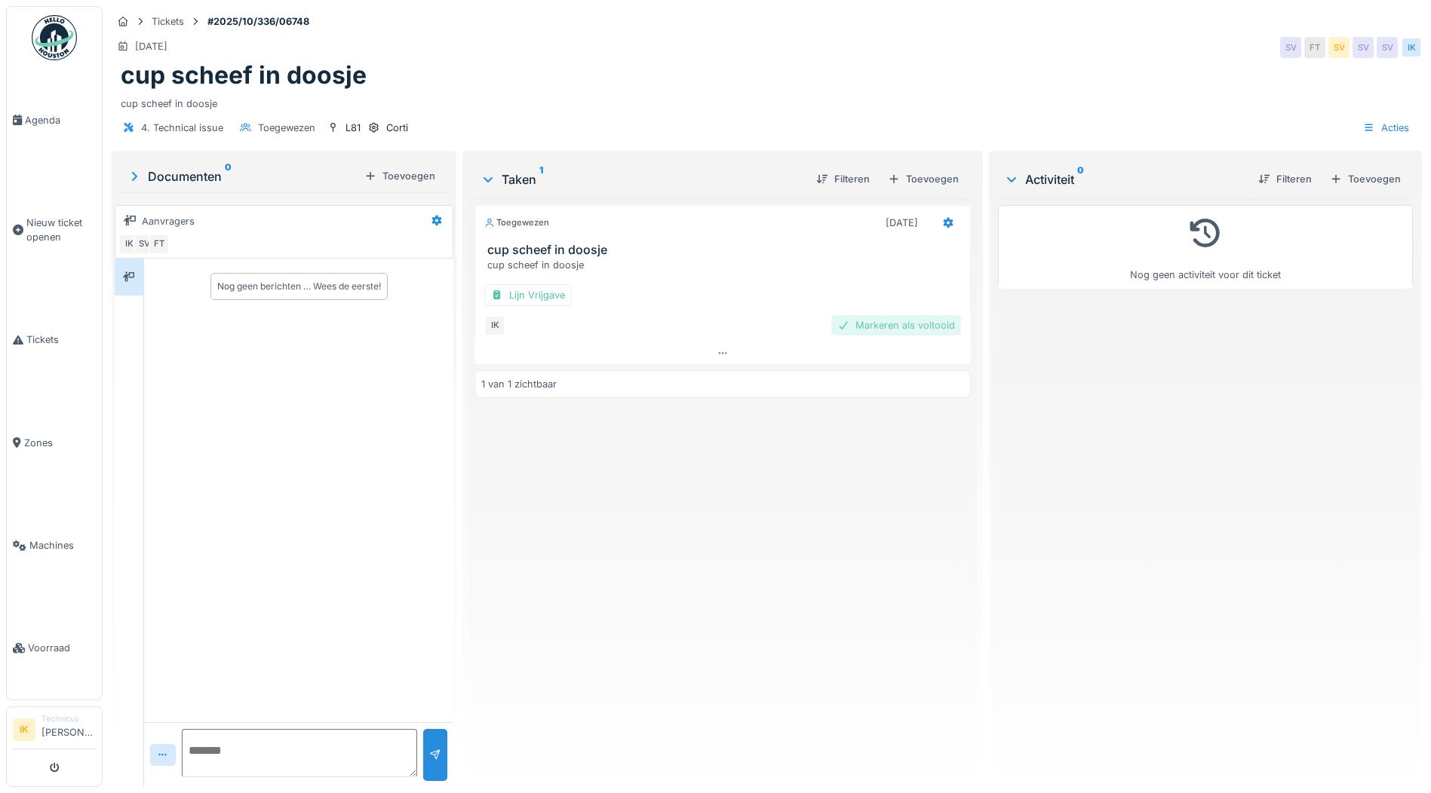
click at [894, 323] on div "Markeren als voltooid" at bounding box center [896, 325] width 130 height 20
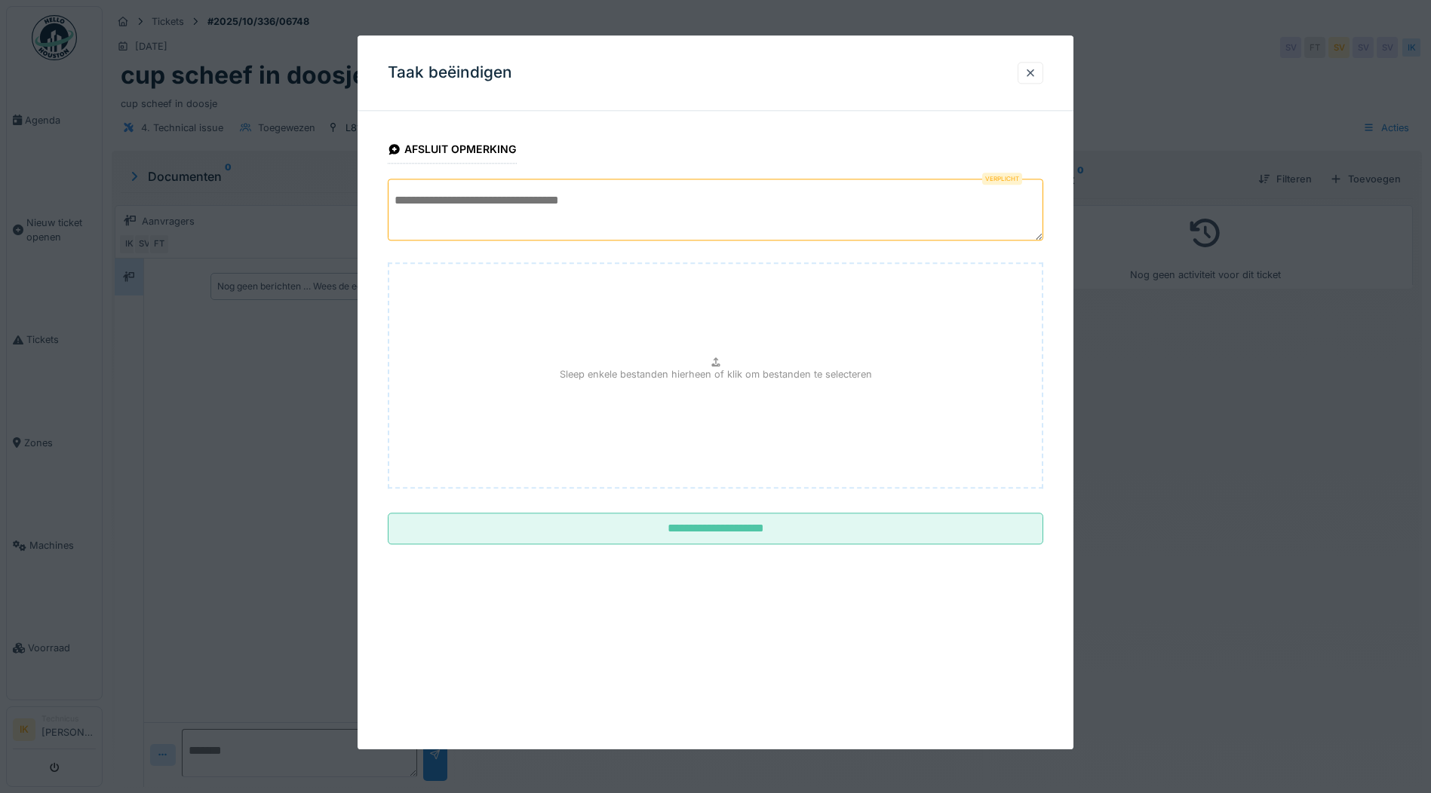
click at [442, 199] on textarea at bounding box center [715, 210] width 655 height 62
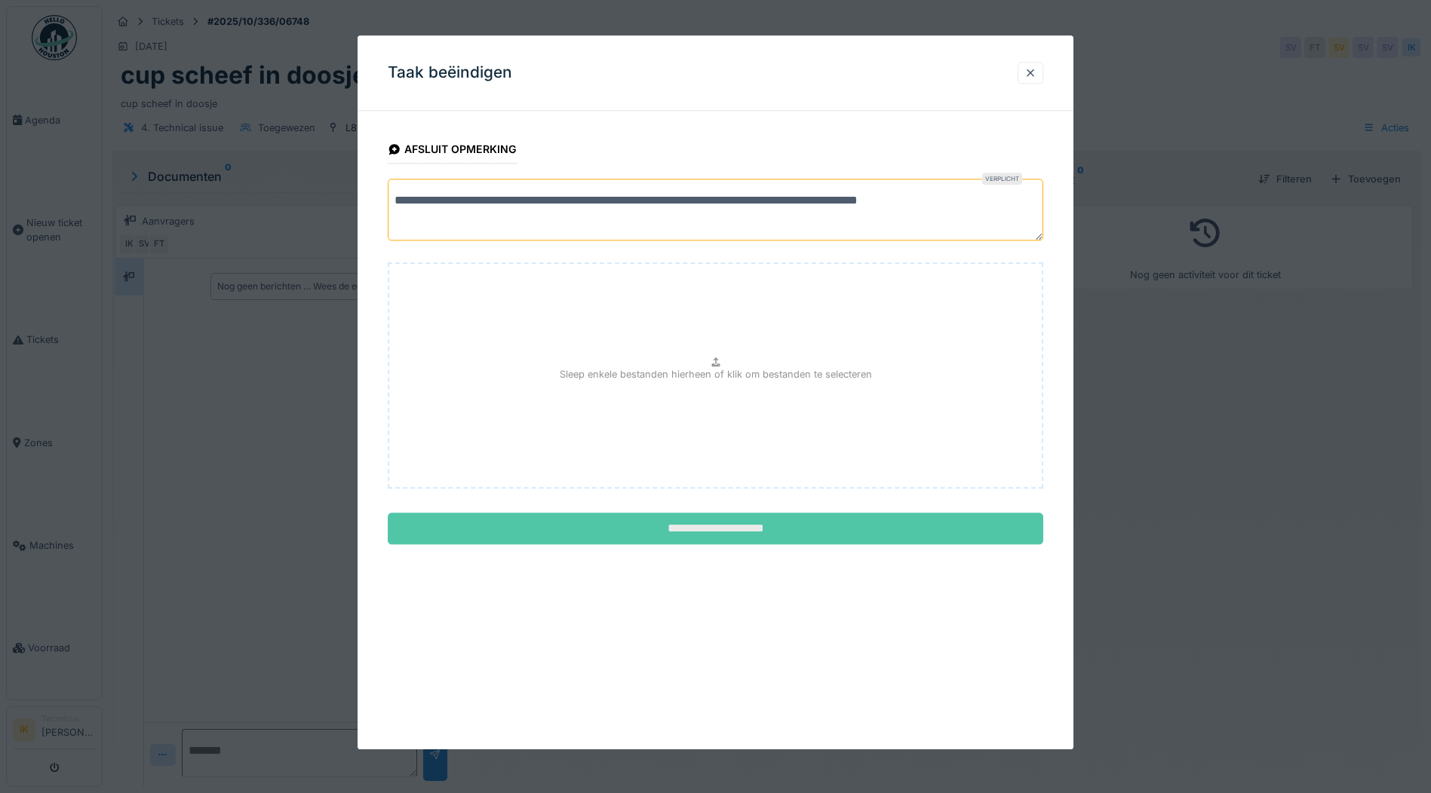
type textarea "**********"
click at [762, 526] on input "**********" at bounding box center [715, 530] width 655 height 32
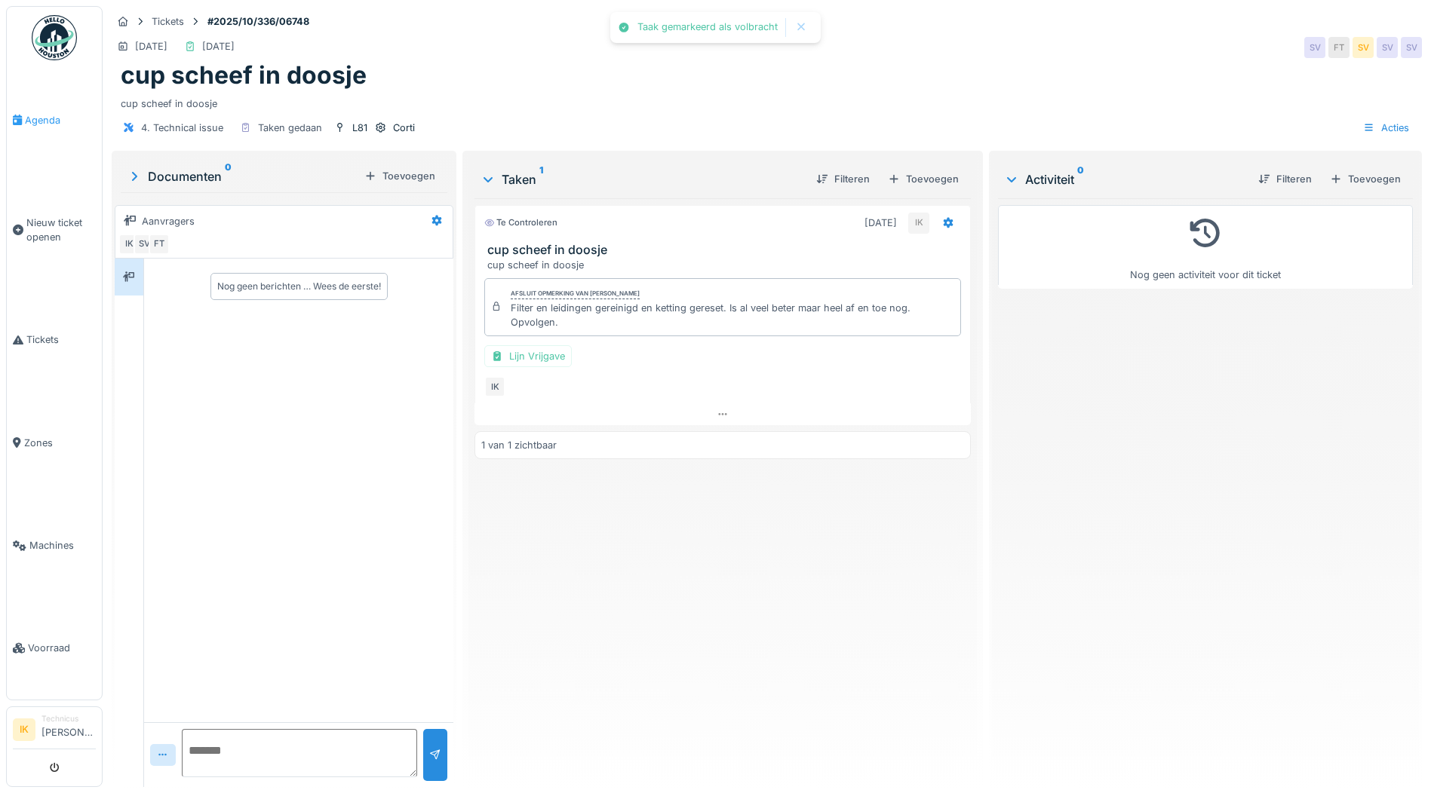
click at [36, 115] on span "Agenda" at bounding box center [60, 120] width 71 height 14
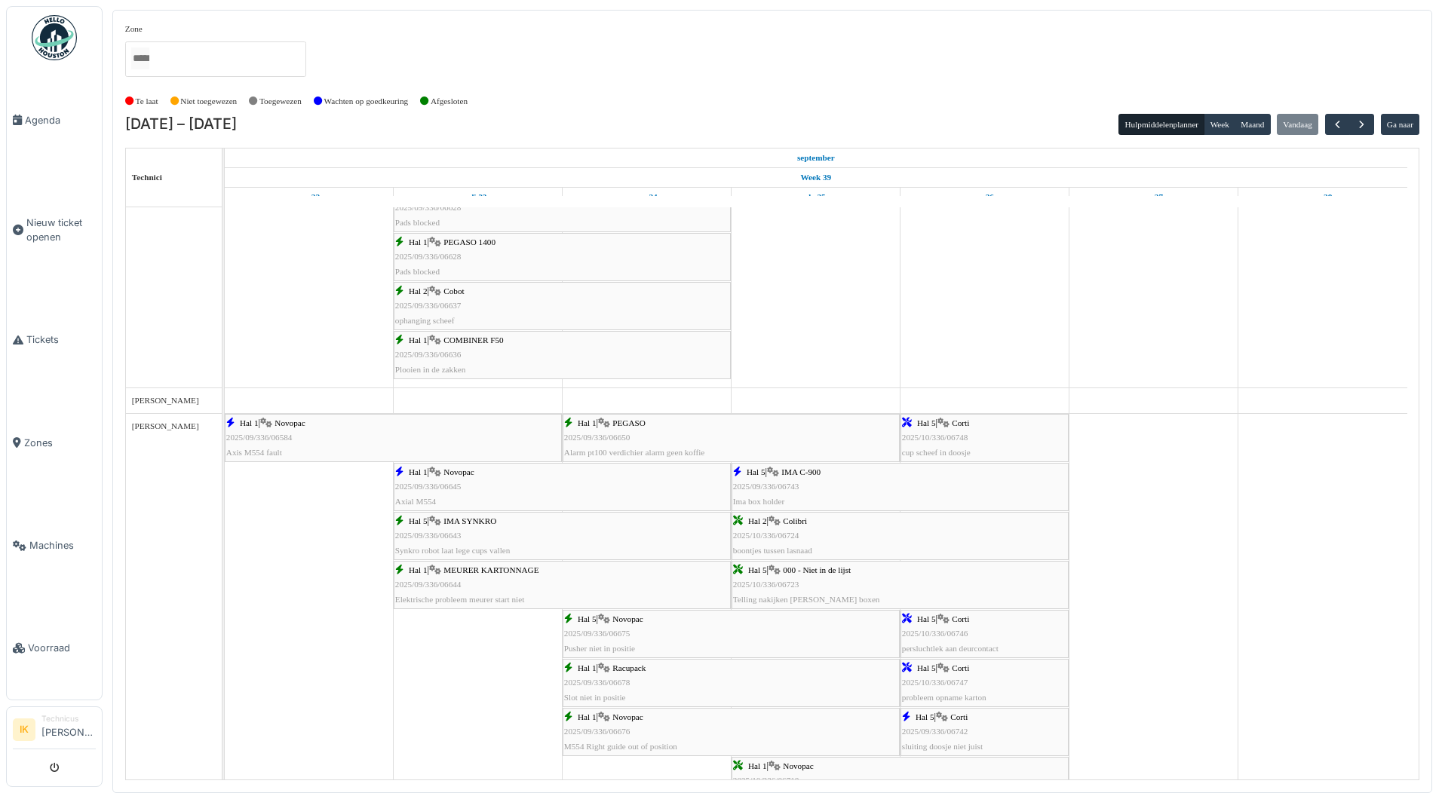
scroll to position [1509, 0]
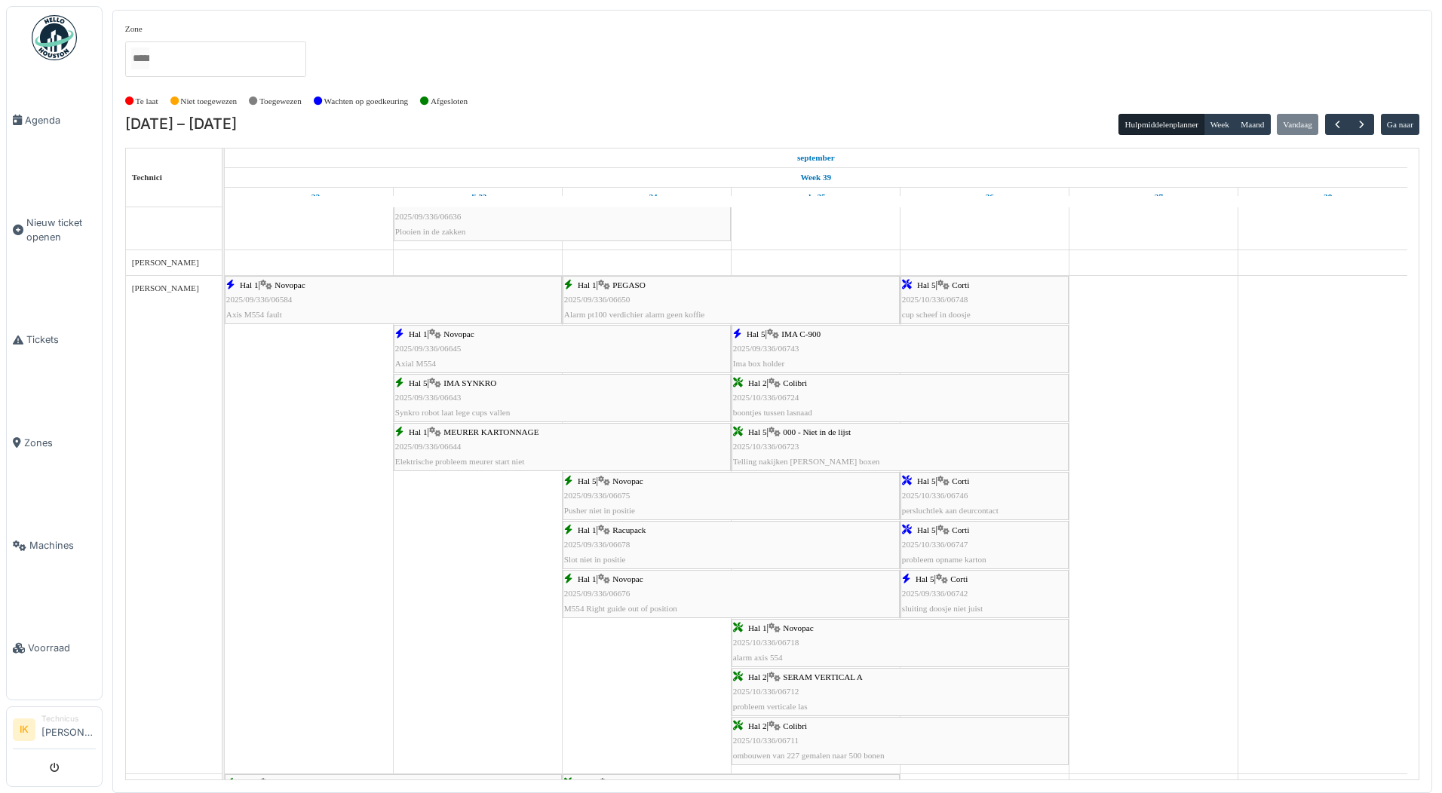
click at [474, 431] on span "MEURER KARTONNAGE" at bounding box center [491, 432] width 95 height 9
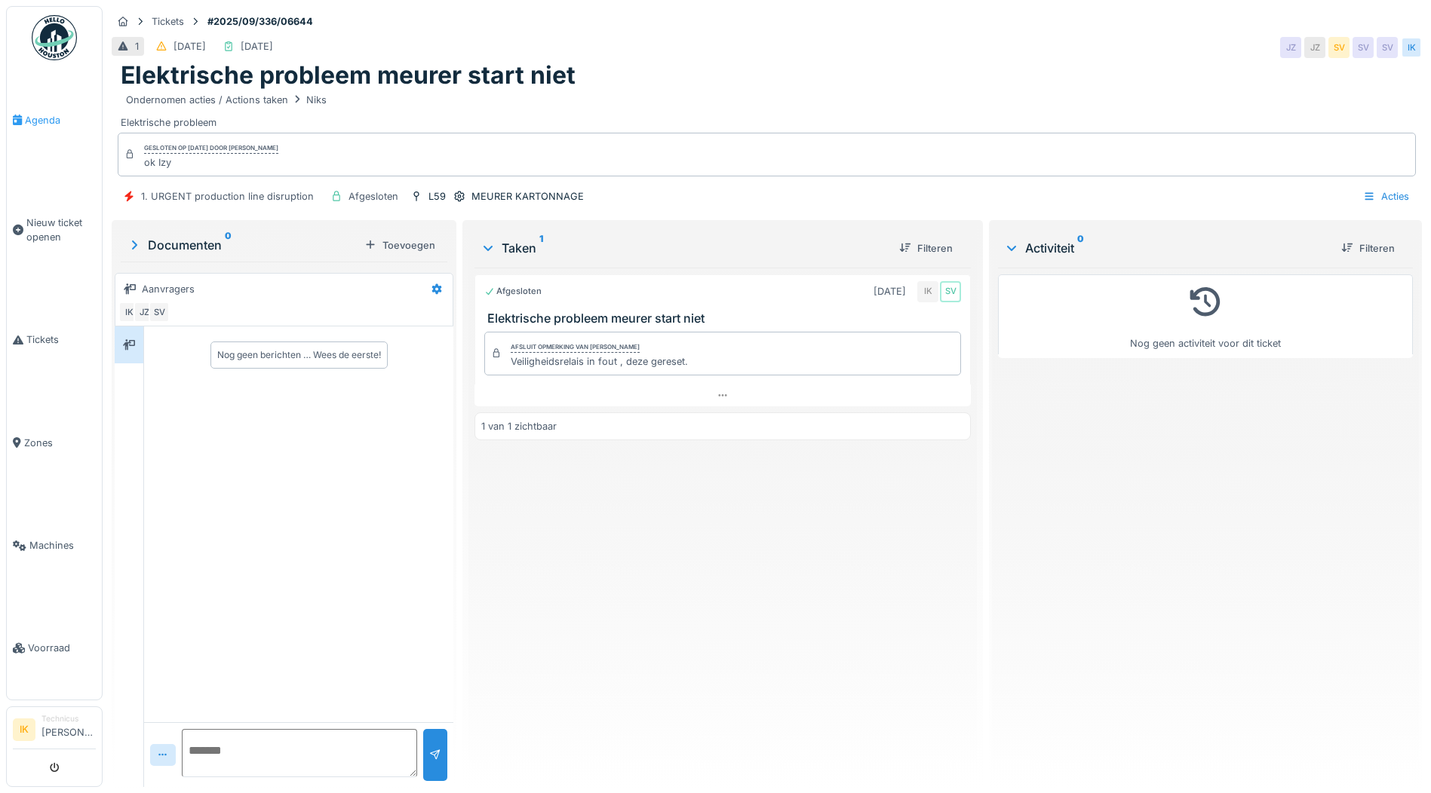
click at [31, 116] on span "Agenda" at bounding box center [60, 120] width 71 height 14
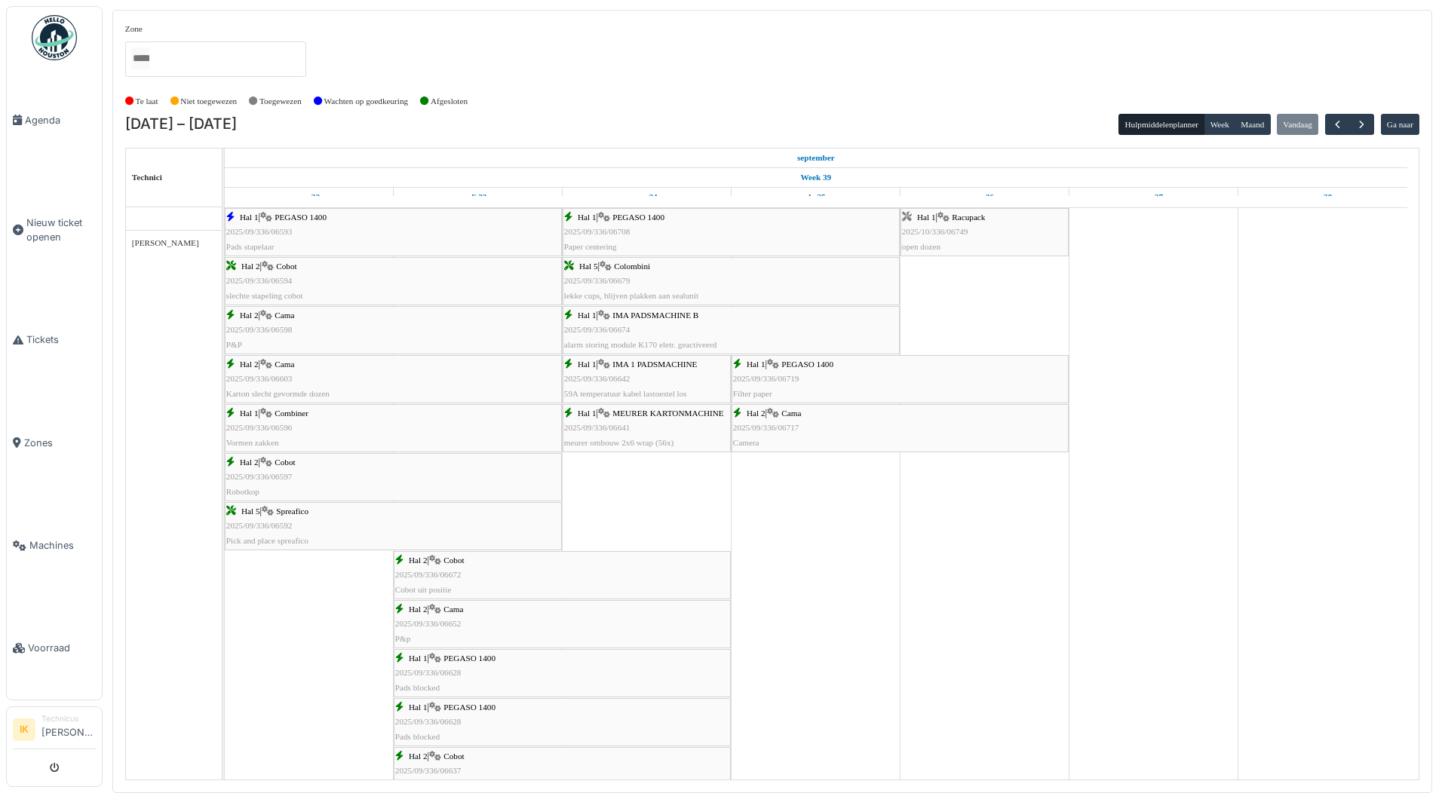
scroll to position [981, 0]
